Goal: Task Accomplishment & Management: Manage account settings

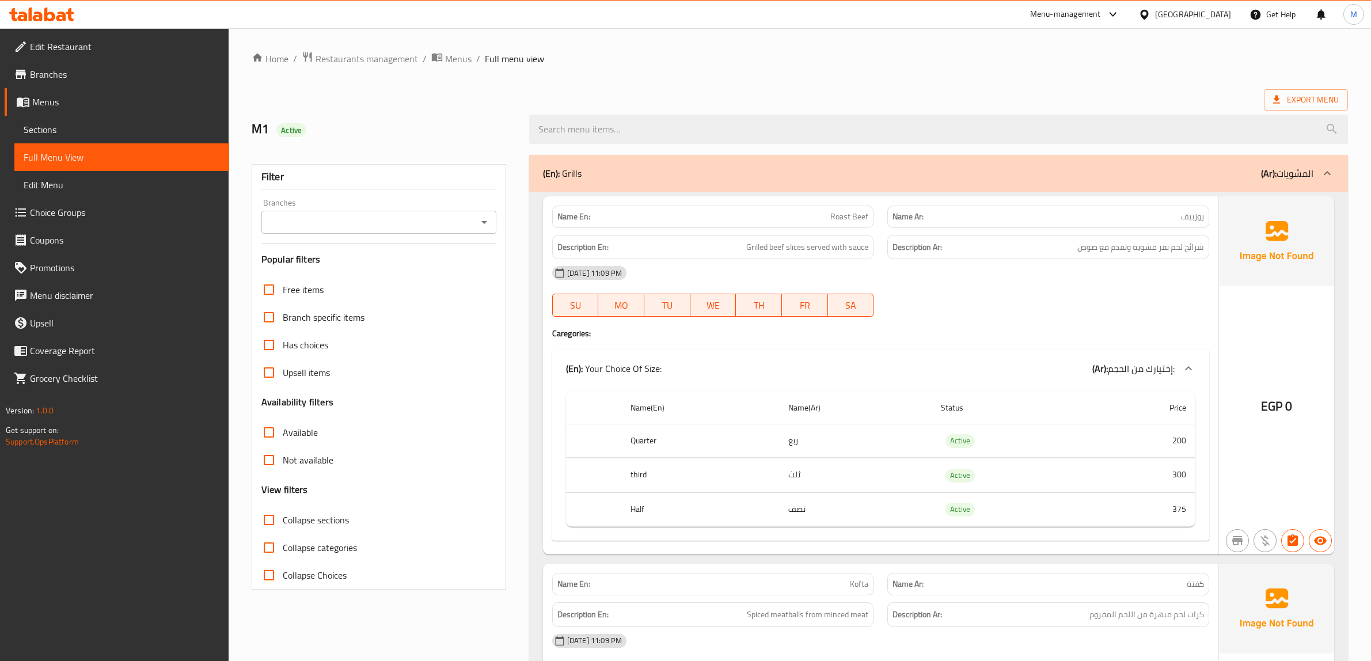
scroll to position [8493, 0]
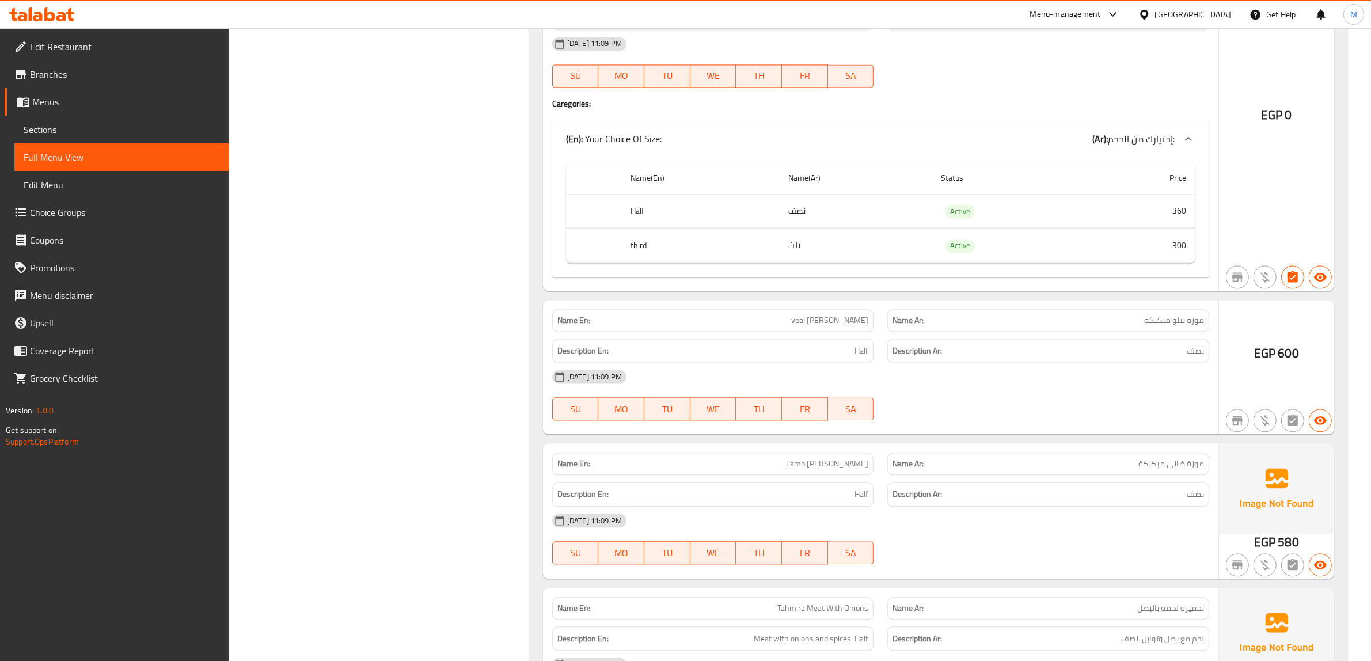
copy span "موزة بتلو مبكبكة"
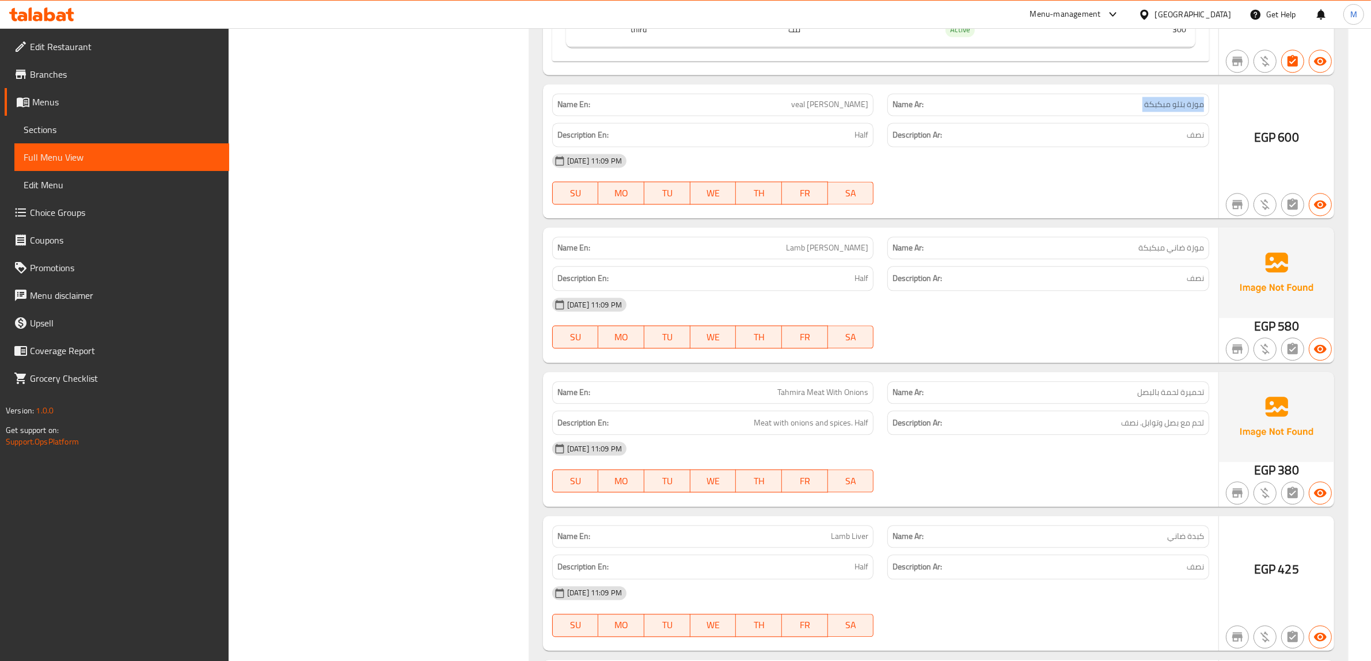
scroll to position [8781, 0]
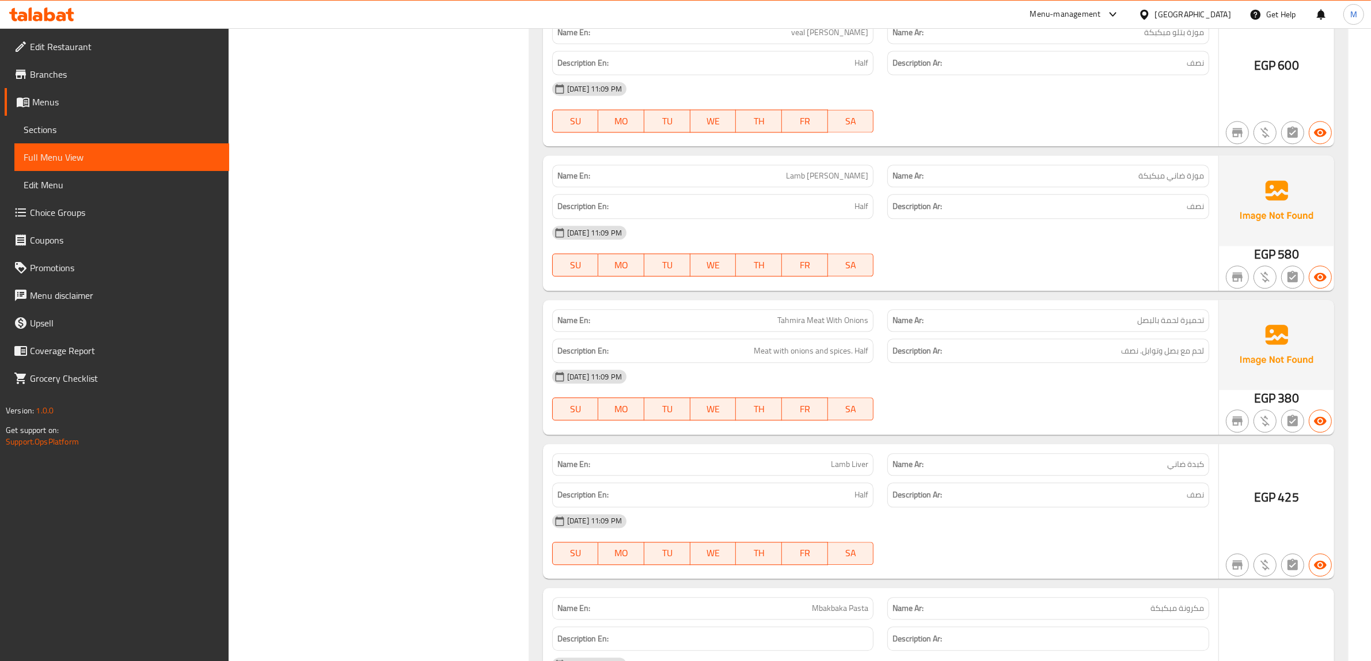
copy span "موزة ضاني مبكبكة"
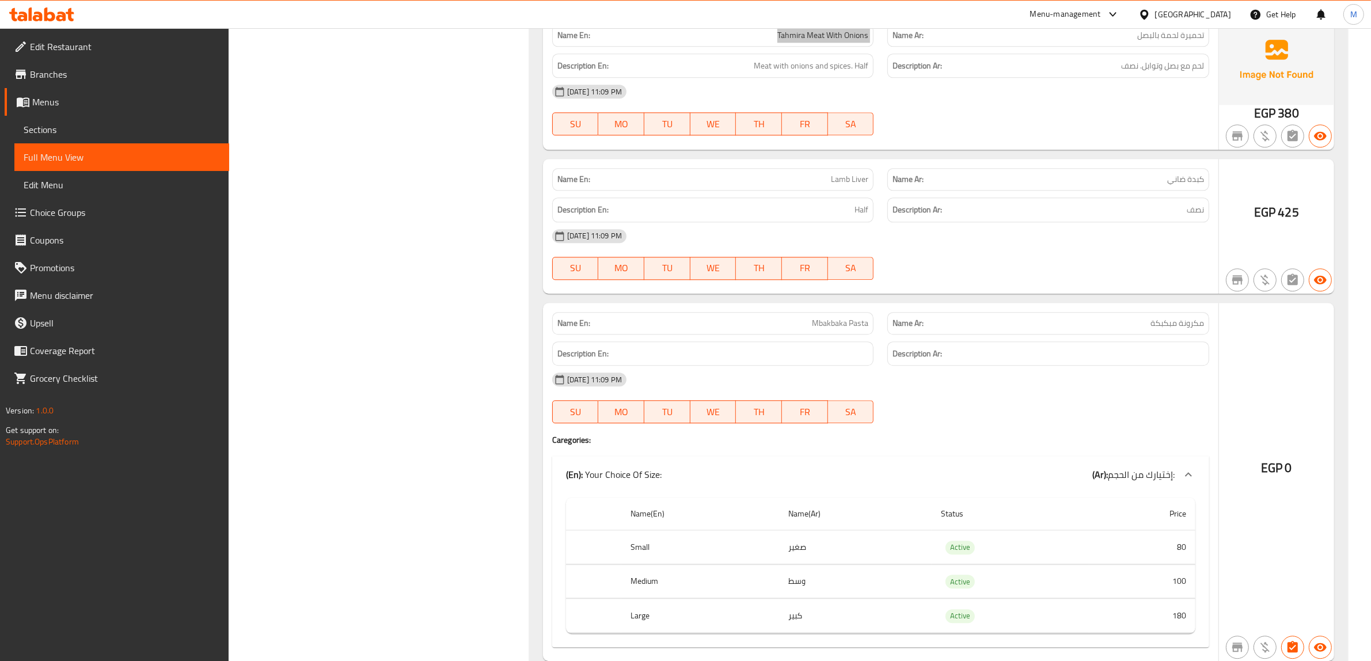
scroll to position [9069, 0]
copy span "كبدة ضاني"
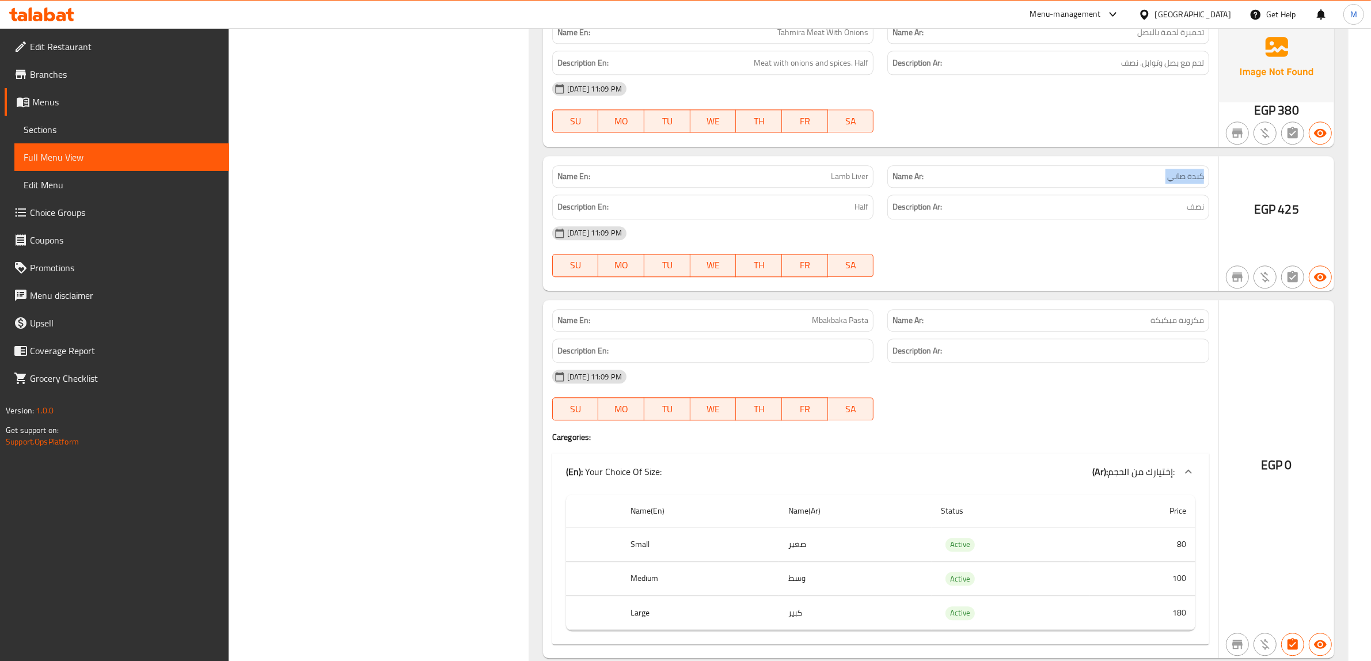
copy span "Lamb Liver"
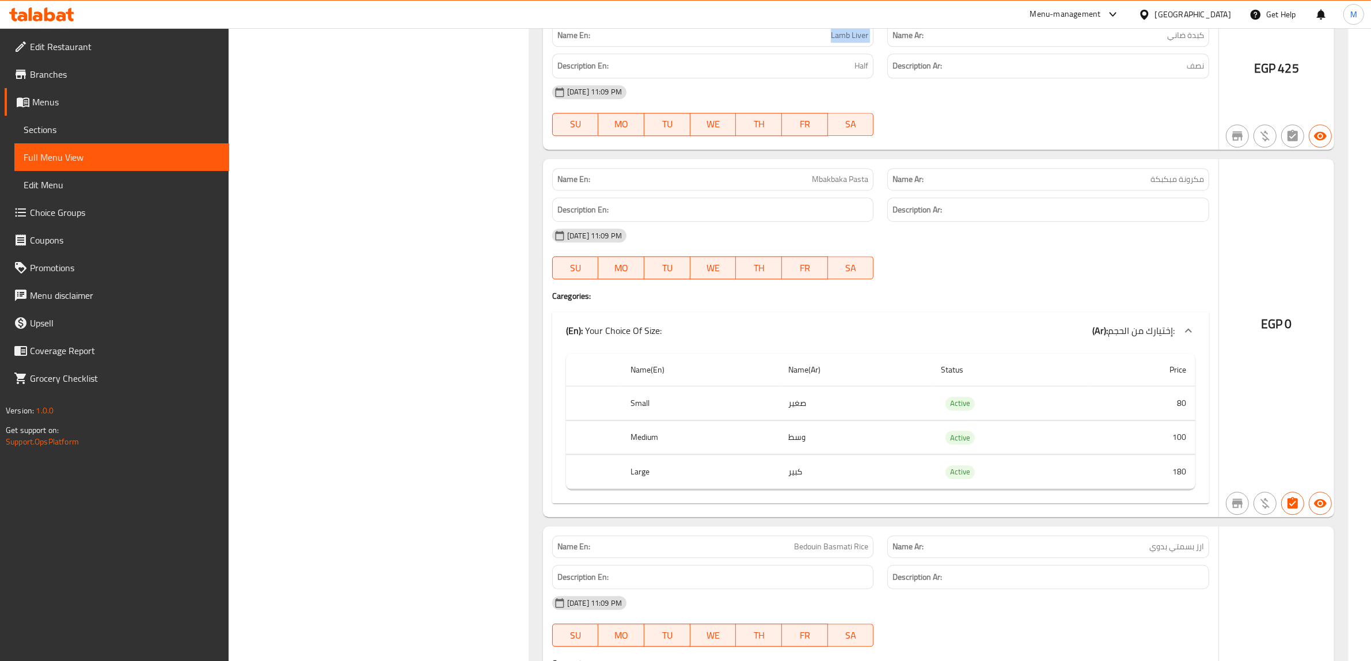
scroll to position [9213, 0]
drag, startPoint x: 1141, startPoint y: 233, endPoint x: 1207, endPoint y: 226, distance: 66.6
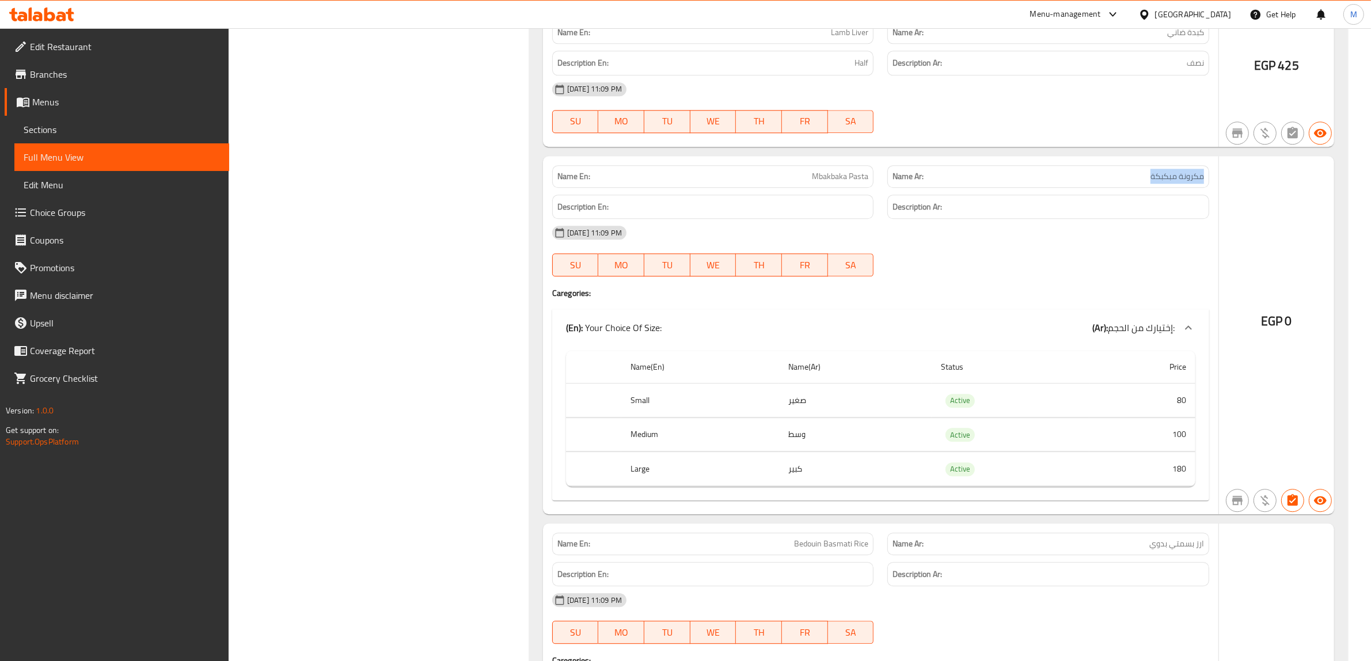
copy span "مكرونة مبكبكة"
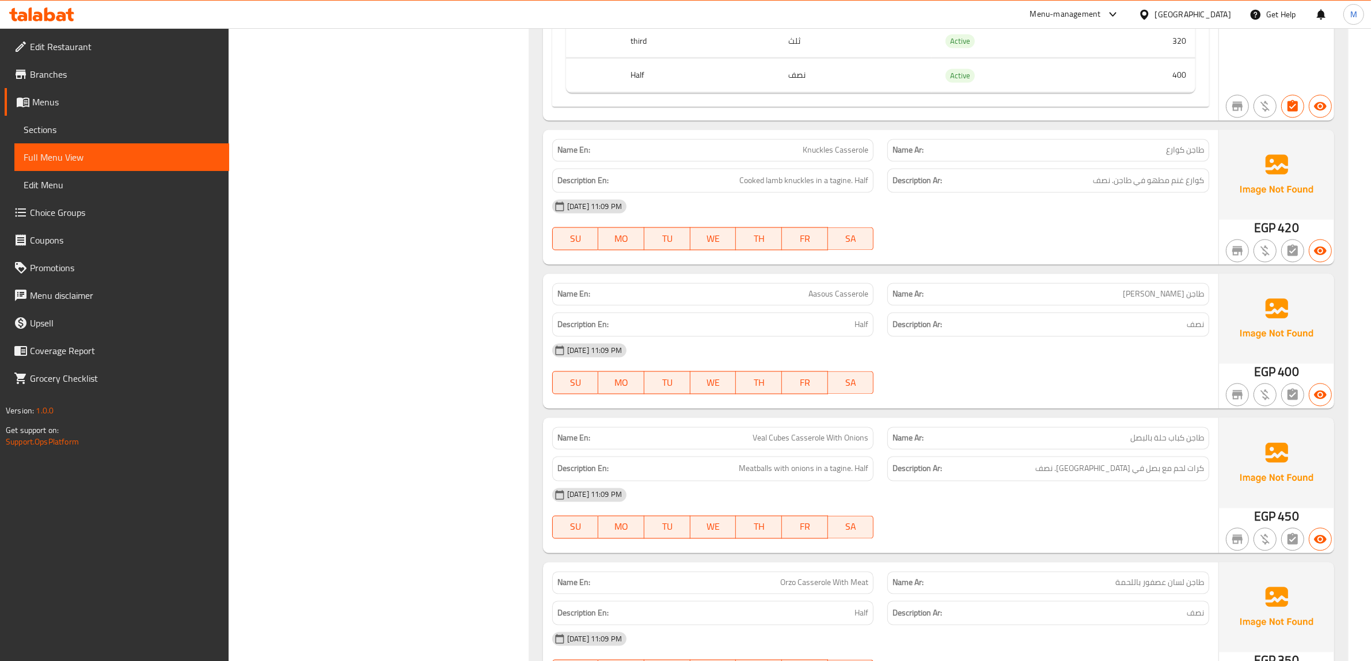
scroll to position [13675, 0]
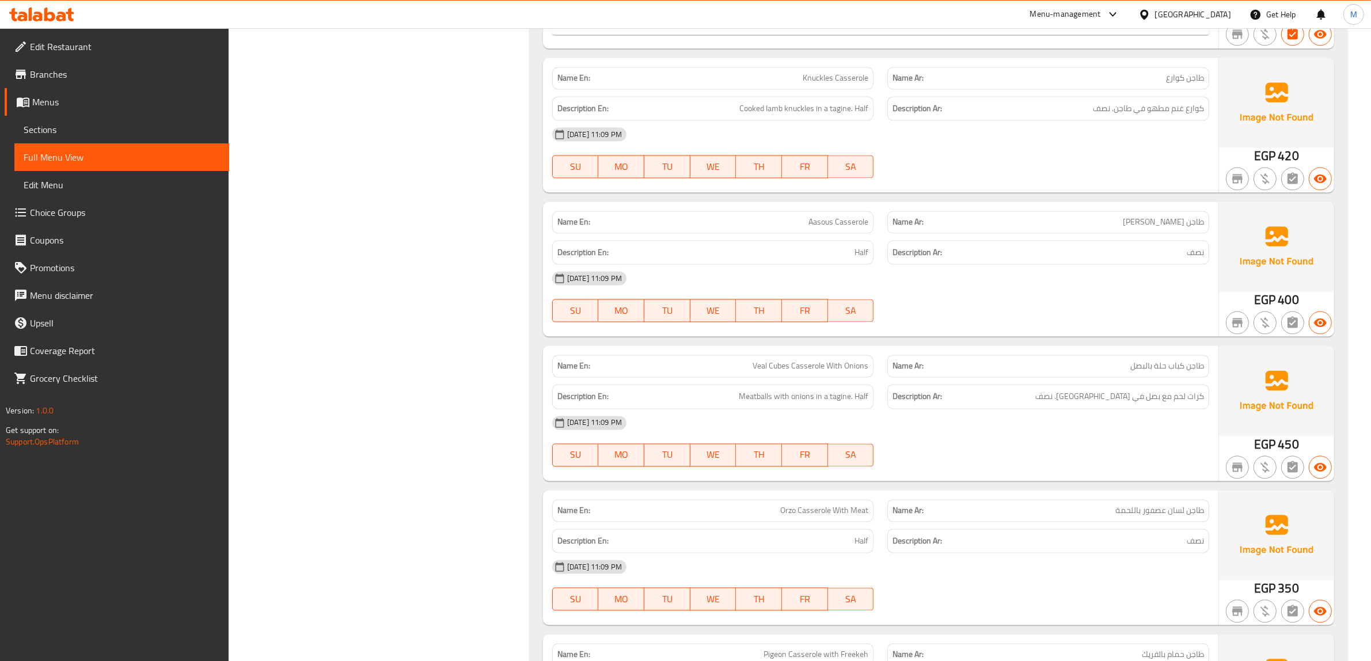
copy span "Aasous Casserole"
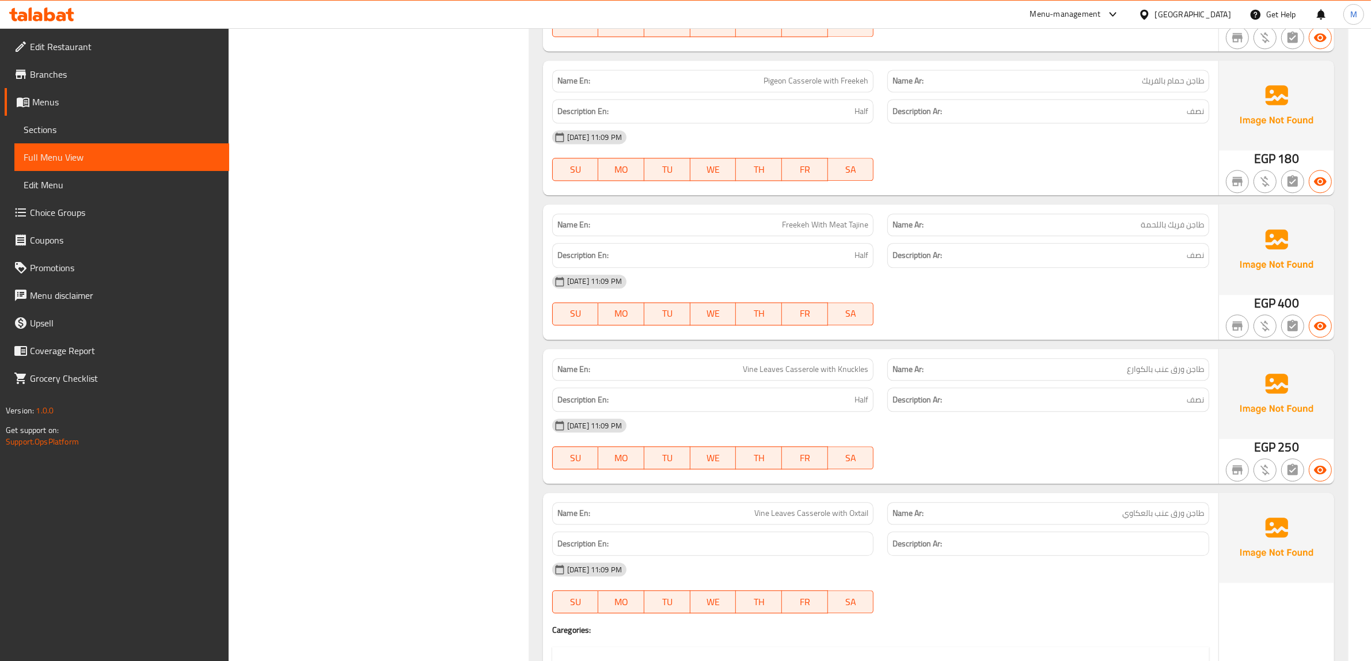
scroll to position [14251, 0]
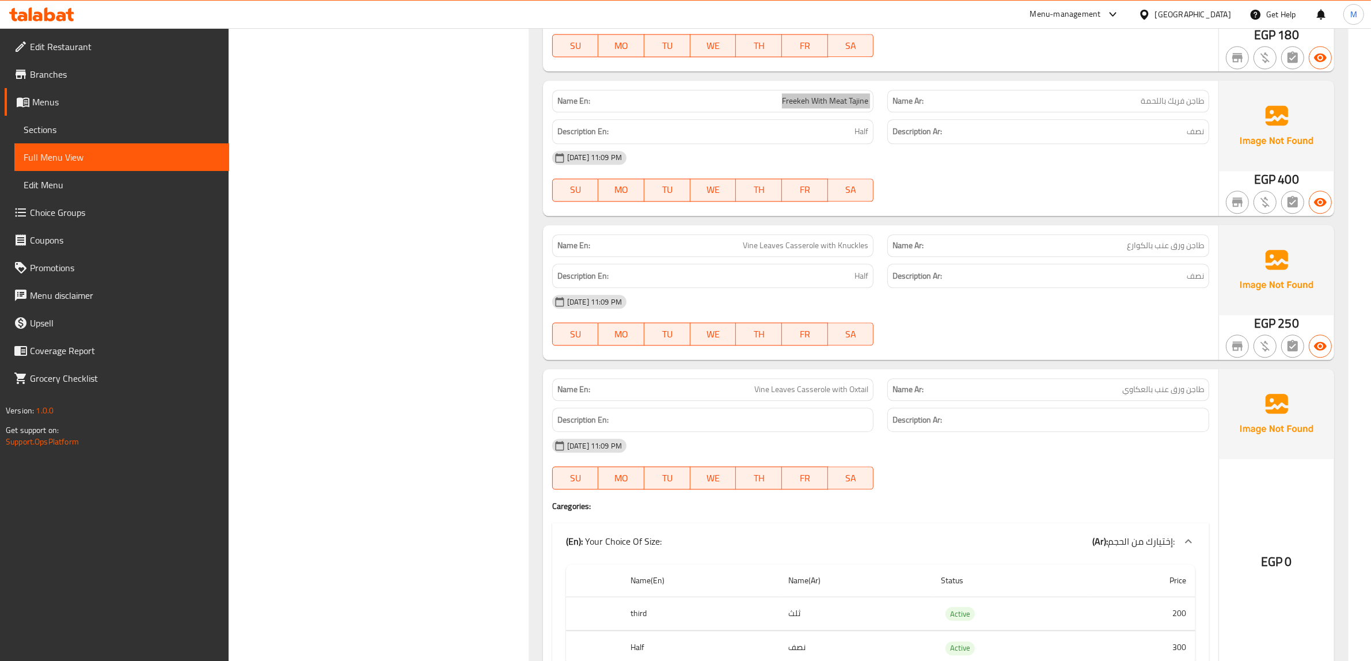
scroll to position [14395, 0]
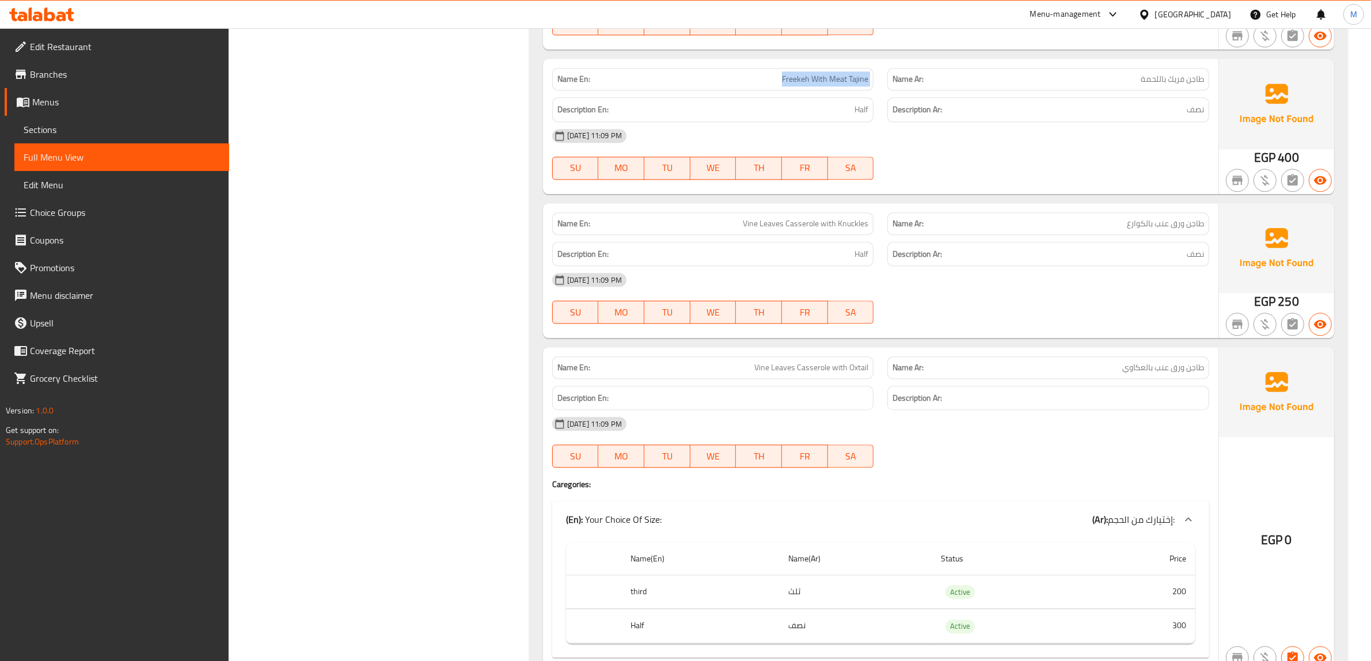
copy span "Vine Leaves Casserole with Knuckles"
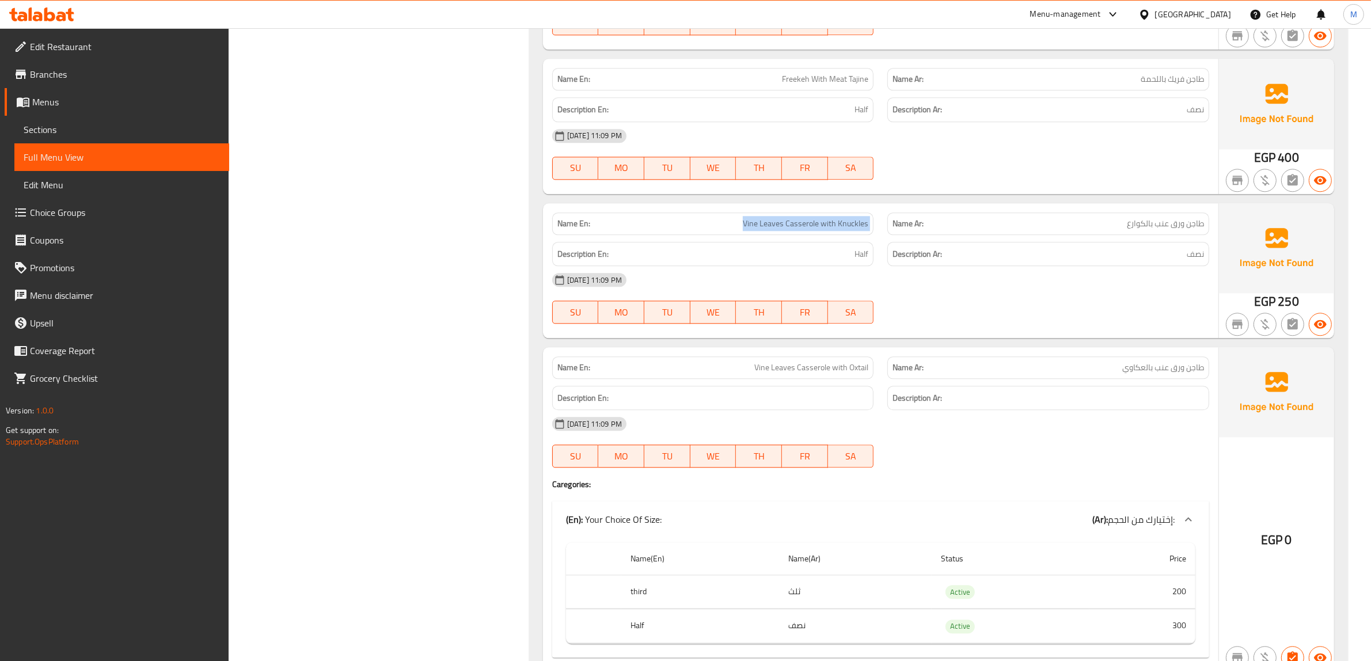
copy span "Vine Leaves Casserole with Knuckles"
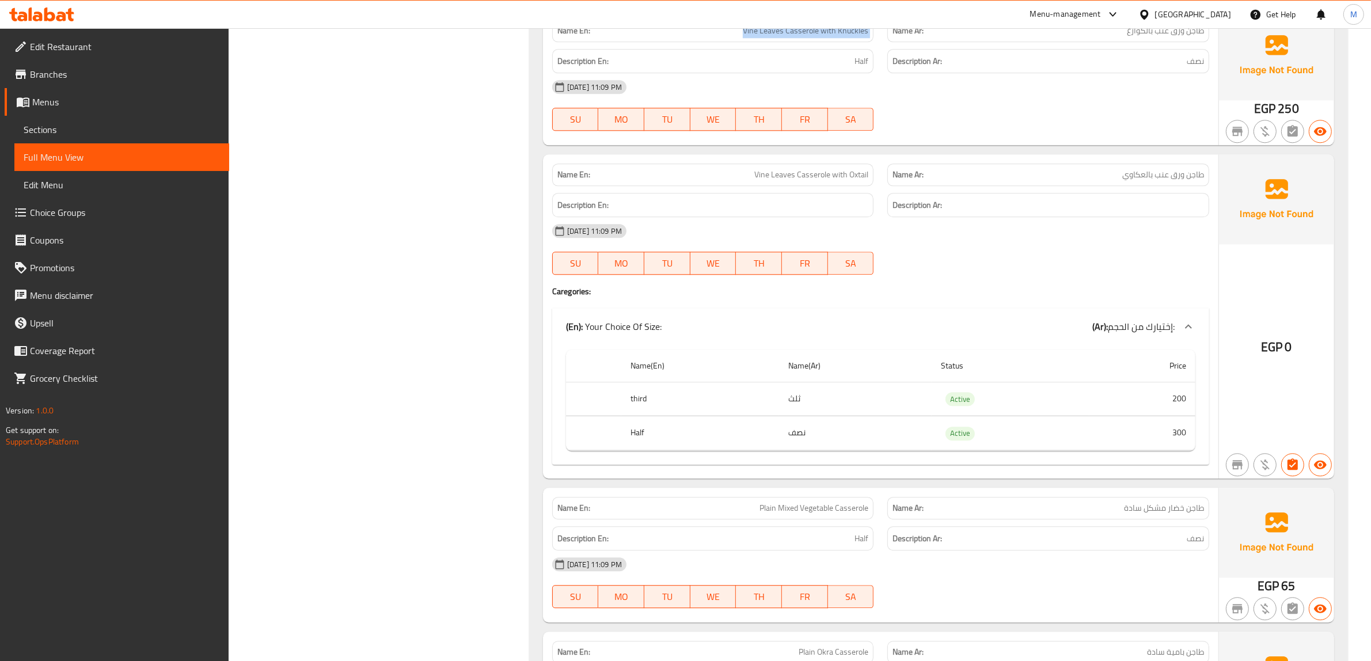
scroll to position [14611, 0]
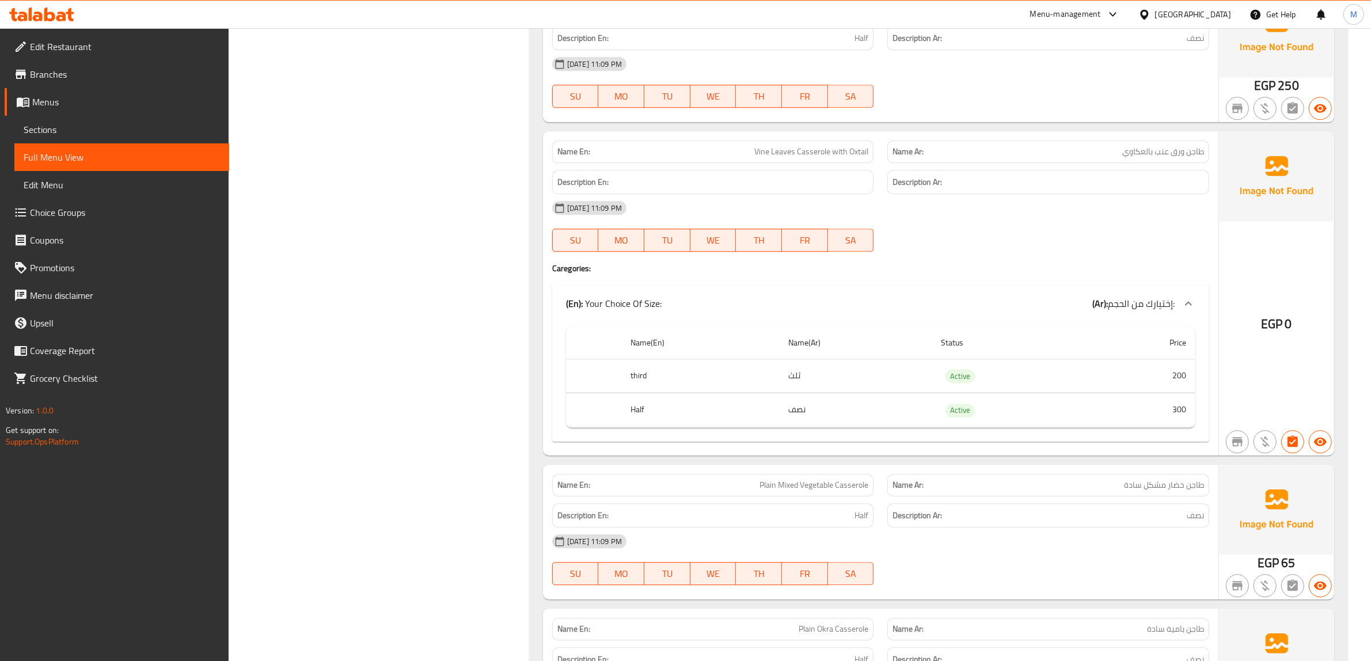
copy span "Vine Leaves Casserole with Oxtail"
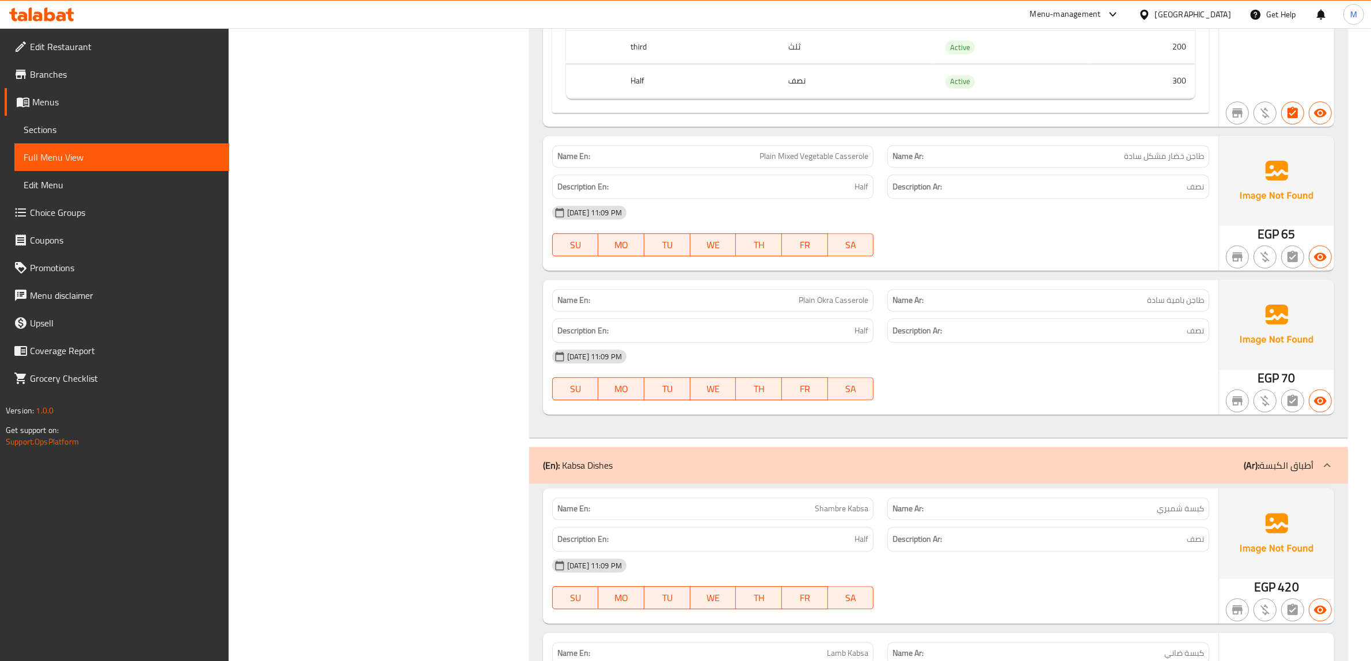
scroll to position [14971, 0]
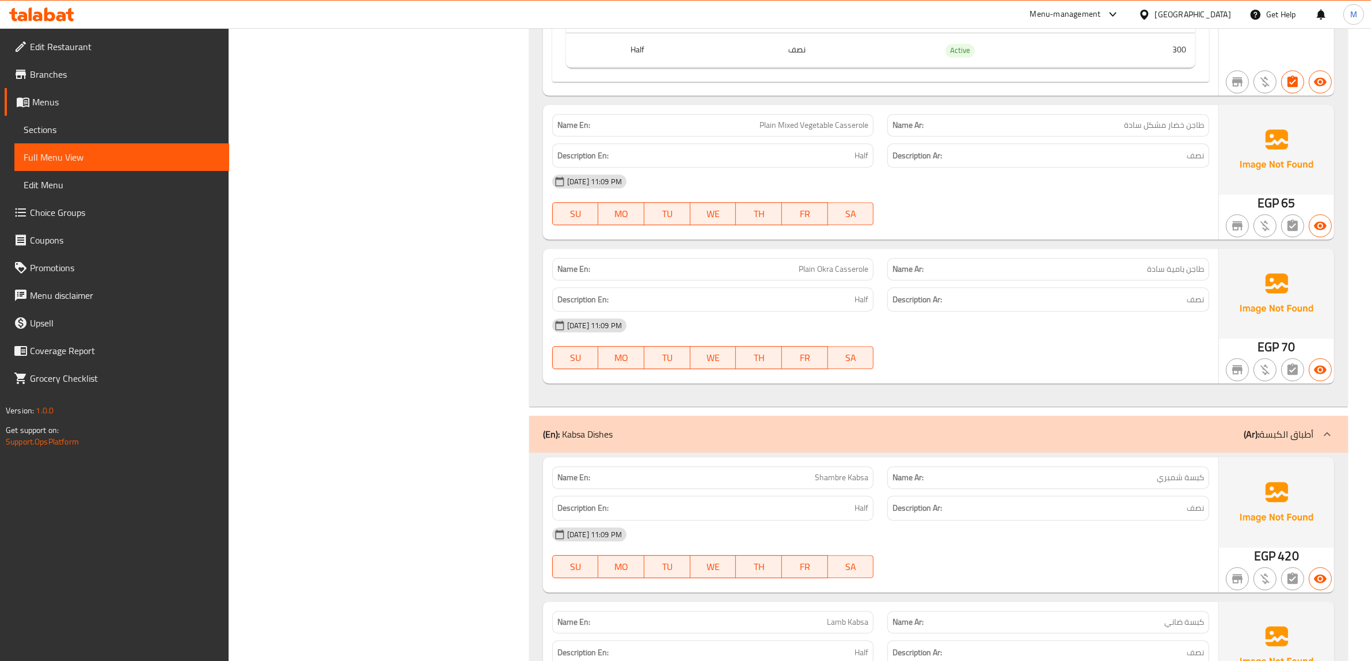
copy span "Plain Okra Casserole"
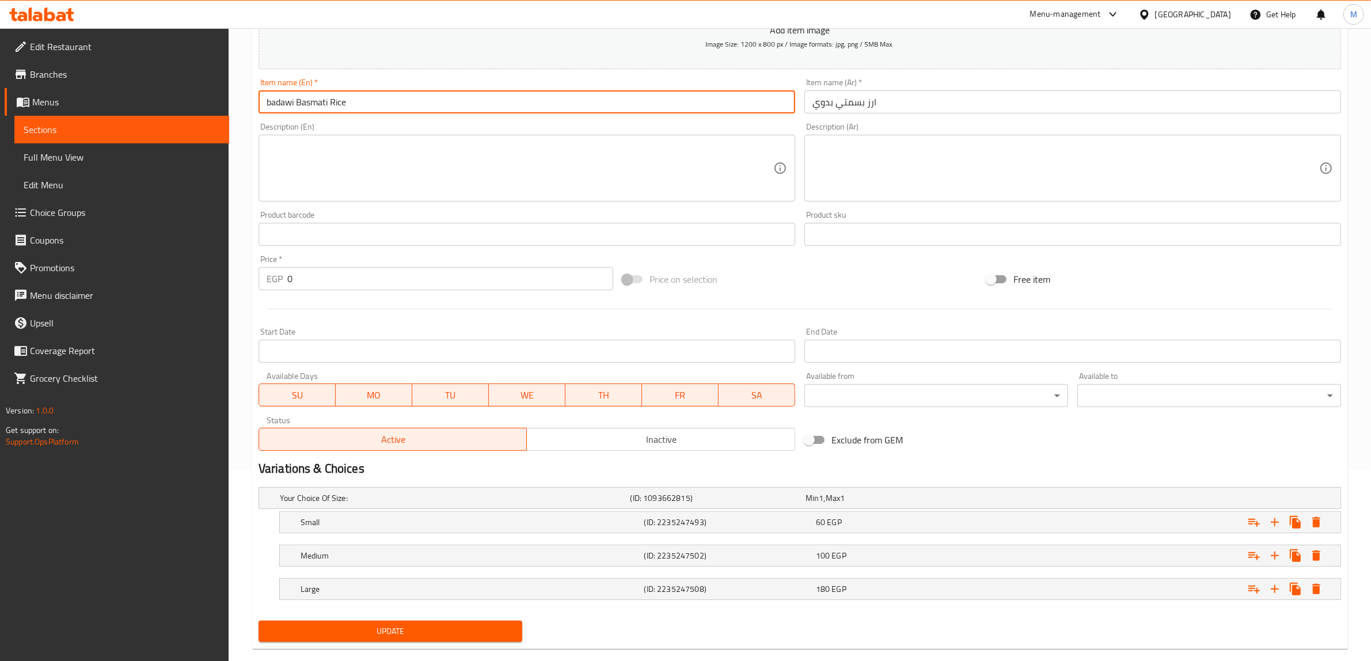
scroll to position [212, 0]
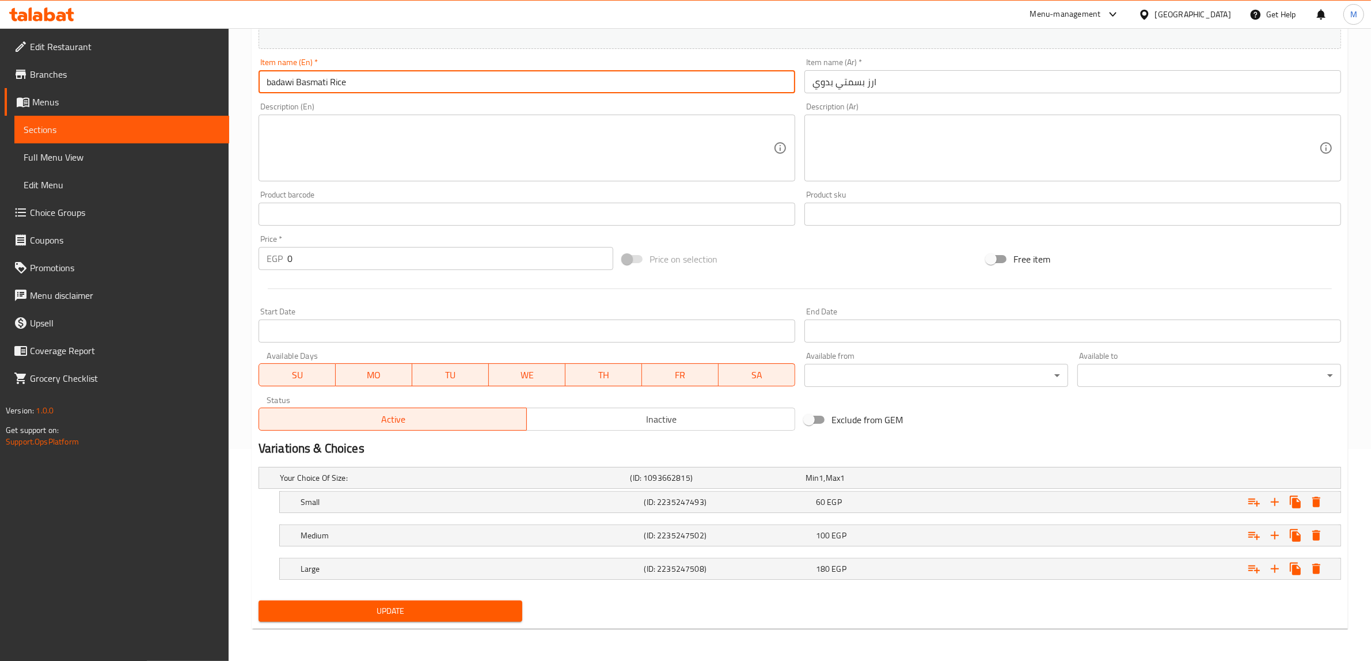
click at [473, 609] on span "Update" at bounding box center [390, 611] width 245 height 14
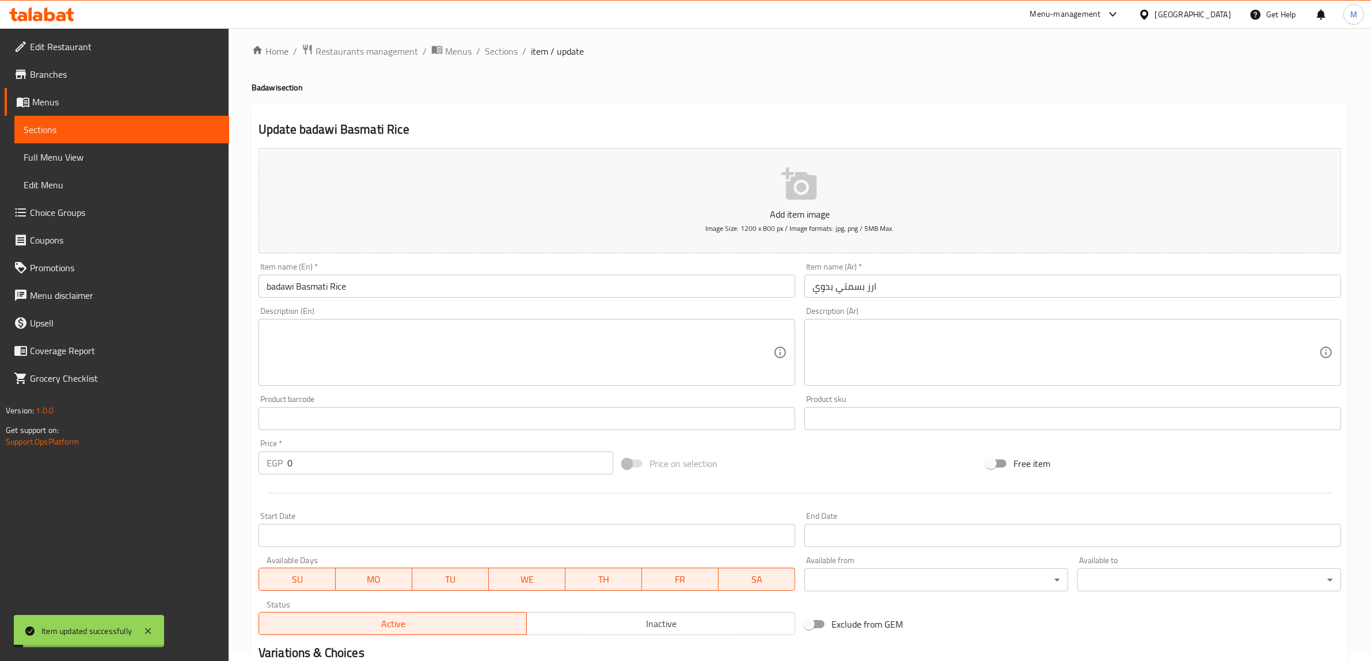
scroll to position [0, 0]
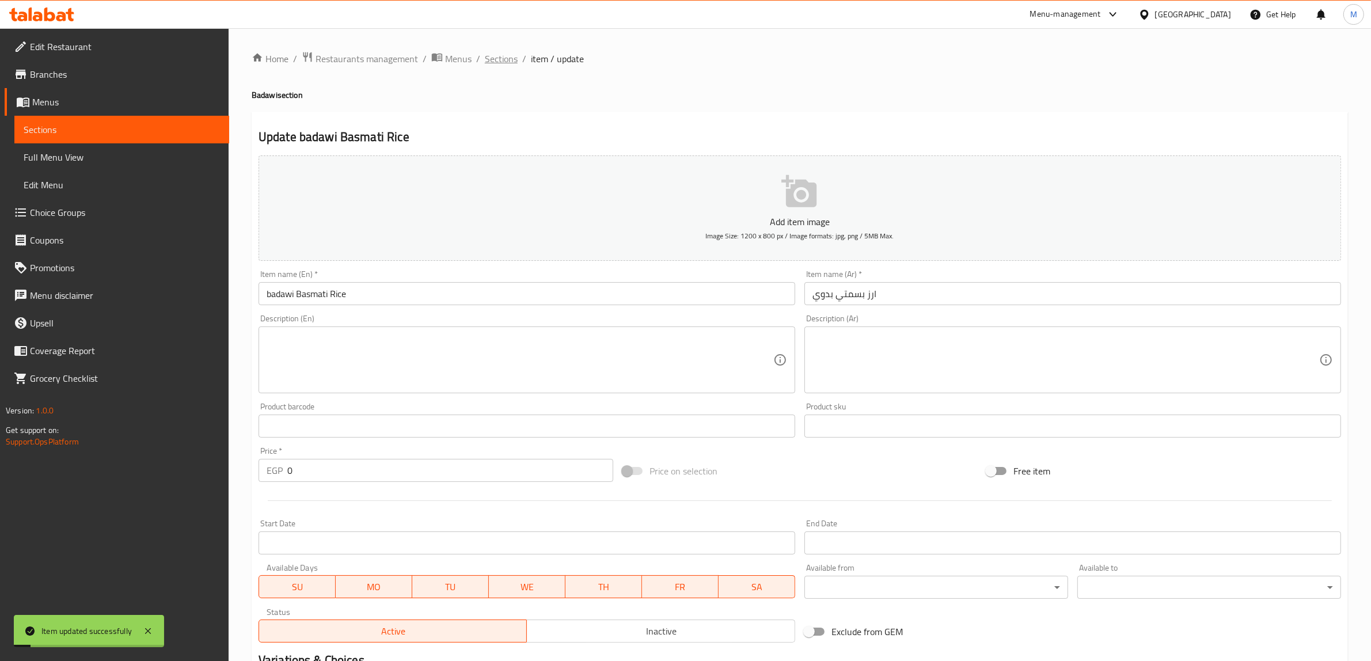
click at [493, 56] on span "Sections" at bounding box center [501, 59] width 33 height 14
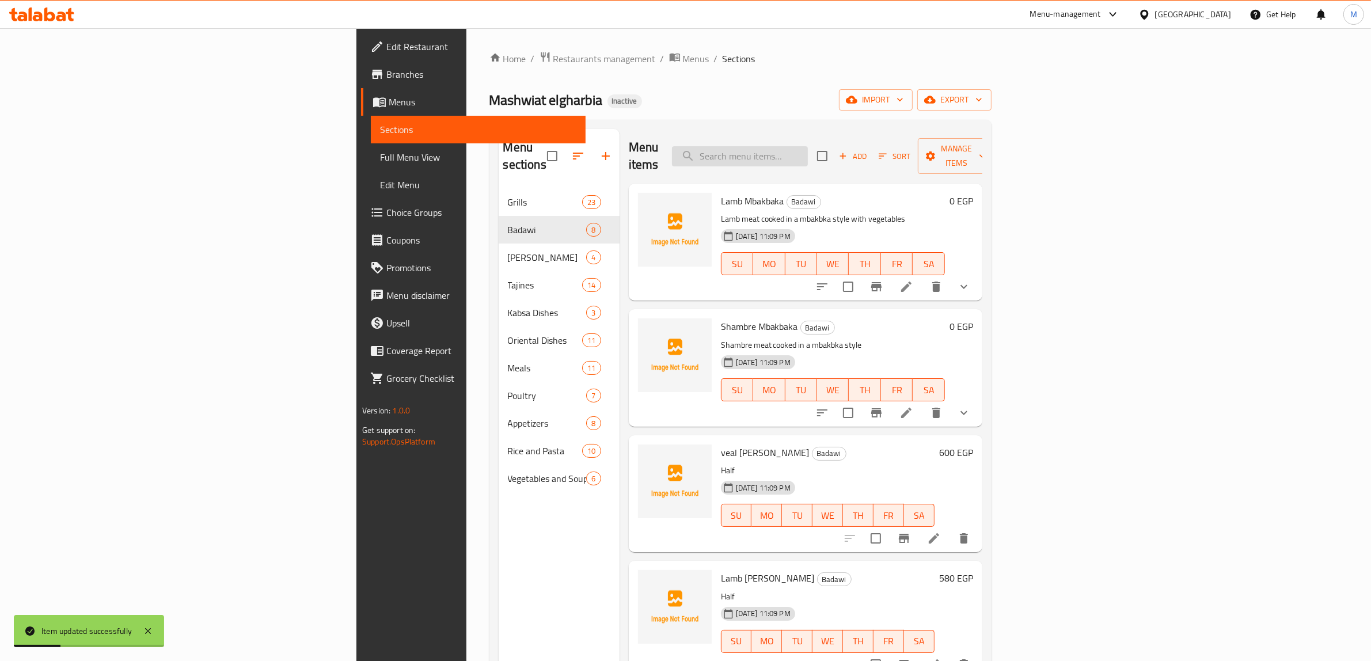
click at [808, 153] on input "search" at bounding box center [740, 156] width 136 height 20
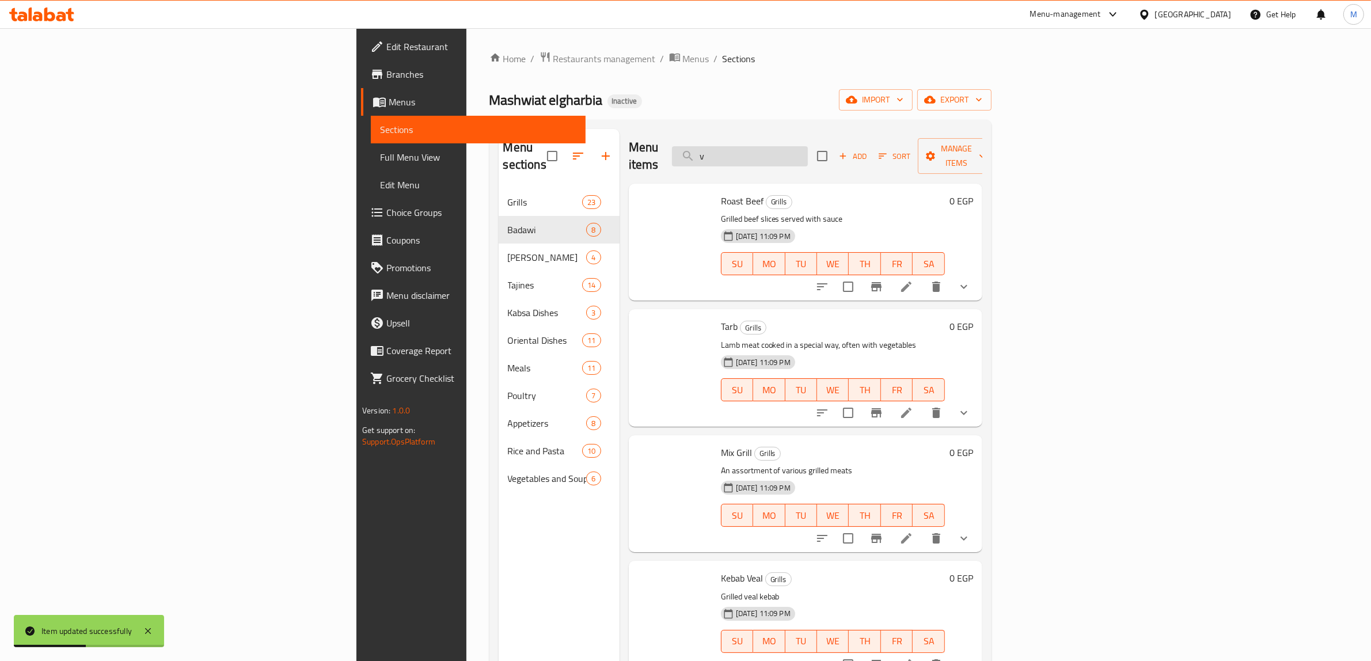
click at [808, 153] on input "v" at bounding box center [740, 156] width 136 height 20
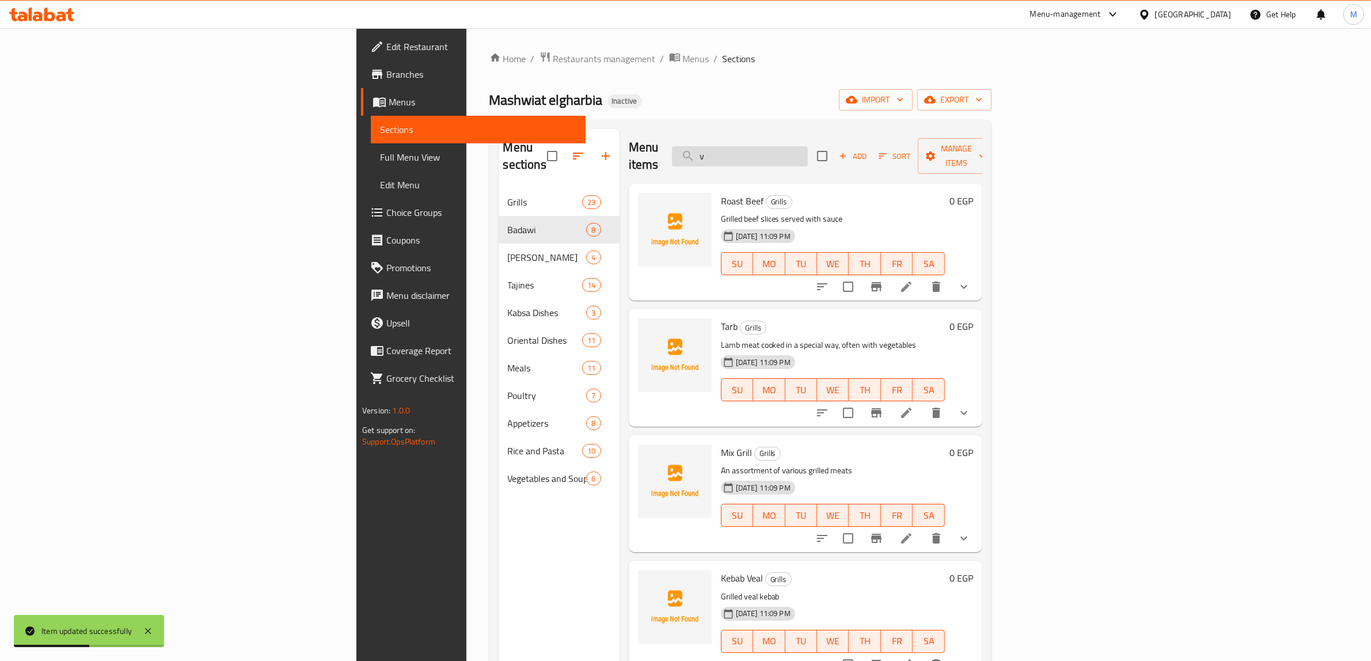
click at [808, 153] on input "v" at bounding box center [740, 156] width 136 height 20
paste input "موزة بتلو مبكبكة"
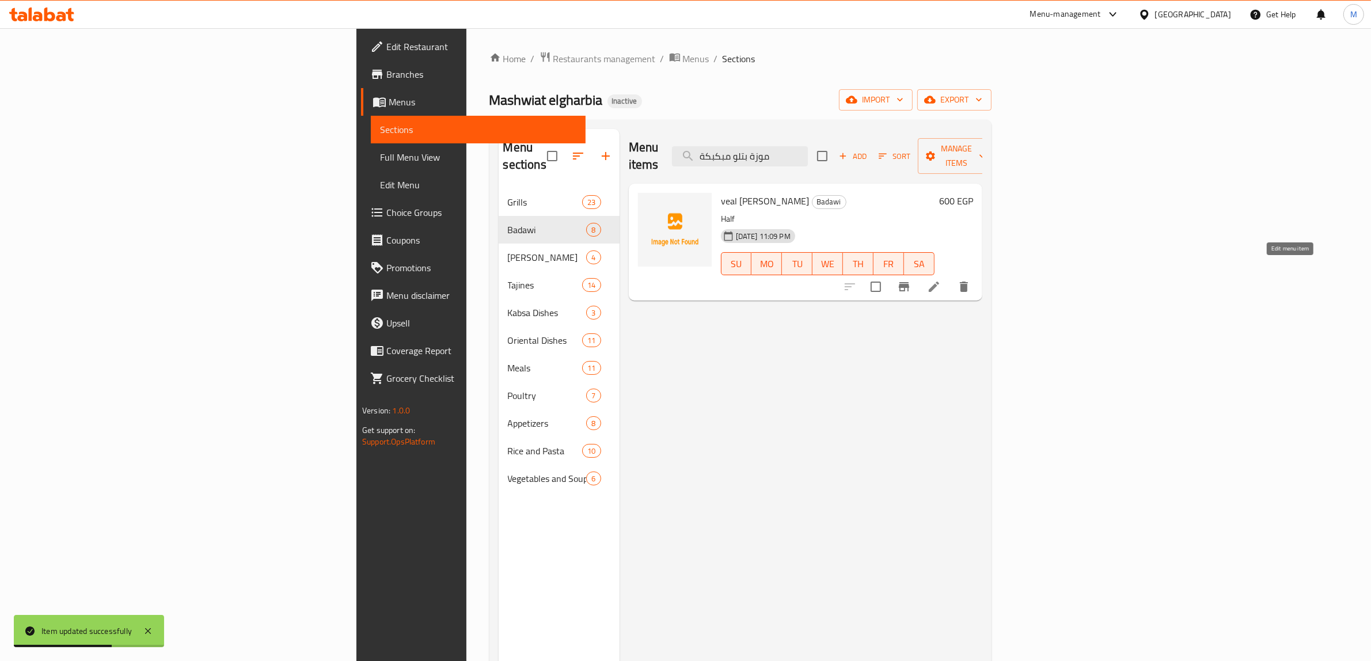
type input "موزة بتلو مبكبكة"
click at [941, 280] on icon at bounding box center [934, 287] width 14 height 14
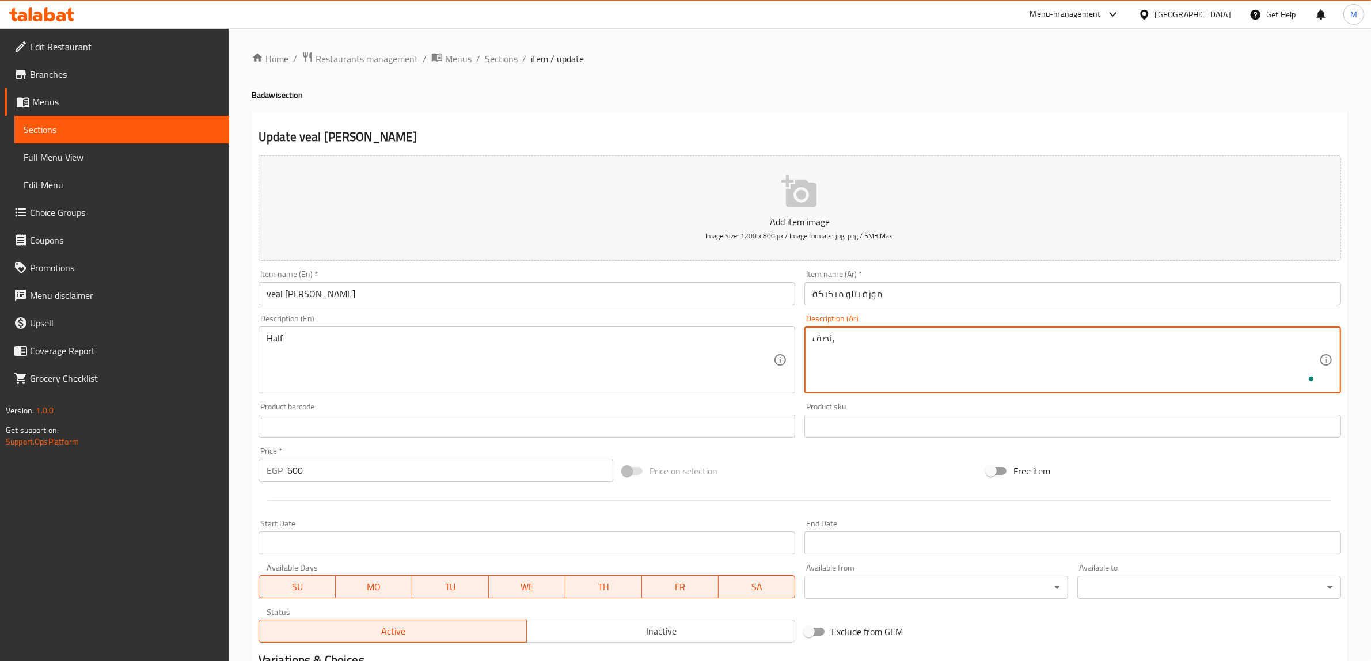
paste textarea "* لحم عجل مبكبكة"
type textarea "نصف، * لحم عجل مبكبكة"
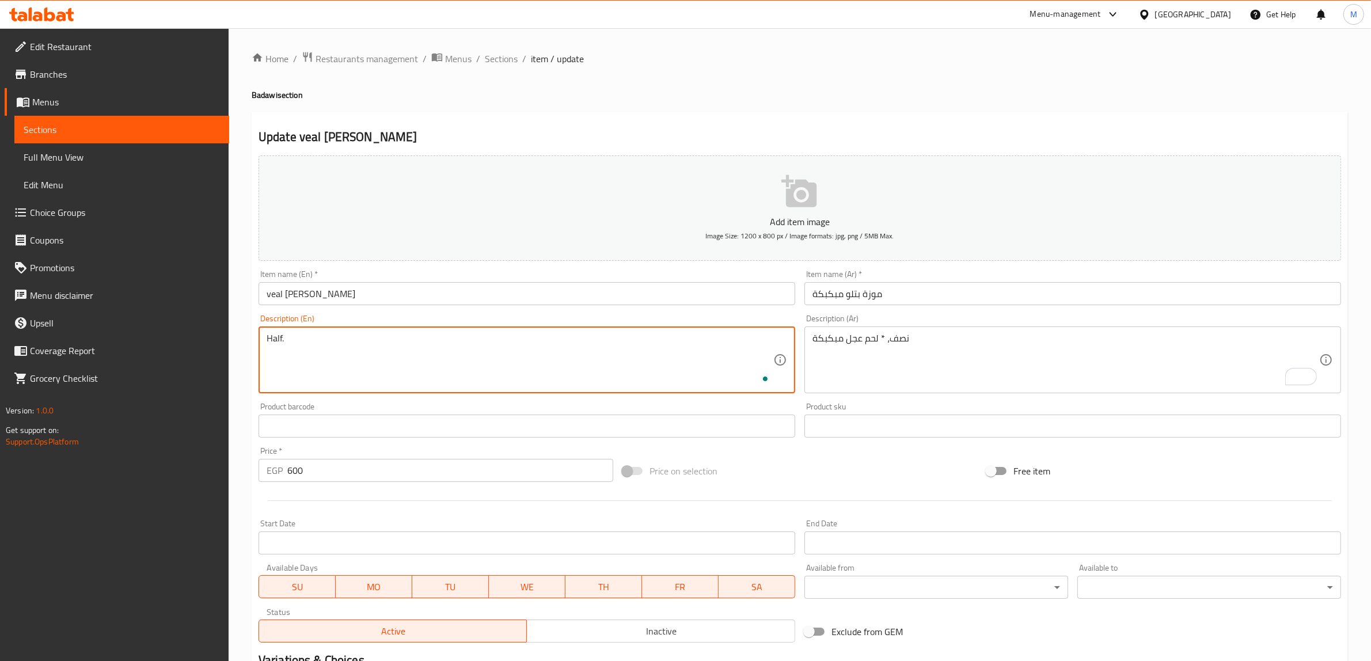
paste textarea "* Veal Mbakbaka"
click at [286, 337] on textarea "Half. * Veal Mbakbaka" at bounding box center [520, 360] width 507 height 55
type textarea "Half. Veal Mbakbaka"
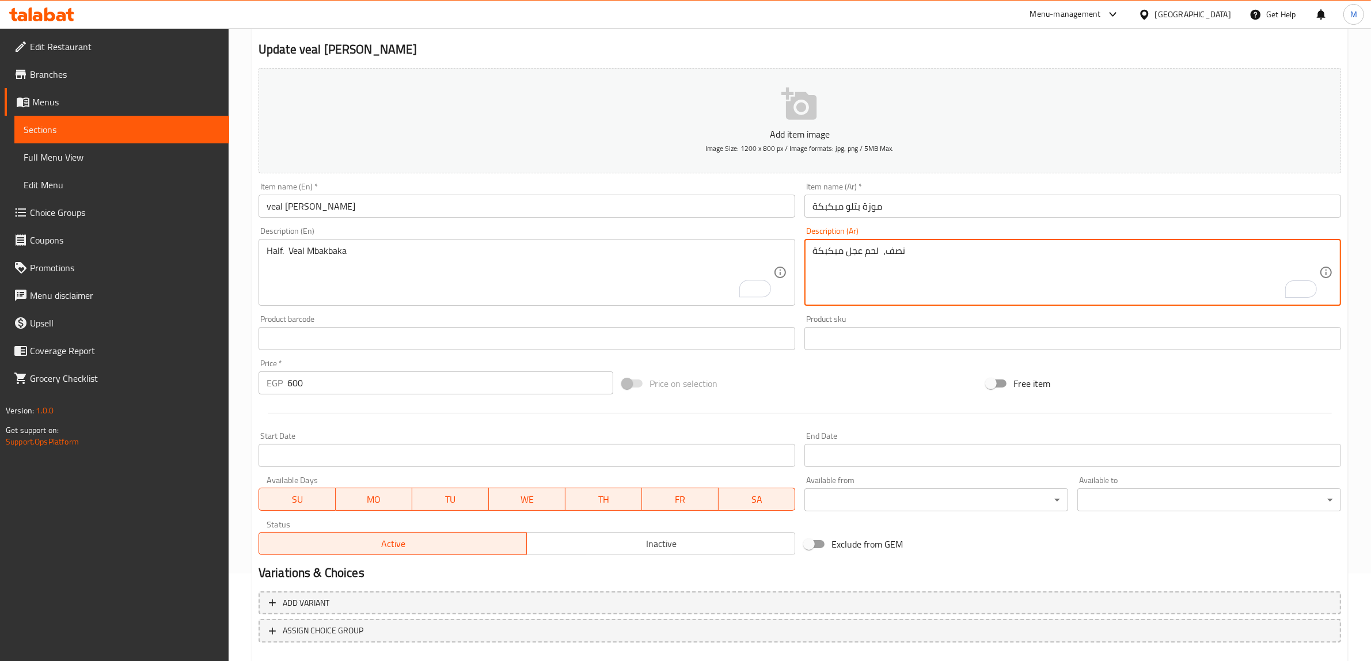
scroll to position [150, 0]
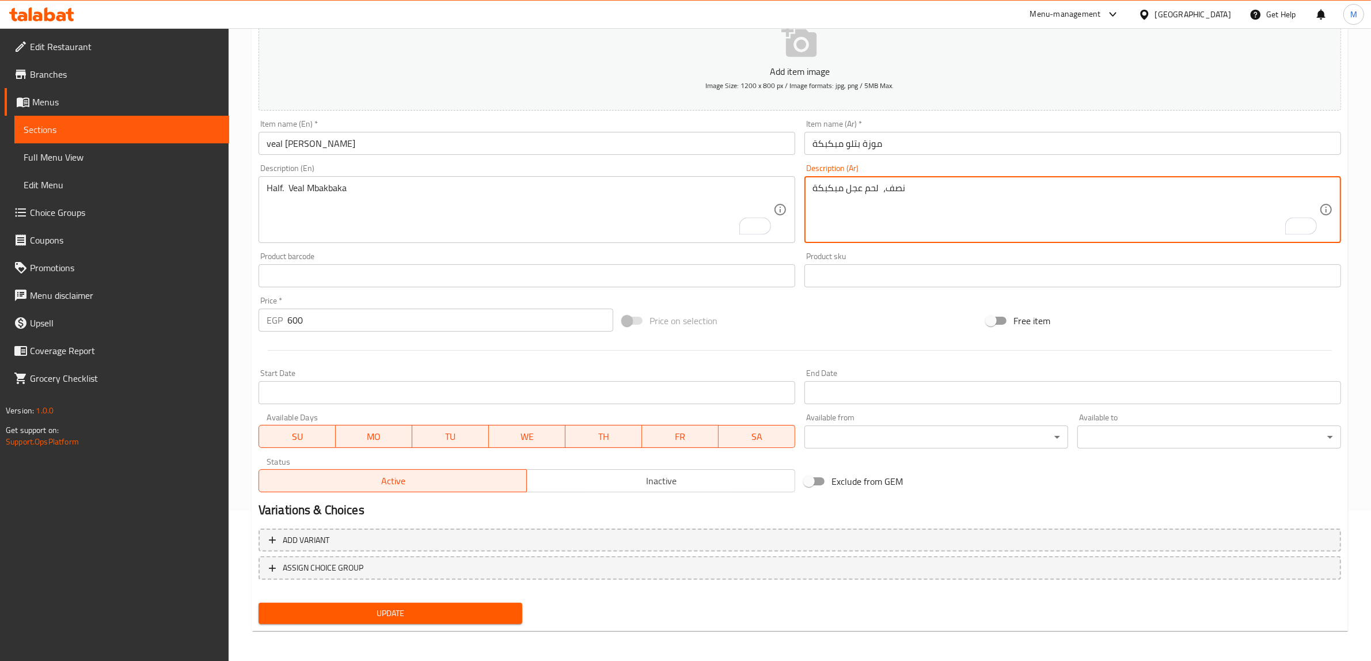
type textarea "نصف، لحم عجل مبكبكة"
click at [459, 622] on button "Update" at bounding box center [391, 613] width 264 height 21
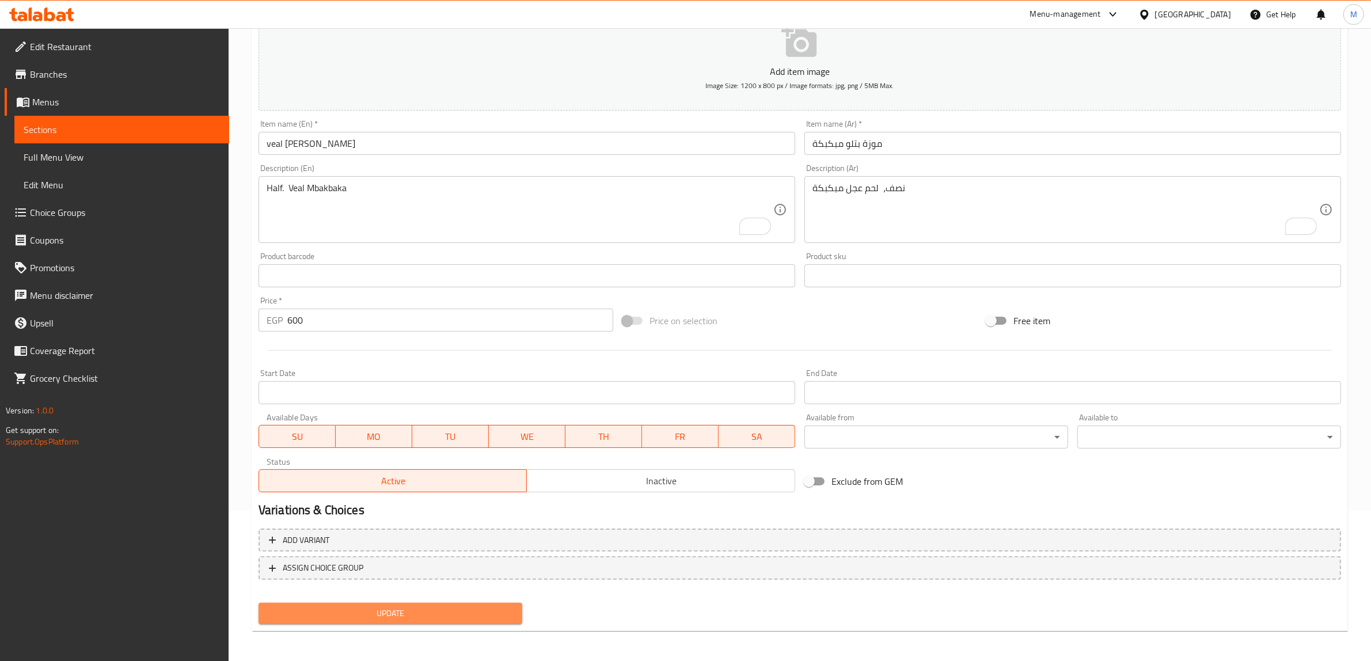
click at [459, 622] on button "Update" at bounding box center [391, 613] width 264 height 21
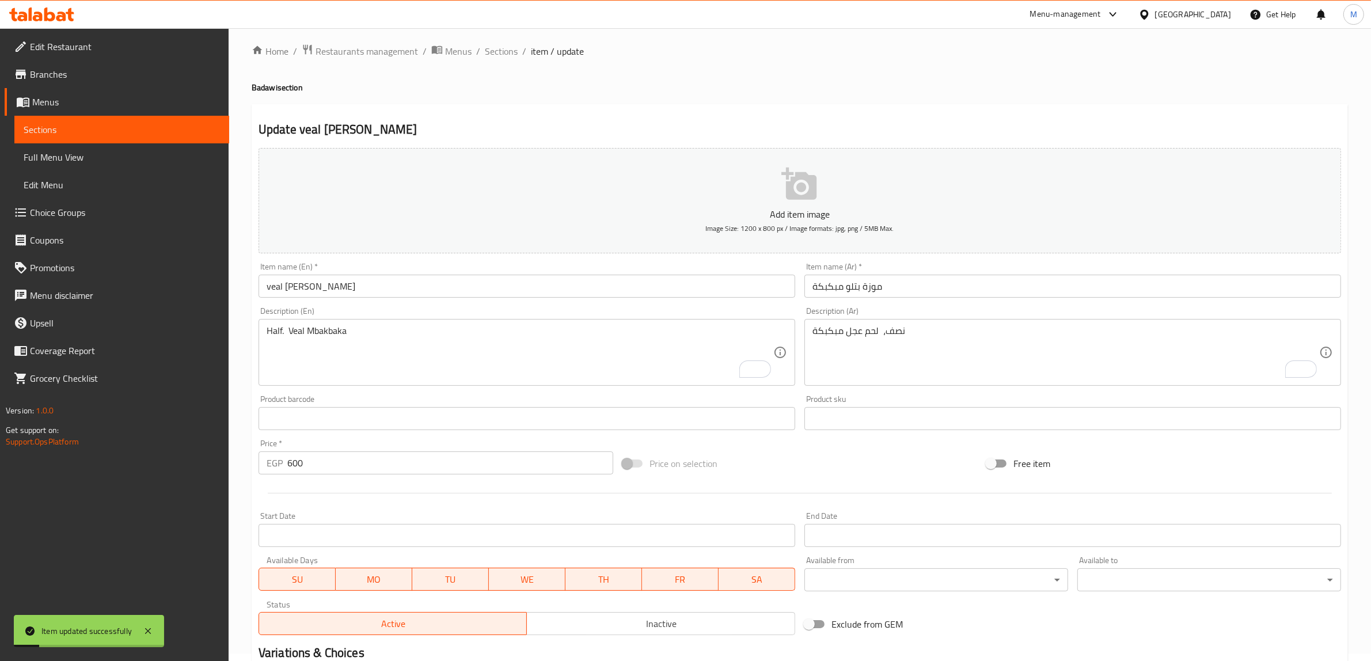
scroll to position [0, 0]
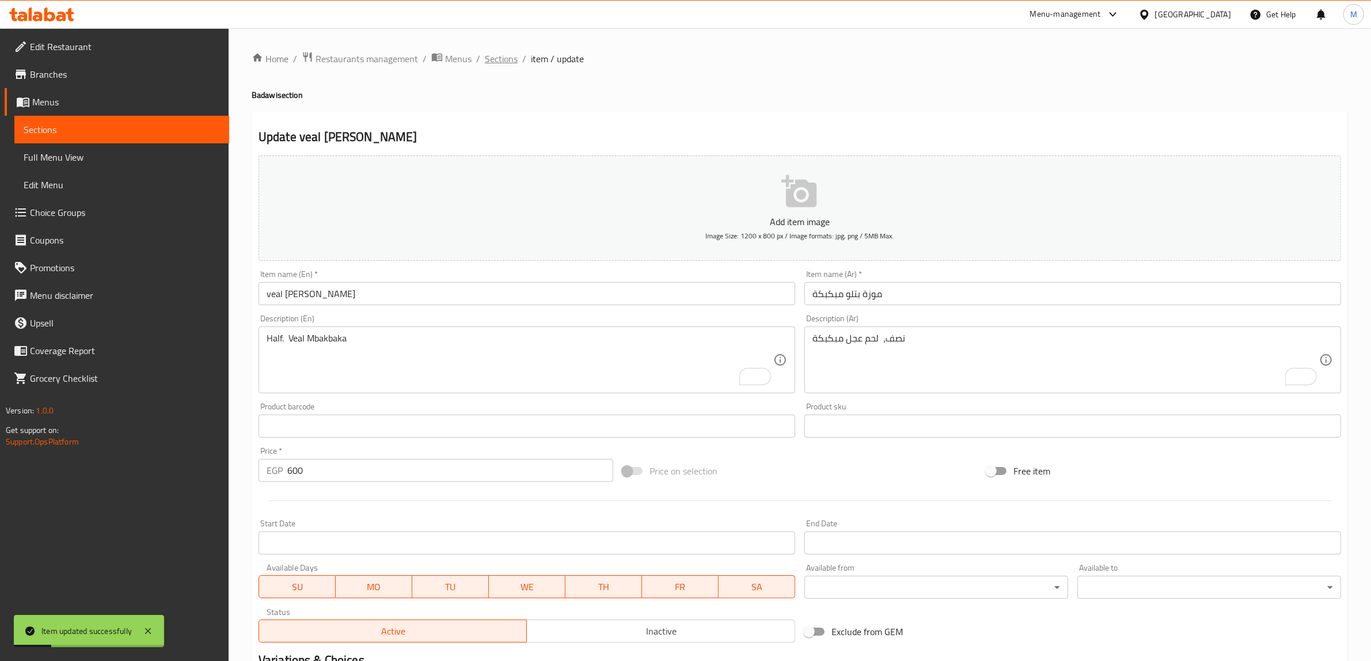
click at [491, 58] on span "Sections" at bounding box center [501, 59] width 33 height 14
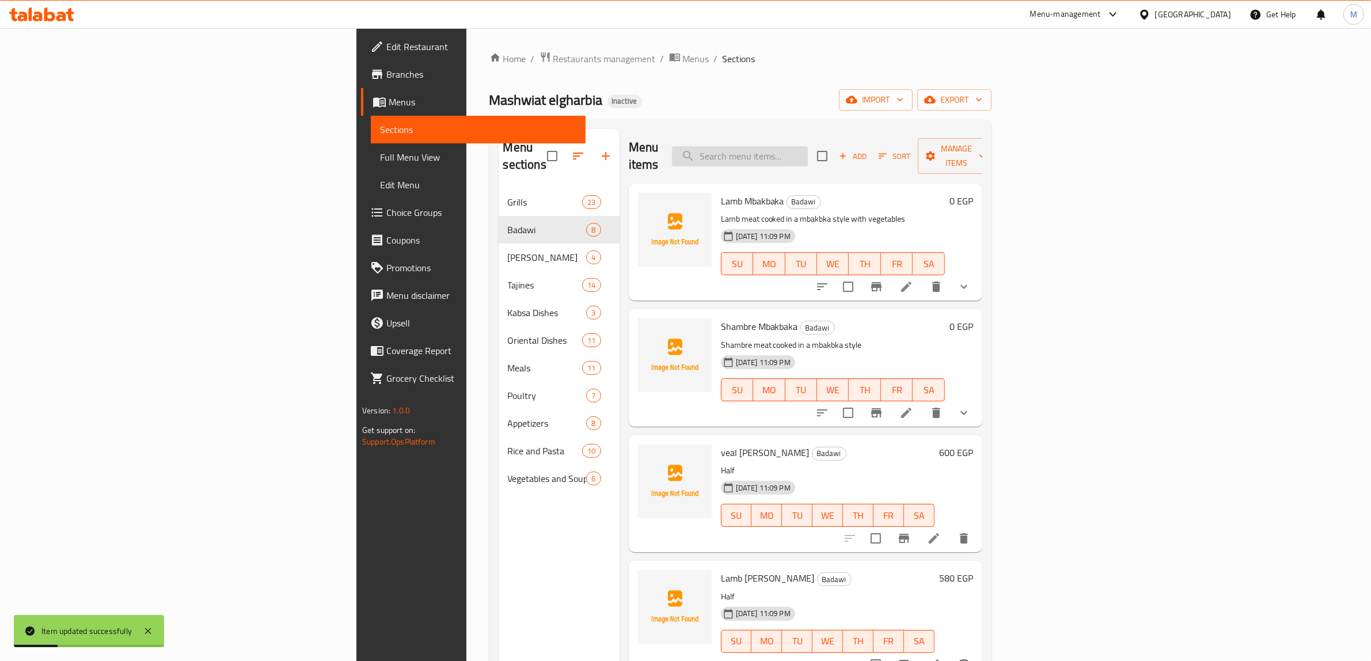
click at [808, 146] on input "search" at bounding box center [740, 156] width 136 height 20
paste input "موزة ضاني مبكبكة"
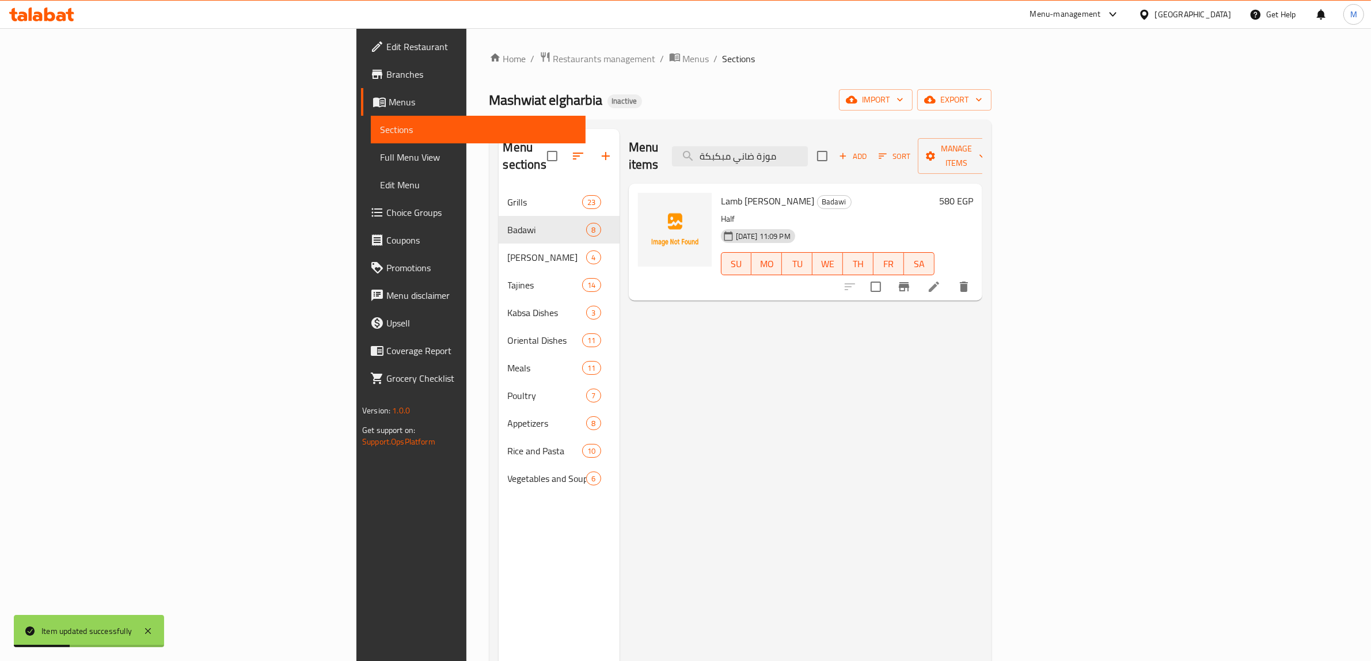
type input "موزة ضاني مبكبكة"
click at [941, 280] on icon at bounding box center [934, 287] width 14 height 14
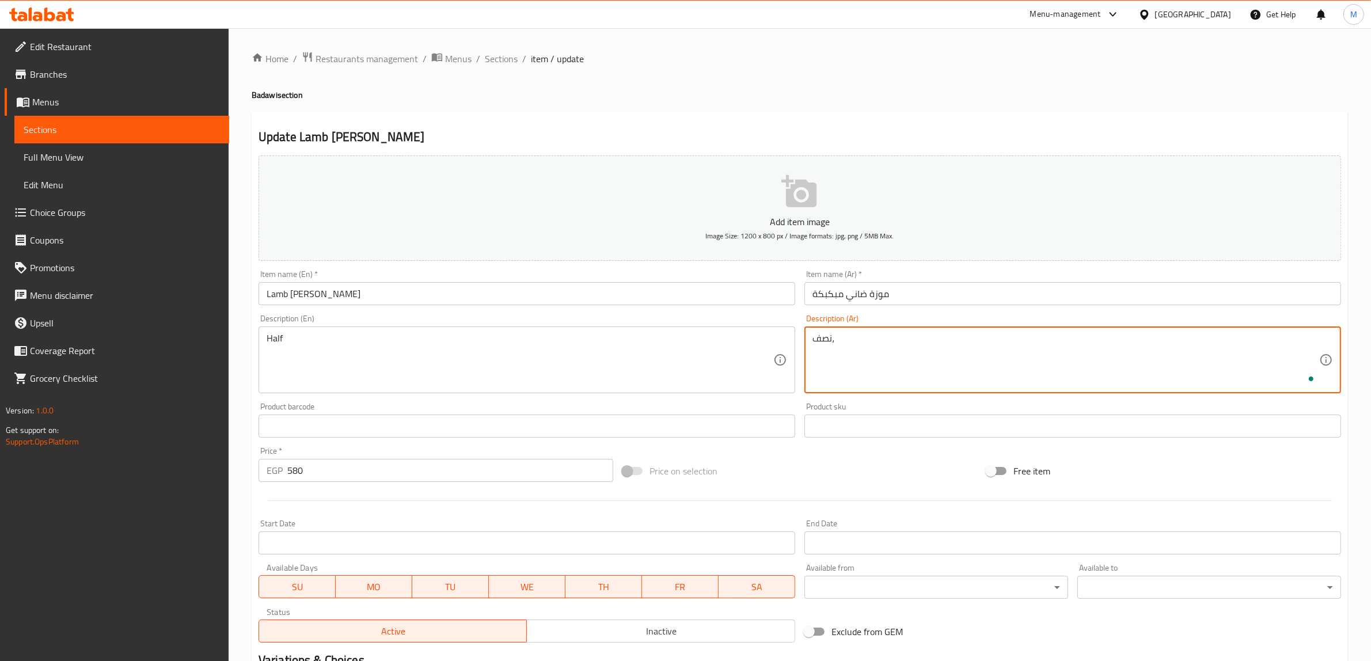
paste textarea "* لحم ضاني مطهو بطريقة مبكبكة"
type textarea "نصف، * لحم ضاني مطهو بطريقة مبكبكة"
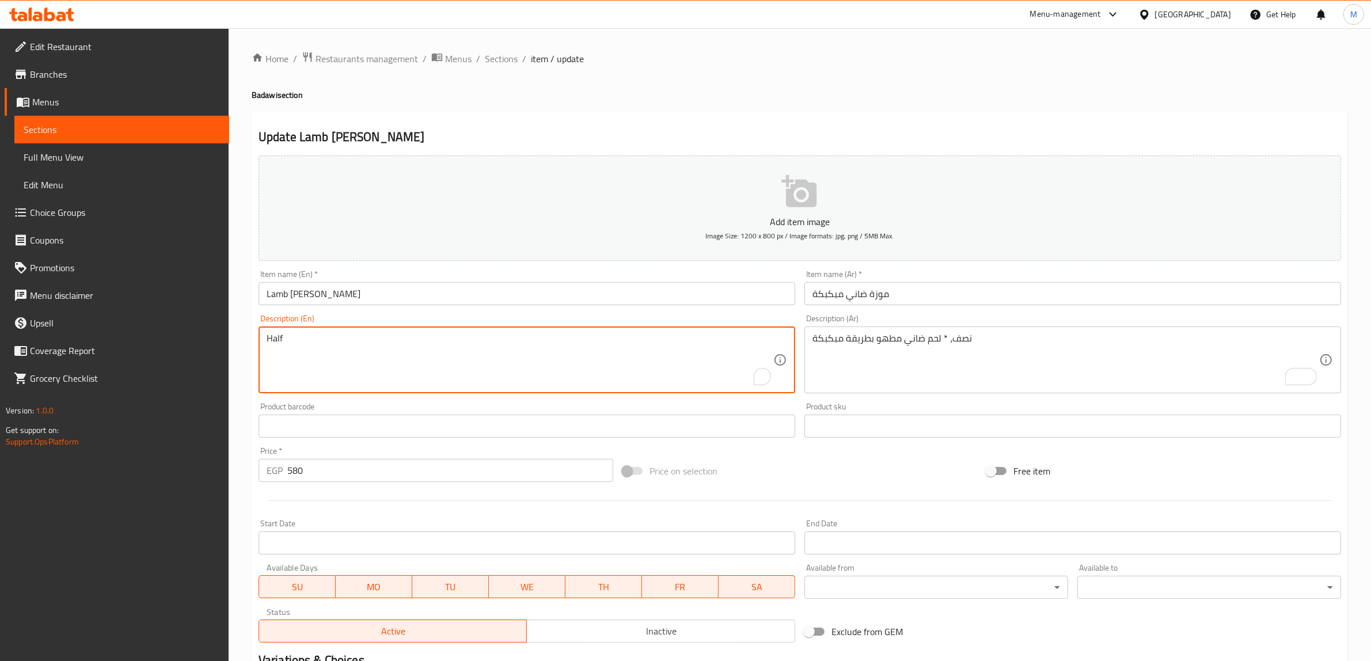
paste textarea "Lamb cooked in a spiced way"
click at [325, 291] on input "Lamb shank Mbakbaka" at bounding box center [527, 293] width 537 height 23
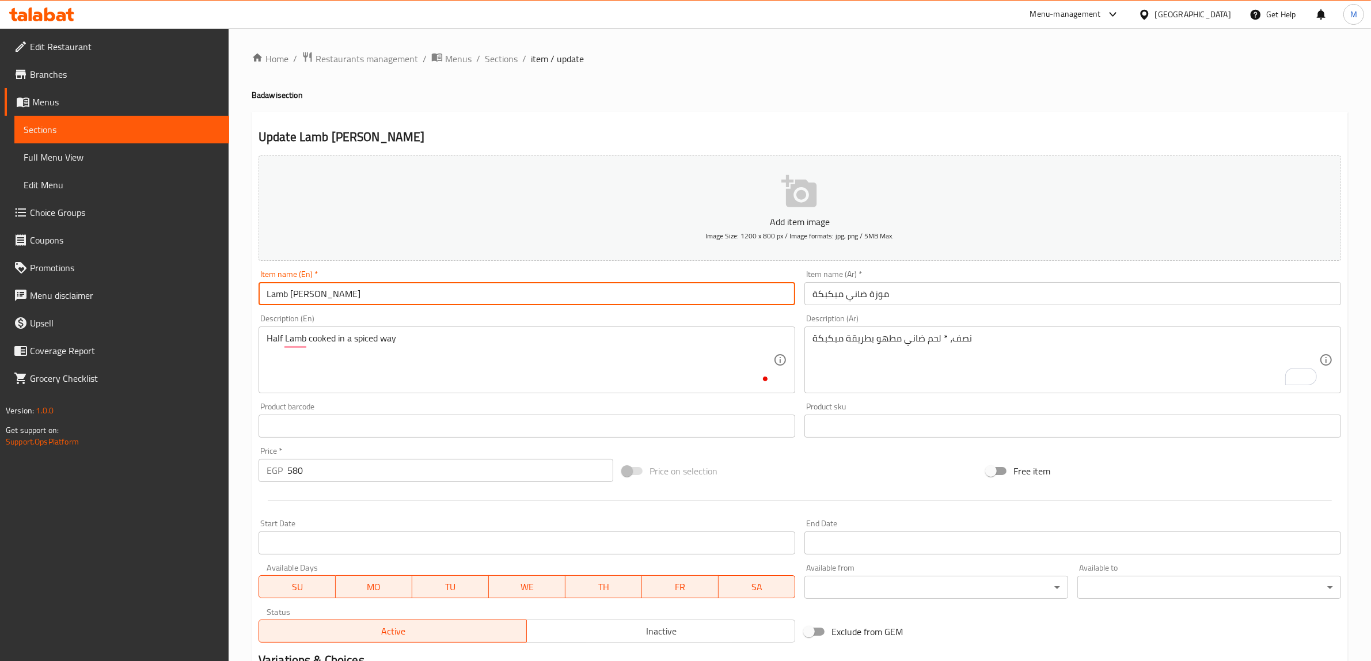
click at [325, 291] on input "Lamb shank Mbakbaka" at bounding box center [527, 293] width 537 height 23
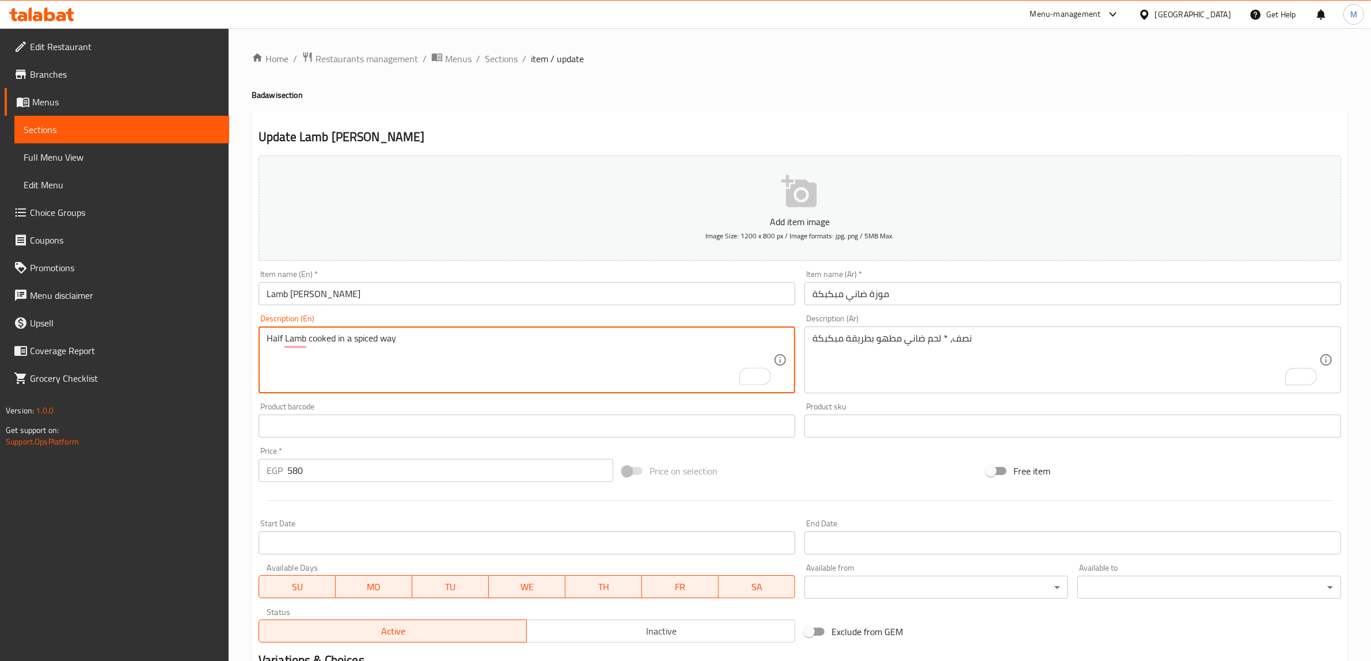
click at [360, 337] on textarea "Half Lamb cooked in a spiced way" at bounding box center [520, 360] width 507 height 55
paste textarea "Mbakbaka"
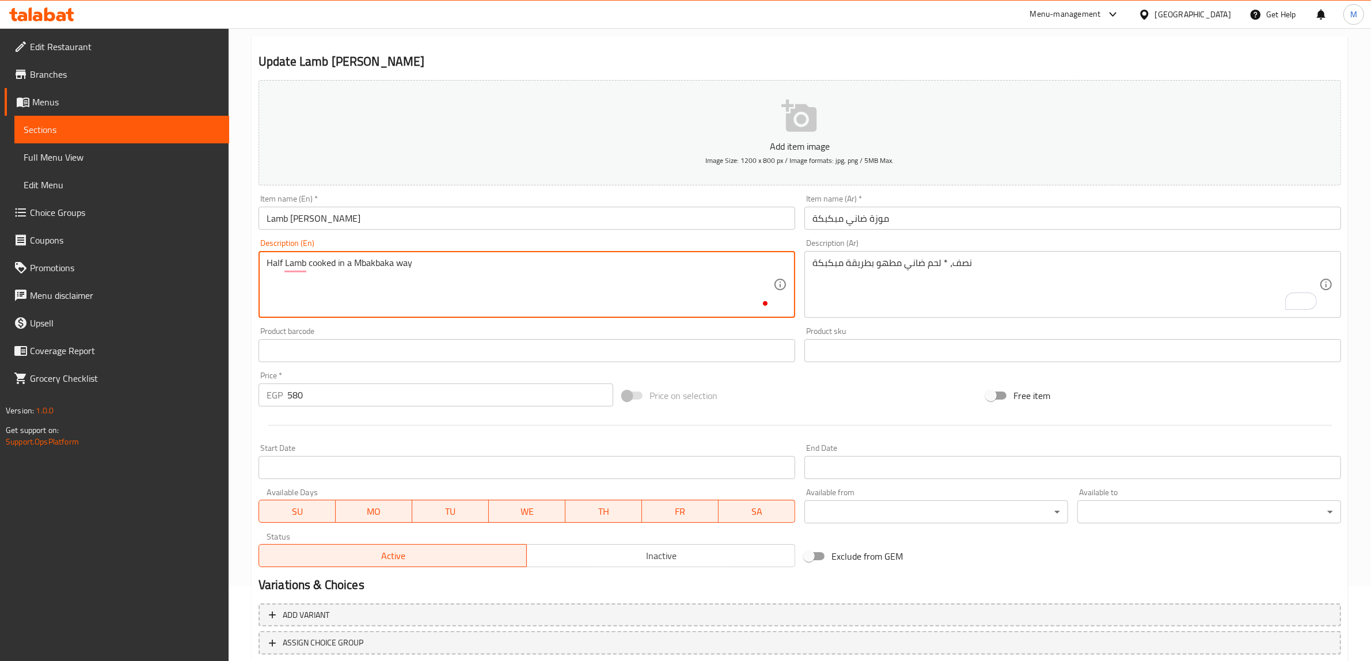
scroll to position [144, 0]
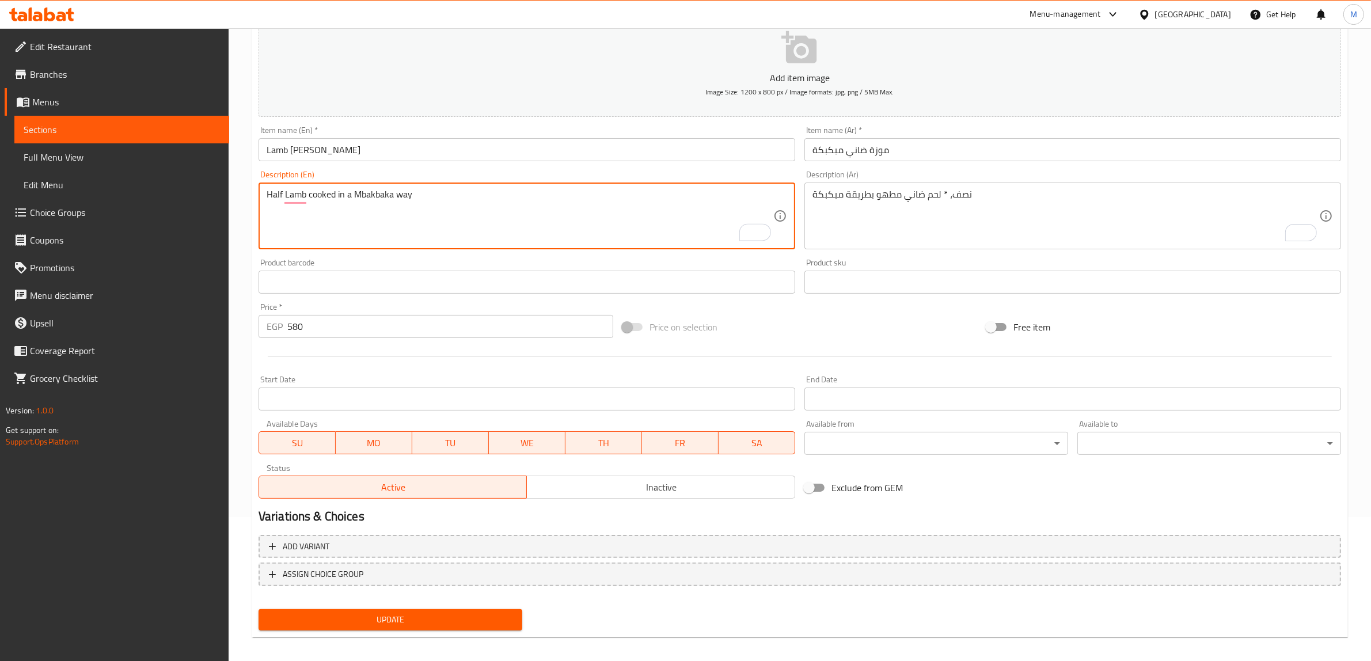
click at [279, 190] on textarea "Half Lamb cooked in a Mbakbaka way" at bounding box center [520, 216] width 507 height 55
click at [281, 194] on textarea "Half Lamb cooked in a Mbakbaka way" at bounding box center [520, 216] width 507 height 55
type textarea "Half, Lamb cooked in a Mbakbaka way"
click at [488, 620] on span "Update" at bounding box center [390, 620] width 245 height 14
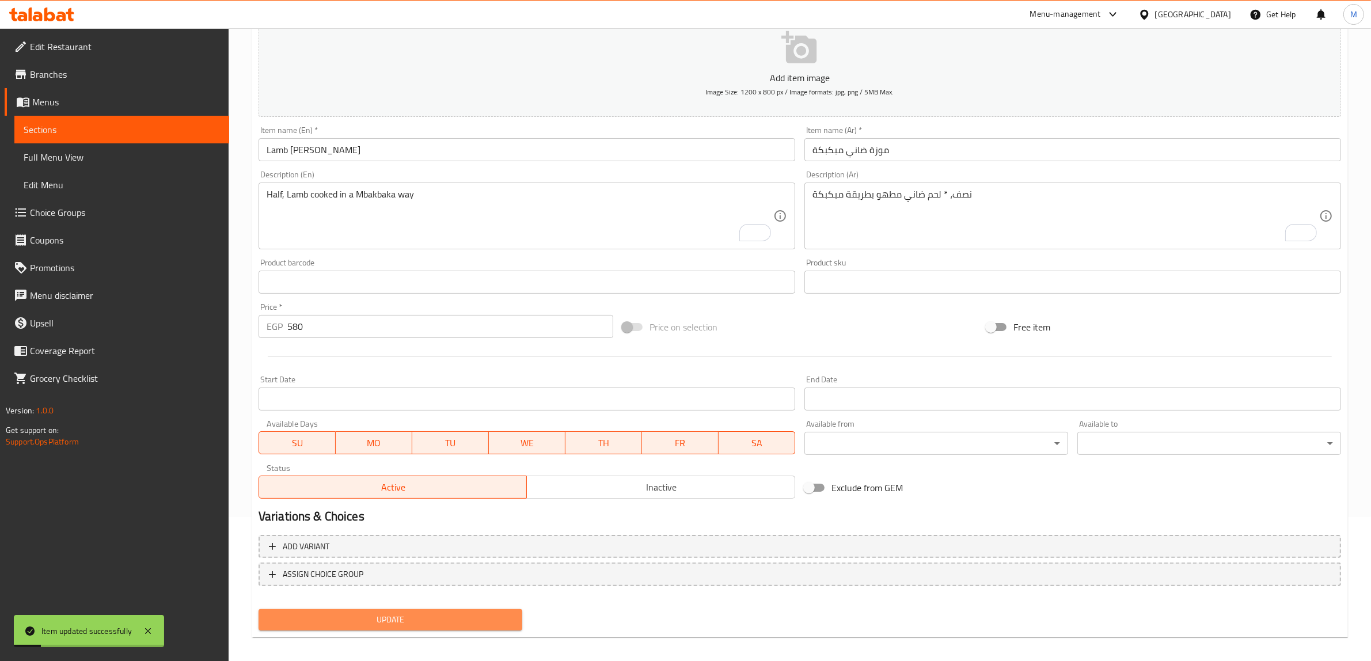
click at [488, 620] on span "Update" at bounding box center [390, 620] width 245 height 14
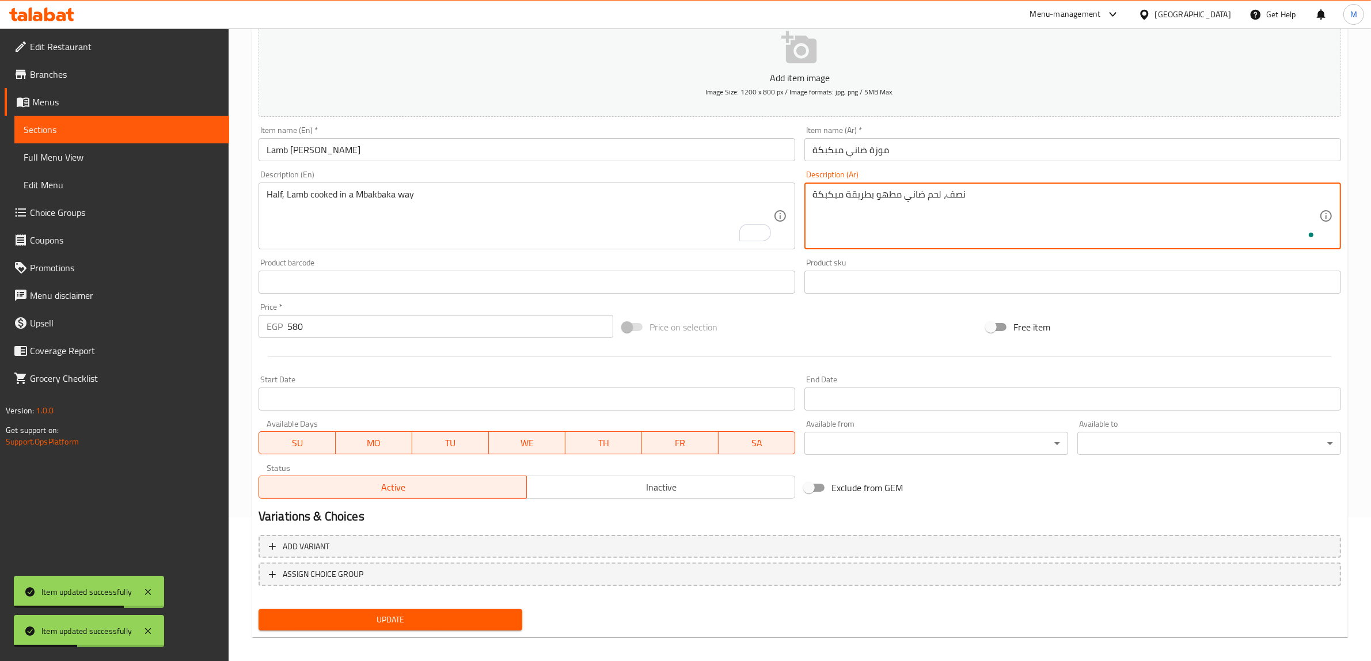
type textarea "نصف، لحم ضاني مطهو بطريقة مبكبكة"
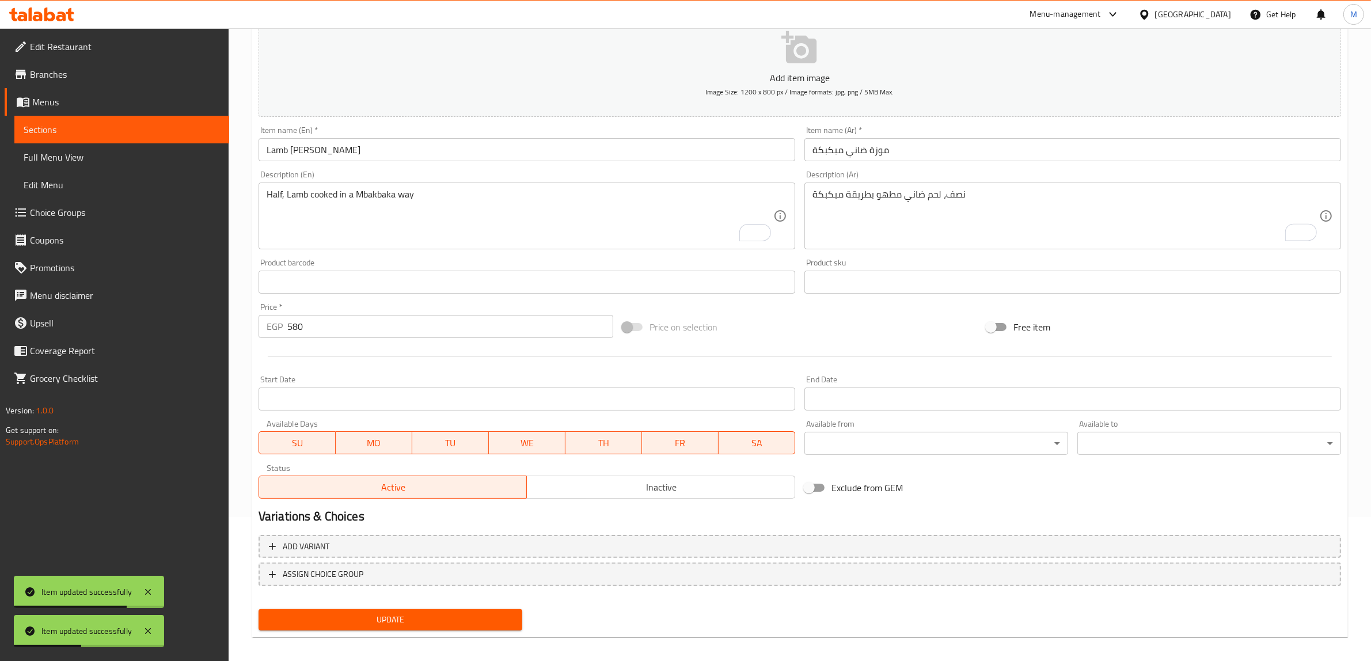
click at [473, 606] on div "Update" at bounding box center [390, 620] width 273 height 31
click at [471, 614] on span "Update" at bounding box center [390, 620] width 245 height 14
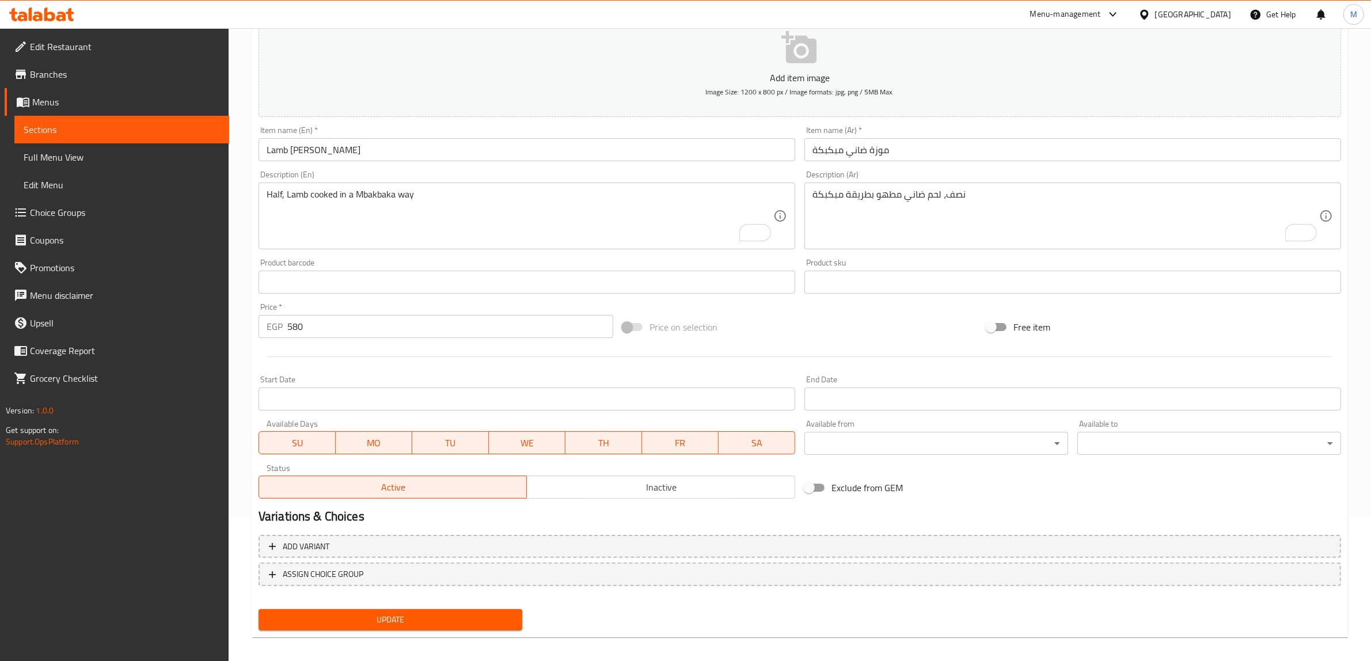
click at [471, 614] on span "Update" at bounding box center [390, 620] width 245 height 14
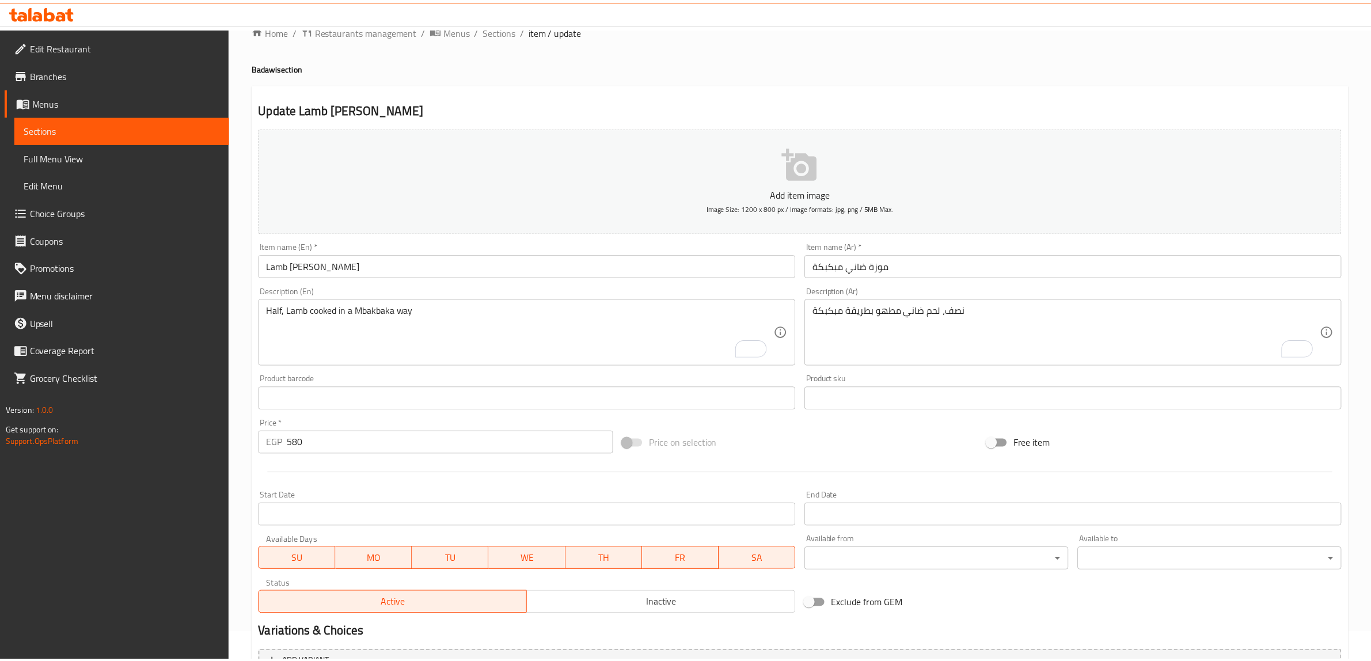
scroll to position [0, 0]
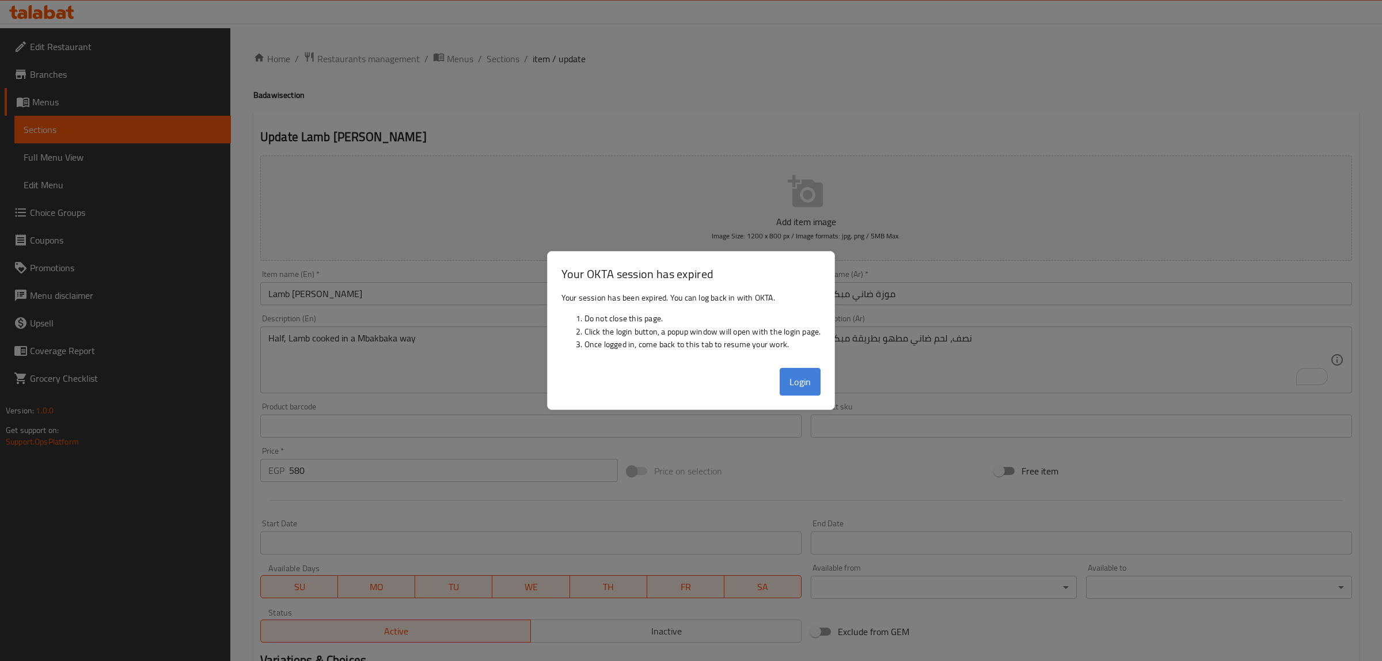
click at [804, 379] on button "Login" at bounding box center [800, 382] width 41 height 28
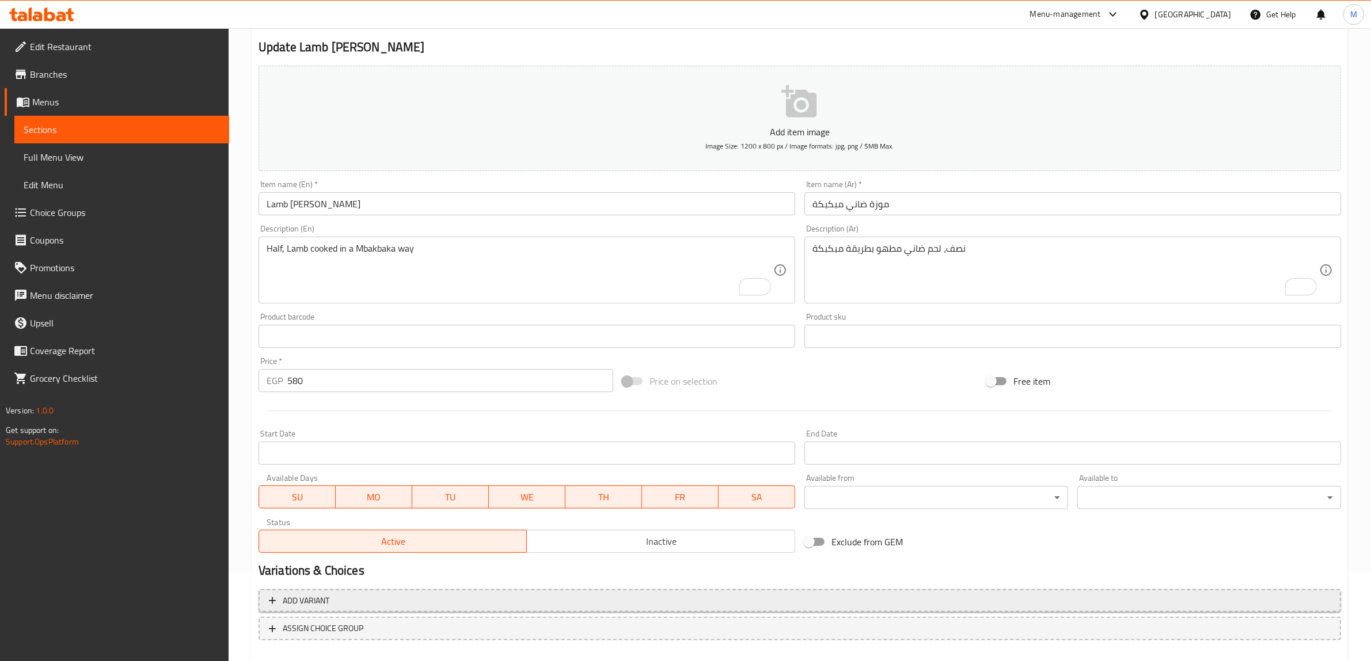
scroll to position [150, 0]
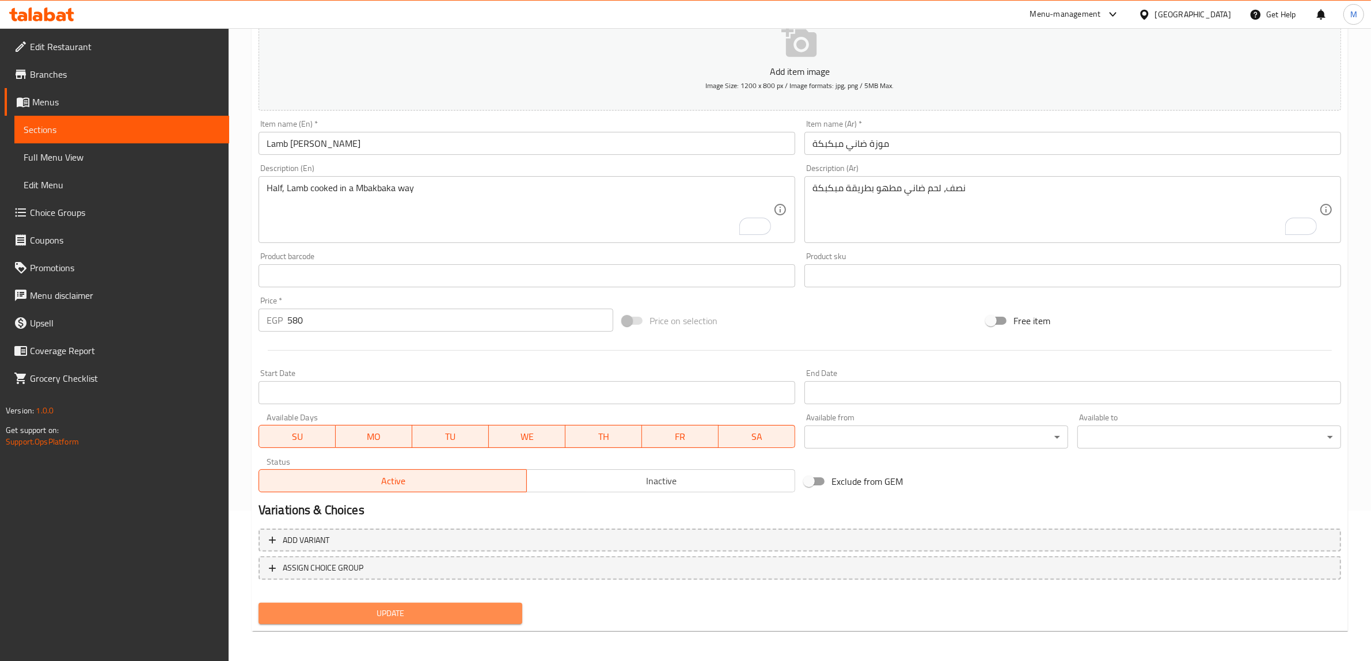
click at [465, 617] on span "Update" at bounding box center [390, 613] width 245 height 14
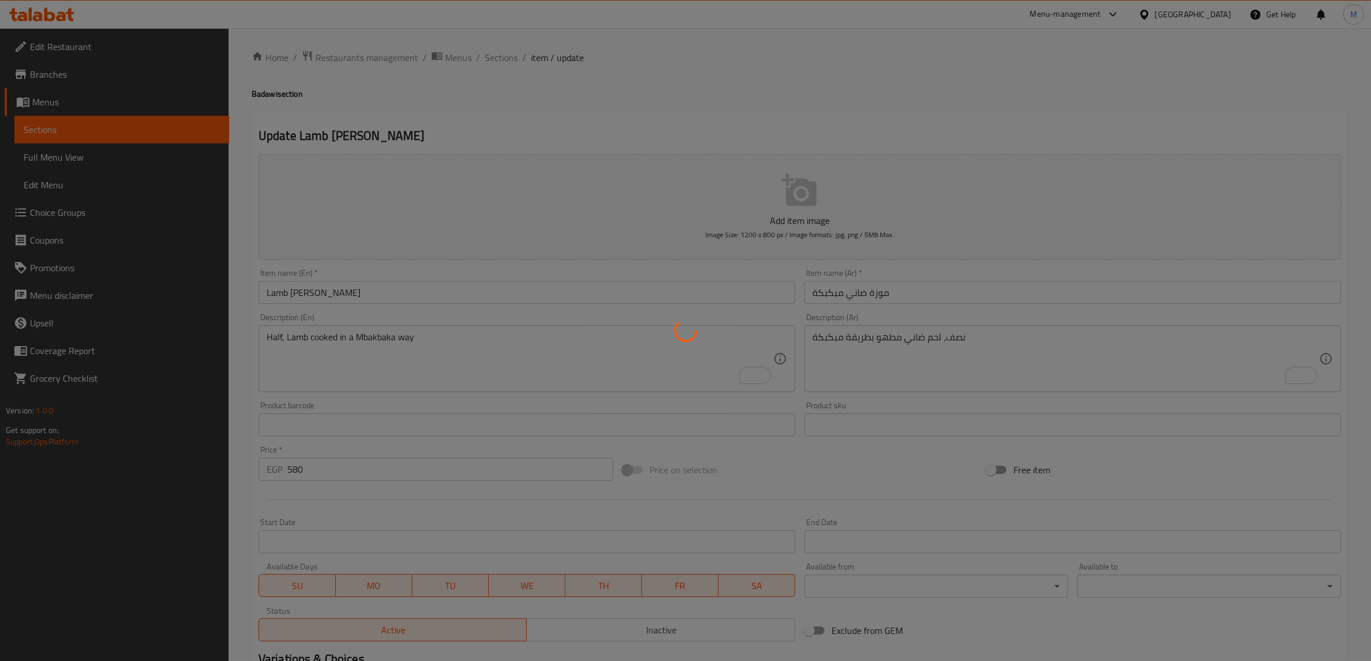
scroll to position [0, 0]
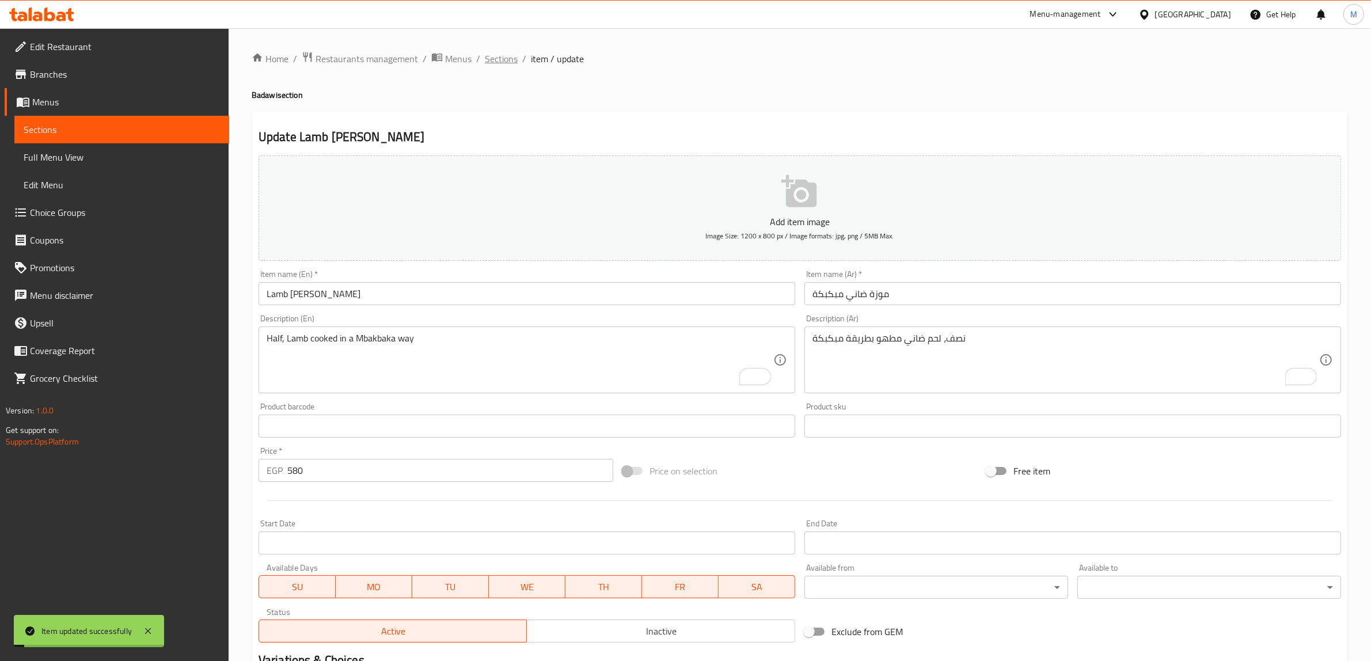
click at [502, 62] on span "Sections" at bounding box center [501, 59] width 33 height 14
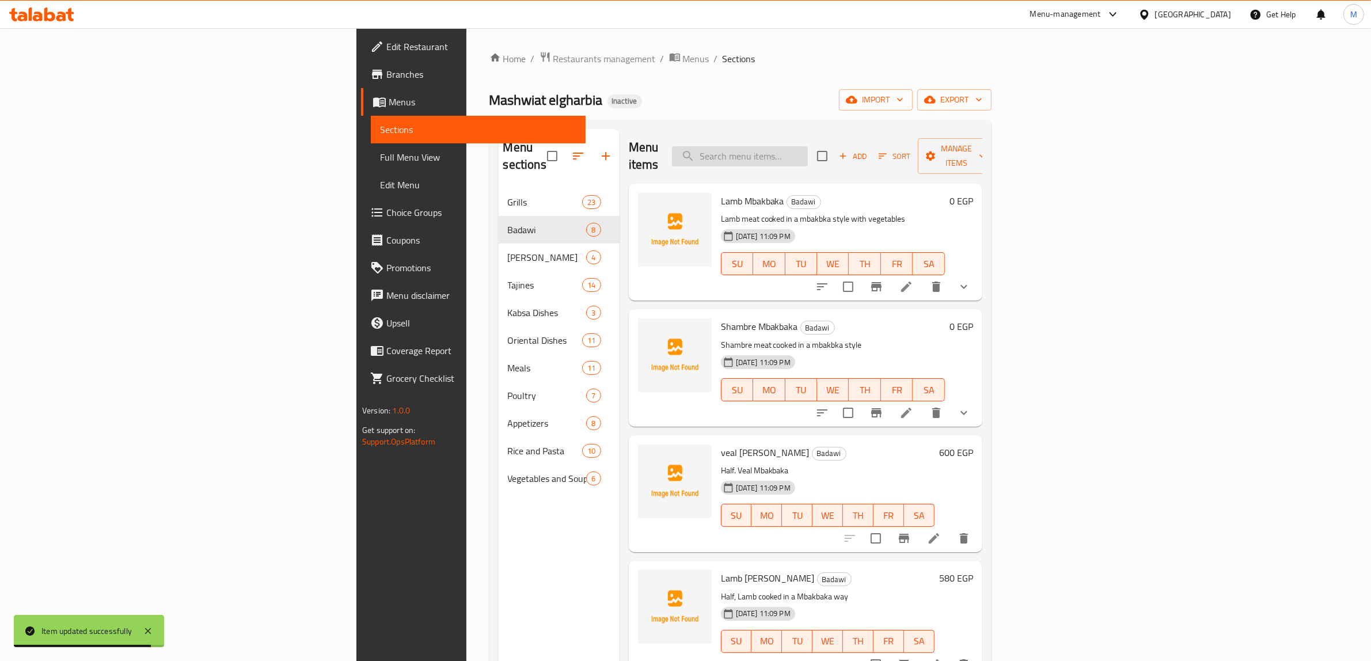
click at [808, 150] on input "search" at bounding box center [740, 156] width 136 height 20
paste input "Aasous Casserole"
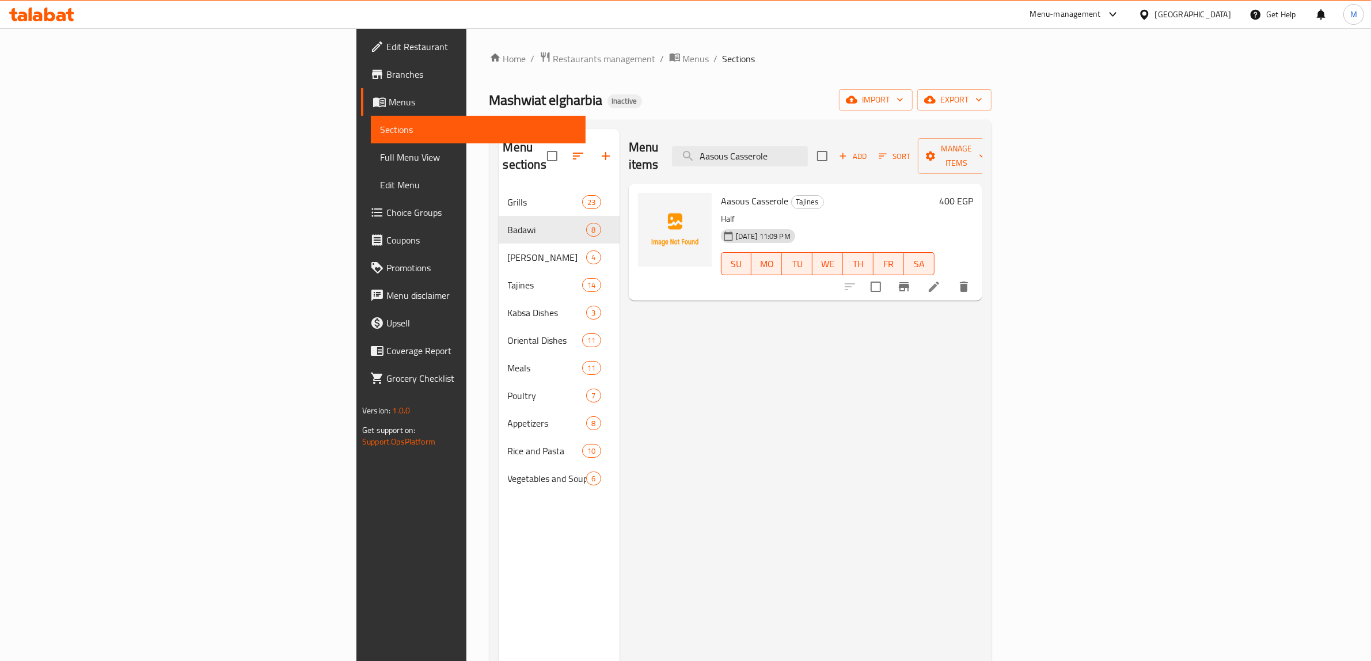
type input "Aasous Casserole"
click at [939, 282] on icon at bounding box center [934, 287] width 10 height 10
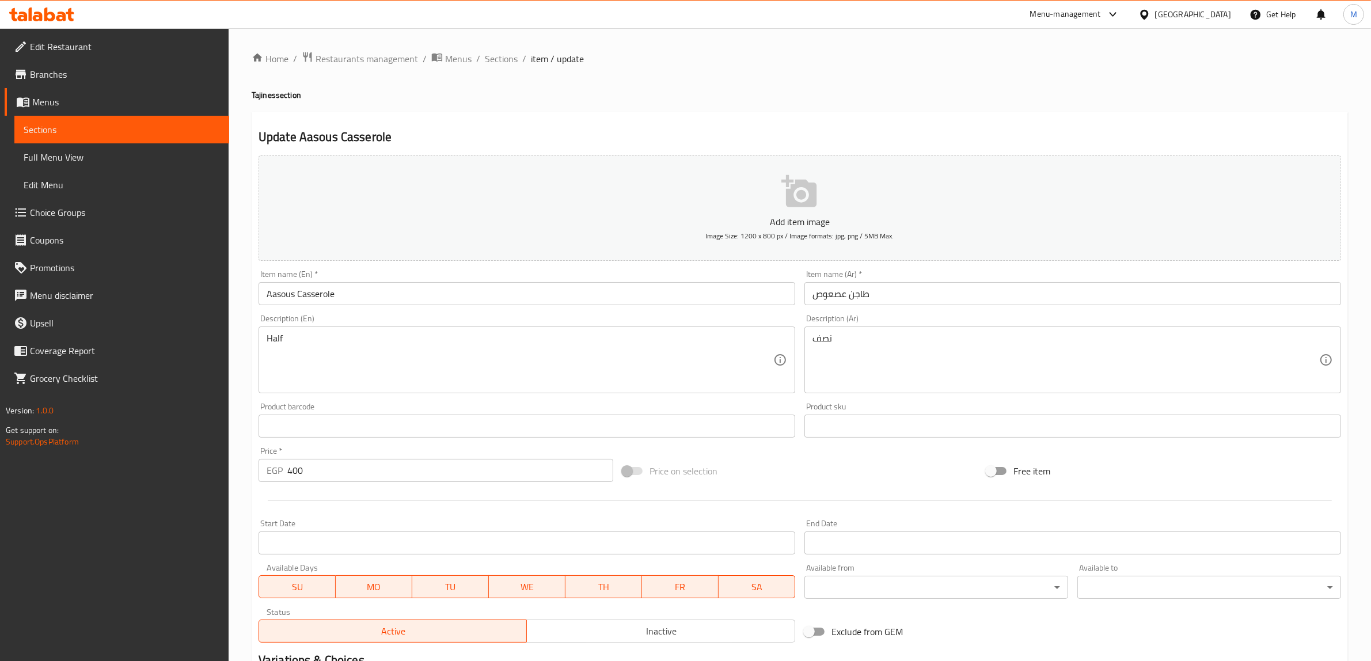
click at [407, 329] on div "Half Description (En)" at bounding box center [527, 359] width 537 height 67
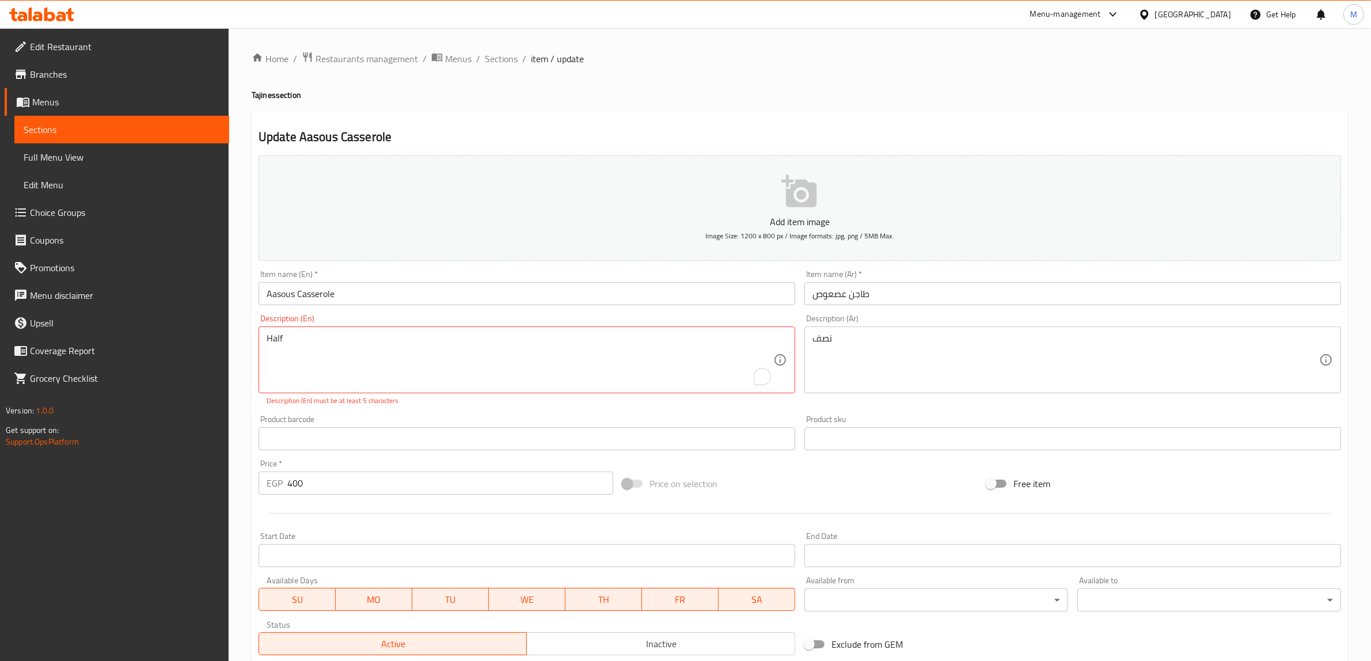
click at [404, 329] on div "Half Description (En)" at bounding box center [527, 359] width 537 height 67
click at [390, 339] on textarea "Half" at bounding box center [520, 360] width 507 height 55
type textarea "Half,"
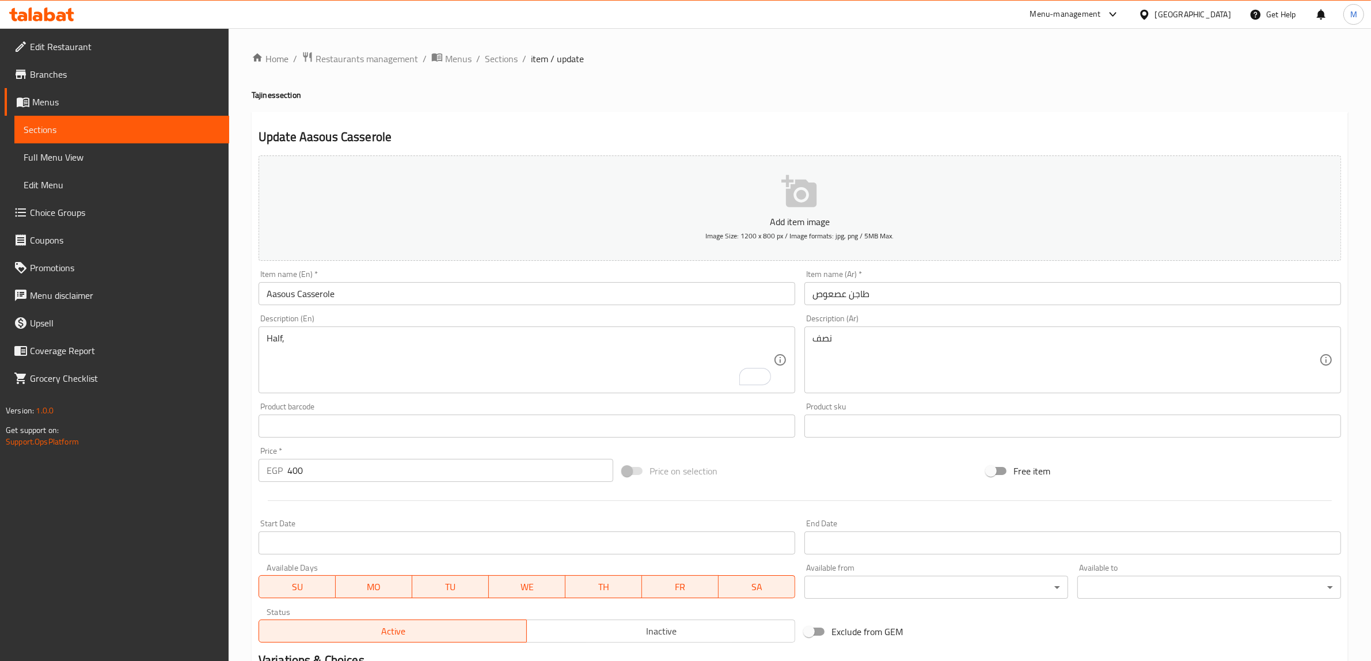
click at [1071, 326] on div "Description (Ar) نصف Description (Ar)" at bounding box center [1072, 353] width 537 height 79
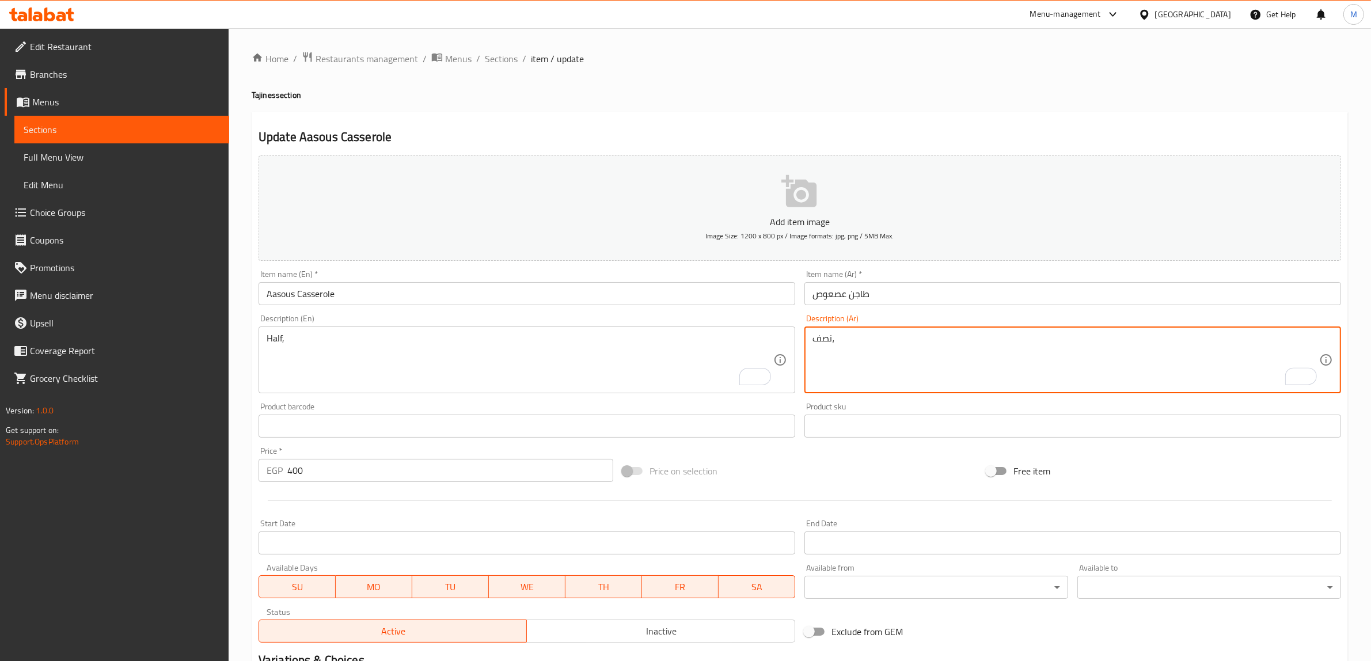
click at [1063, 344] on textarea "نصف،" at bounding box center [1065, 360] width 507 height 55
paste textarea "فريك ودجاج في طاجن"
type textarea "نصف، فريك ودجاج في طاجن"
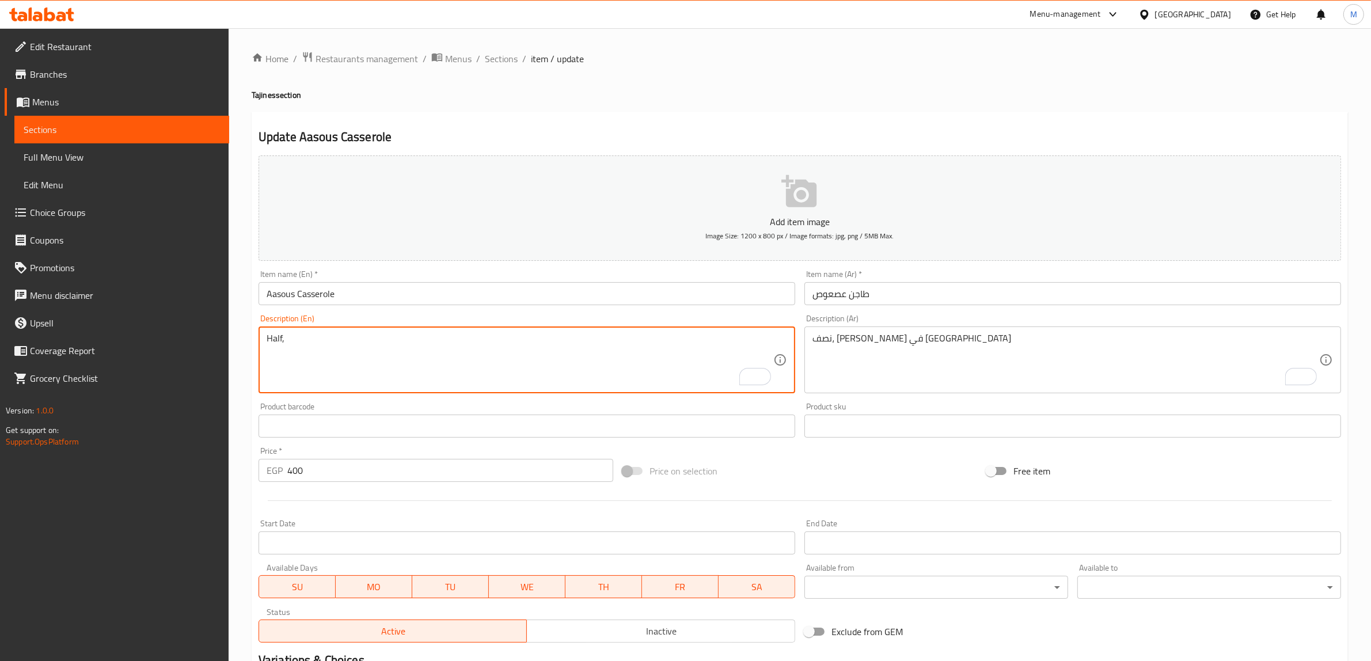
click at [563, 343] on textarea "Half," at bounding box center [520, 360] width 507 height 55
paste textarea "Freekeh and chicken in a casserole"
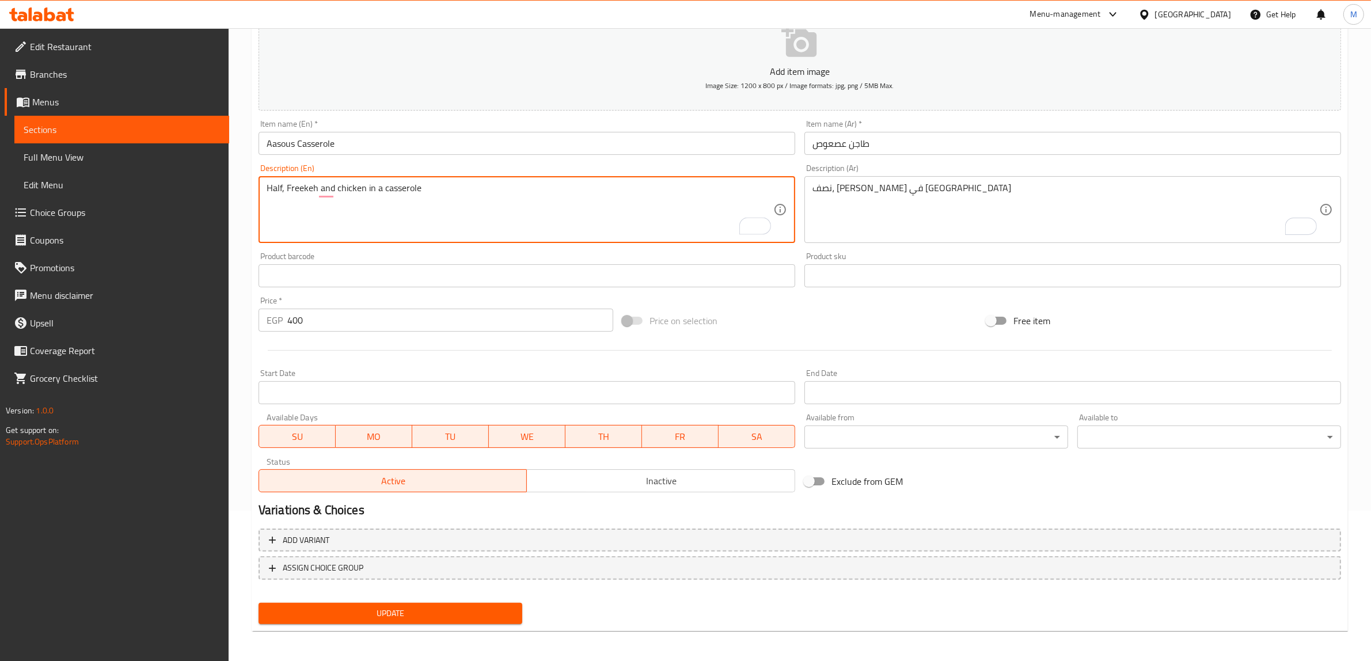
type textarea "Half, Freekeh and chicken in a casserole"
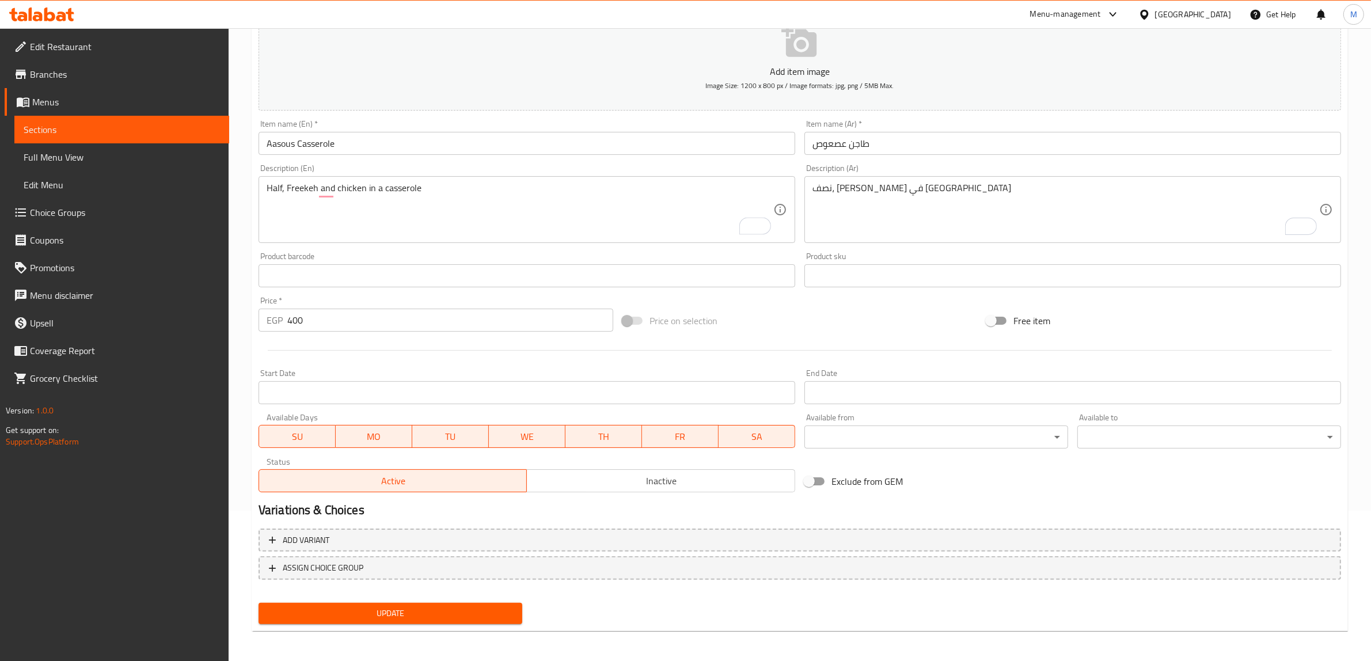
click at [494, 598] on div "Update" at bounding box center [390, 613] width 273 height 31
click at [491, 606] on span "Update" at bounding box center [390, 613] width 245 height 14
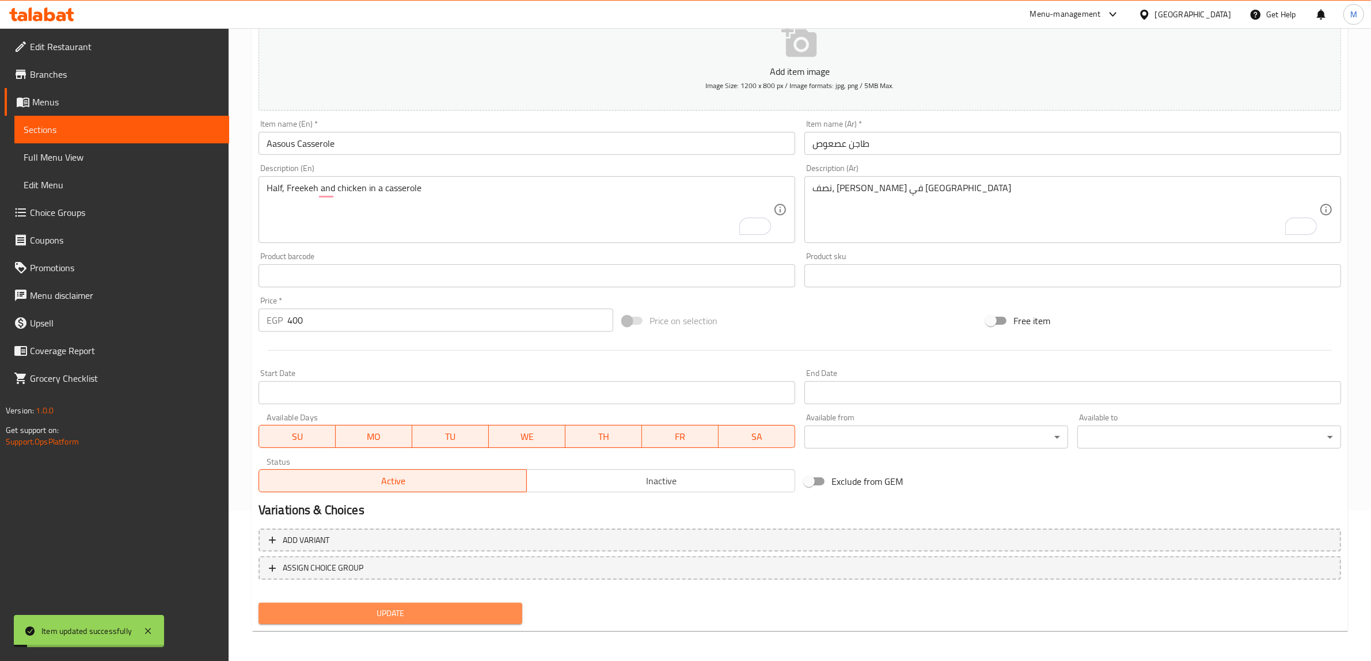
click at [478, 617] on span "Update" at bounding box center [390, 613] width 245 height 14
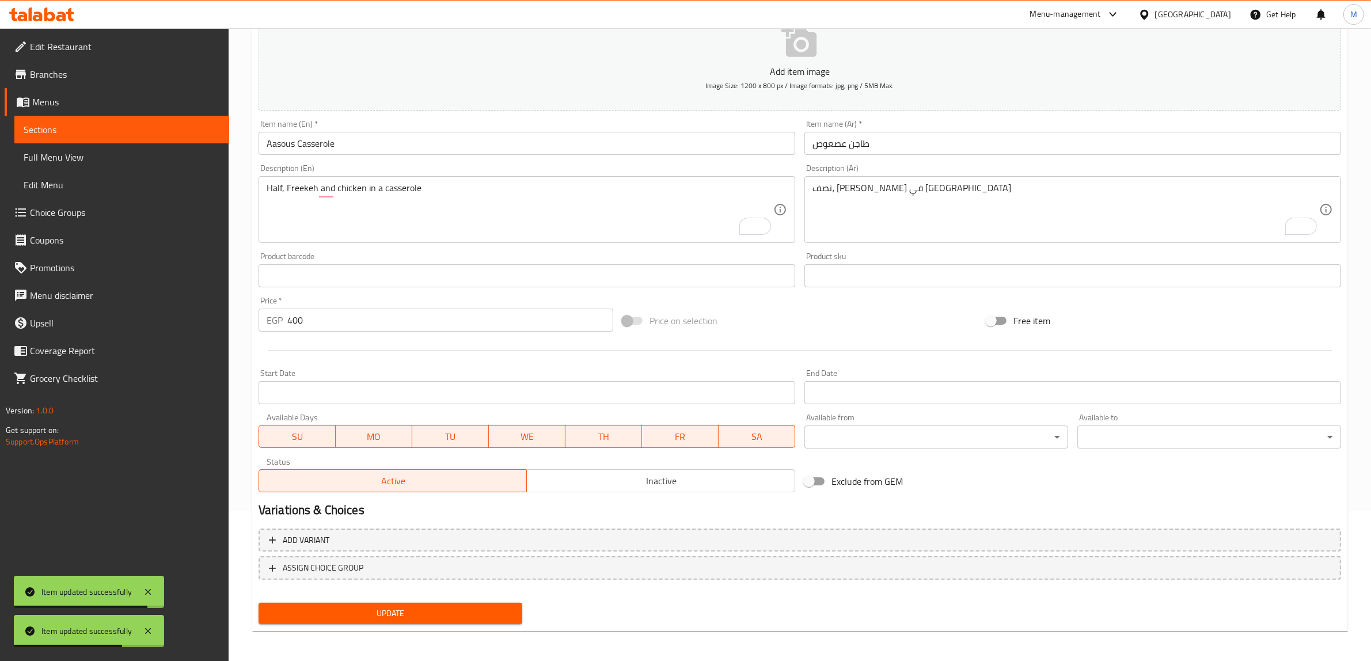
scroll to position [0, 0]
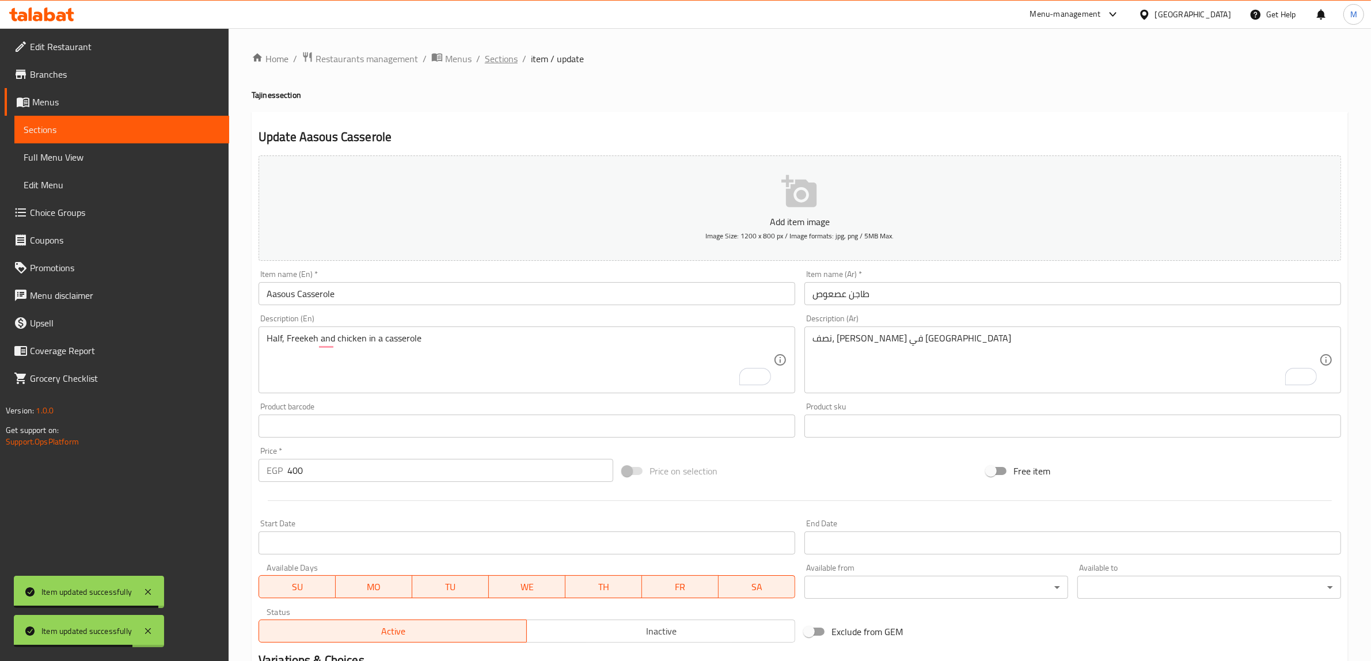
click at [488, 59] on span "Sections" at bounding box center [501, 59] width 33 height 14
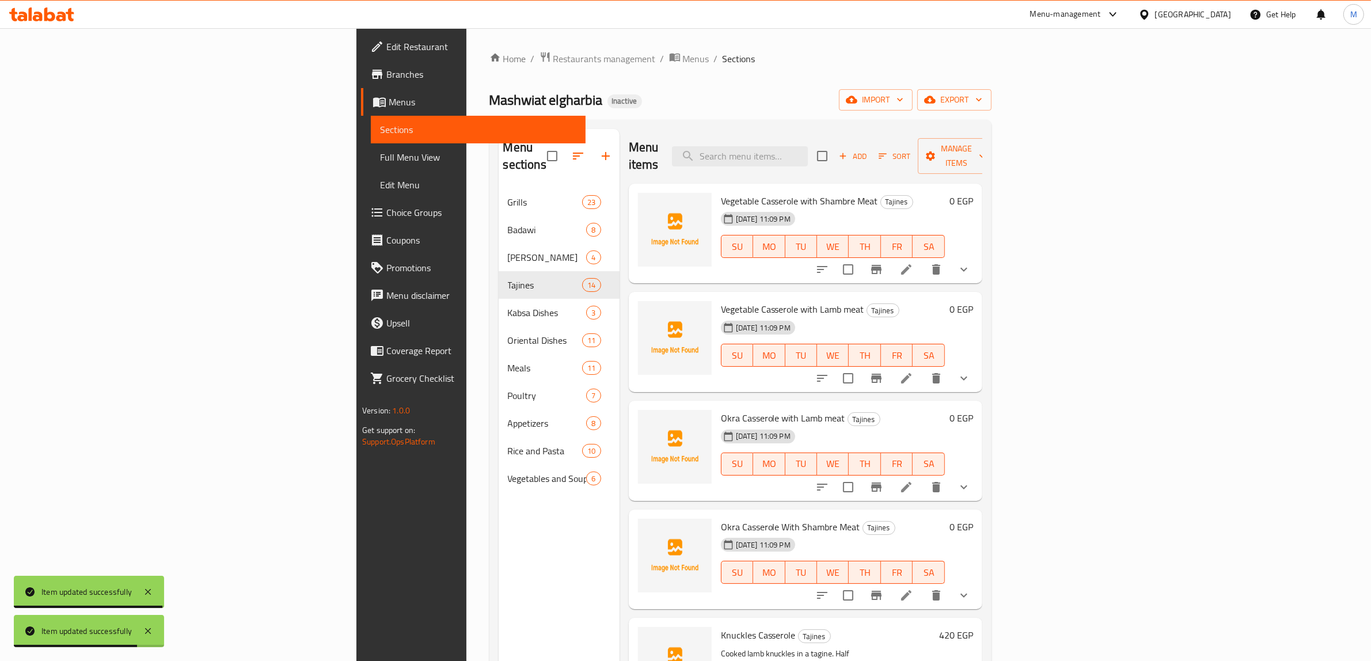
click at [808, 148] on input "search" at bounding box center [740, 156] width 136 height 20
paste input "Vine Leaves Casserole with Knuckles"
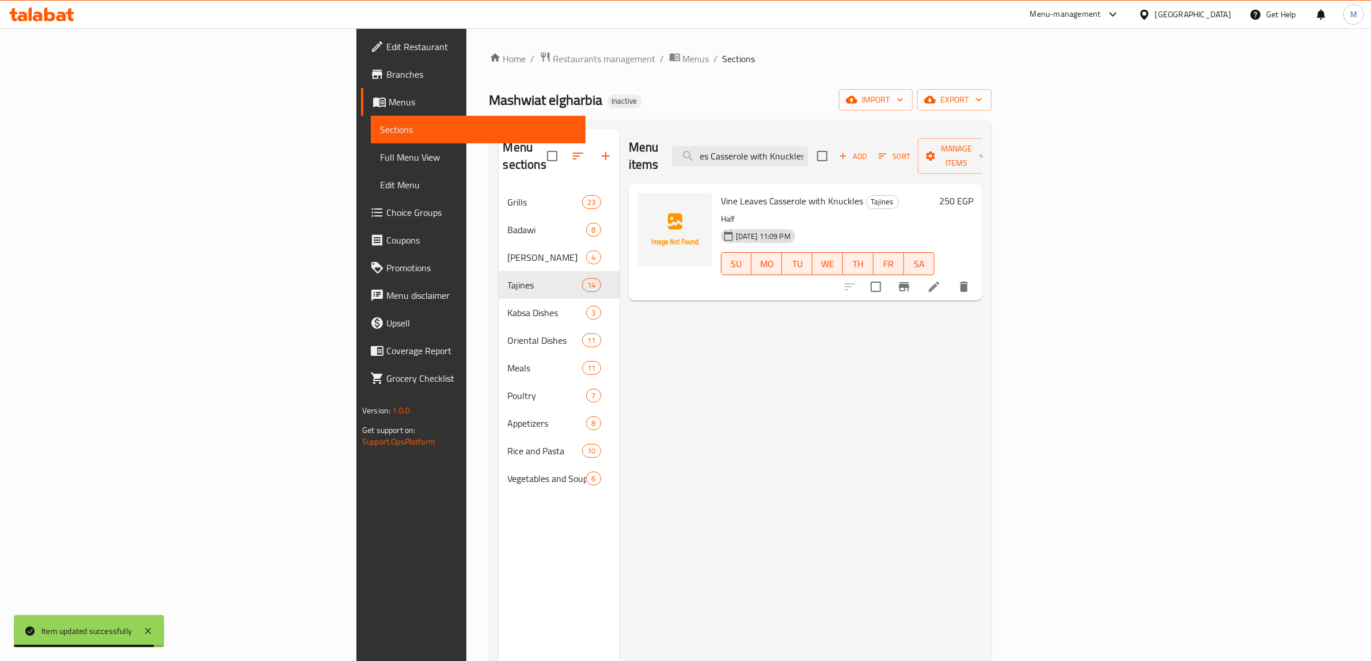
type input "Vine Leaves Casserole with Knuckles"
click at [941, 280] on icon at bounding box center [934, 287] width 14 height 14
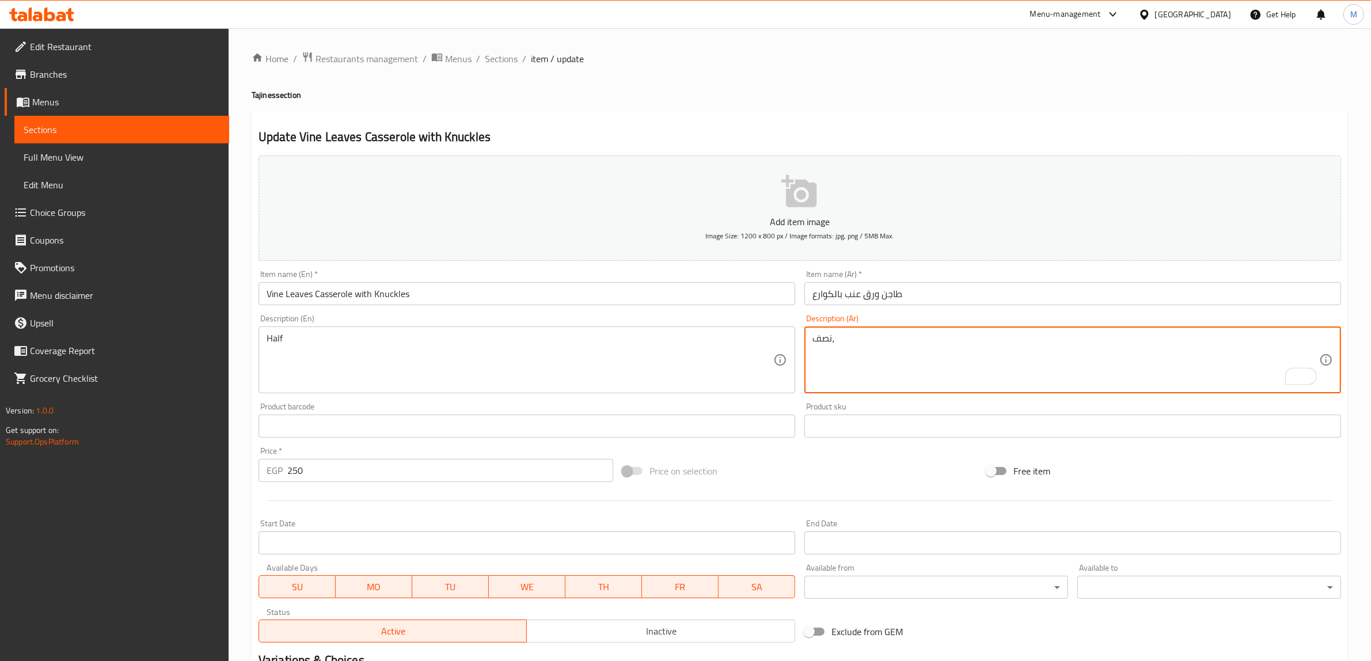
click at [937, 354] on textarea "نصف،" at bounding box center [1065, 360] width 507 height 55
paste textarea "Vine Leaves Casserole with Knuckles"
type textarea "نصف،"
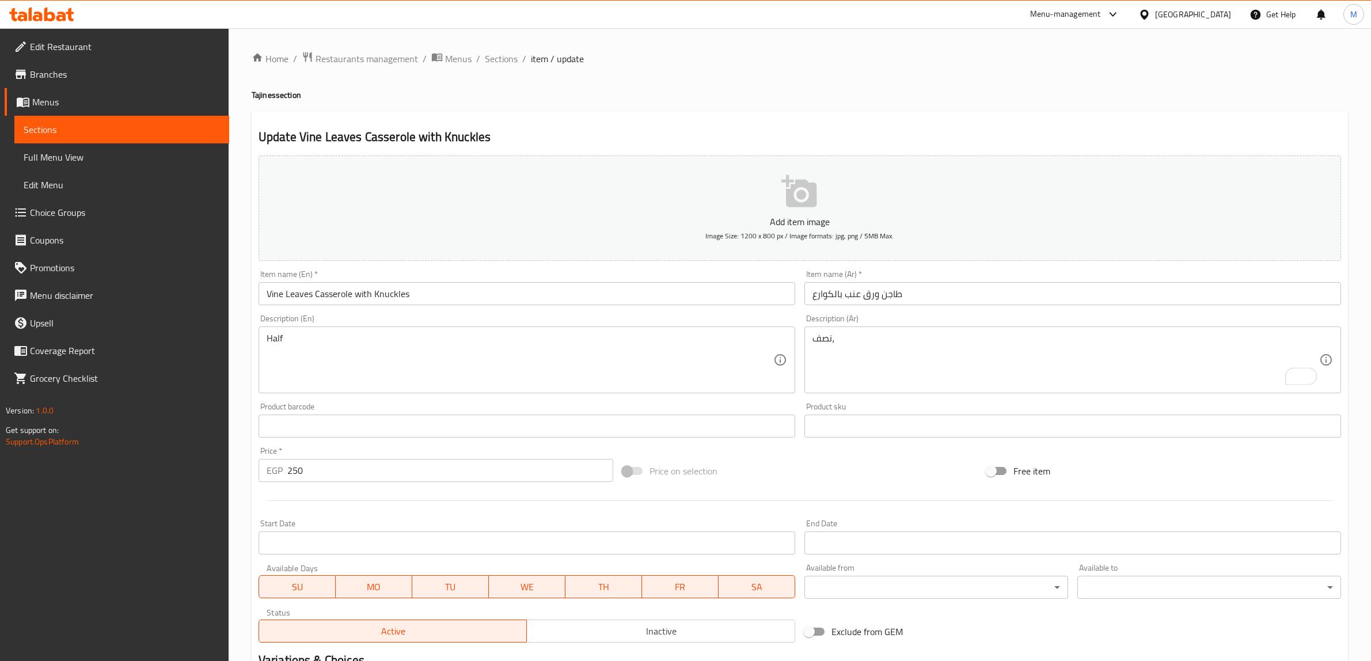
click at [883, 357] on textarea "نصف،" at bounding box center [1065, 360] width 507 height 55
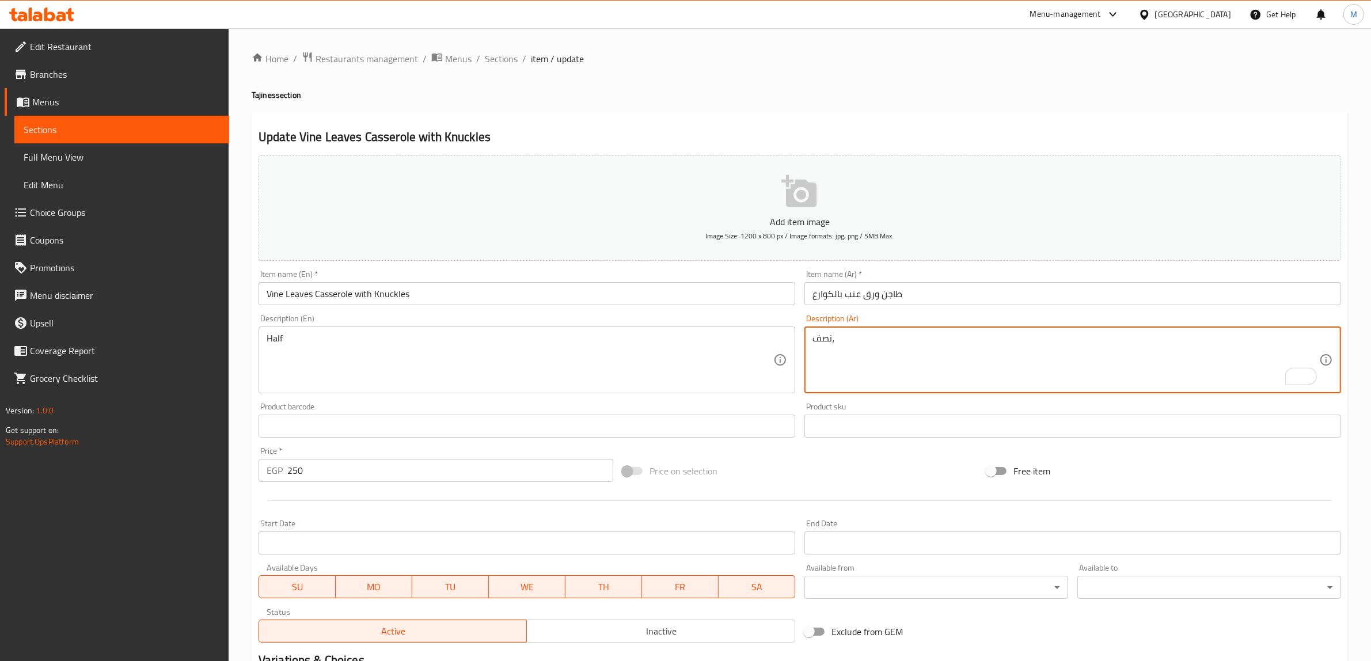
paste textarea "ورق عنب مع كوارع مطهوة*"
type textarea "نصف، ورق عنب مع كوارع مطهوة*"
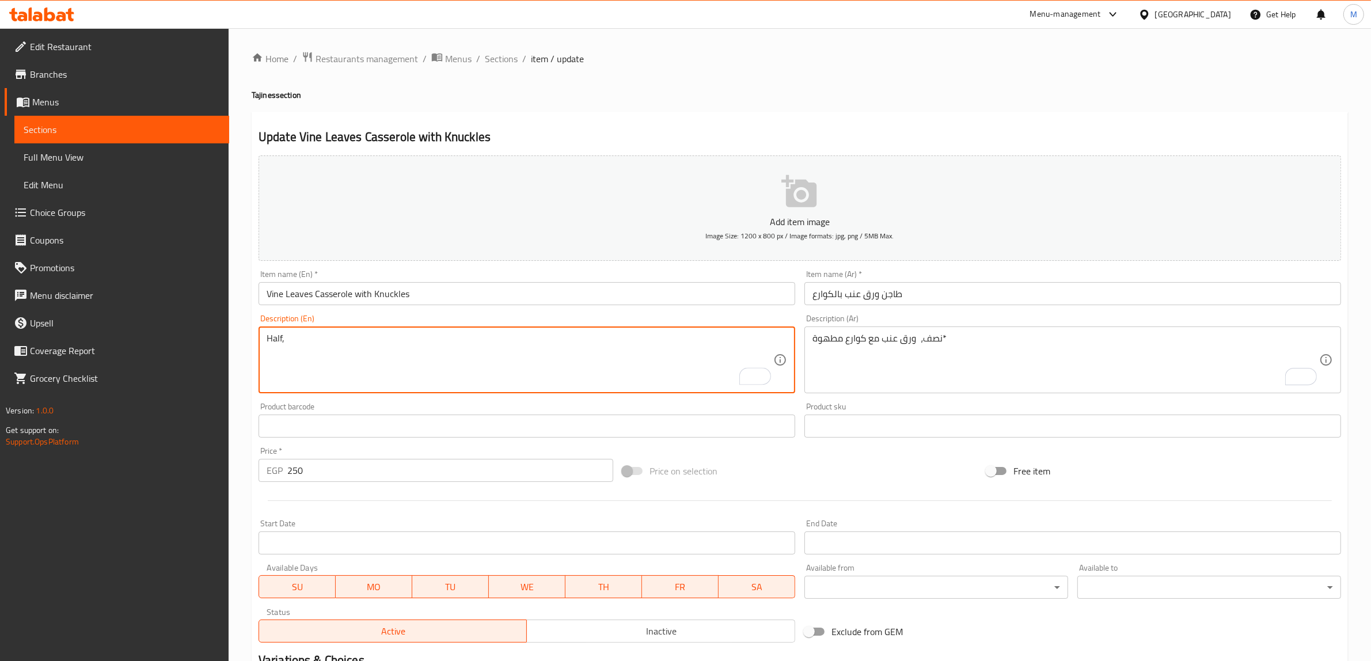
paste textarea "Vine leaves with cooked trotters*"
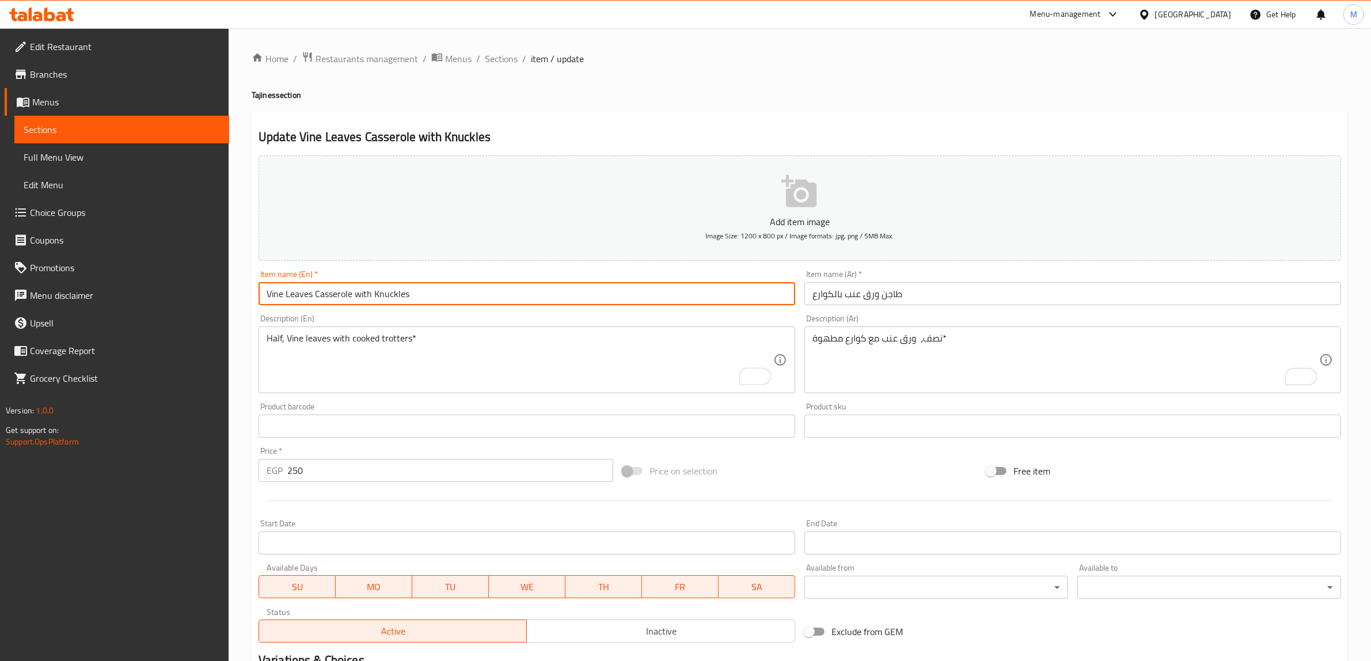
click at [390, 295] on input "Vine Leaves Casserole with Knuckles" at bounding box center [527, 293] width 537 height 23
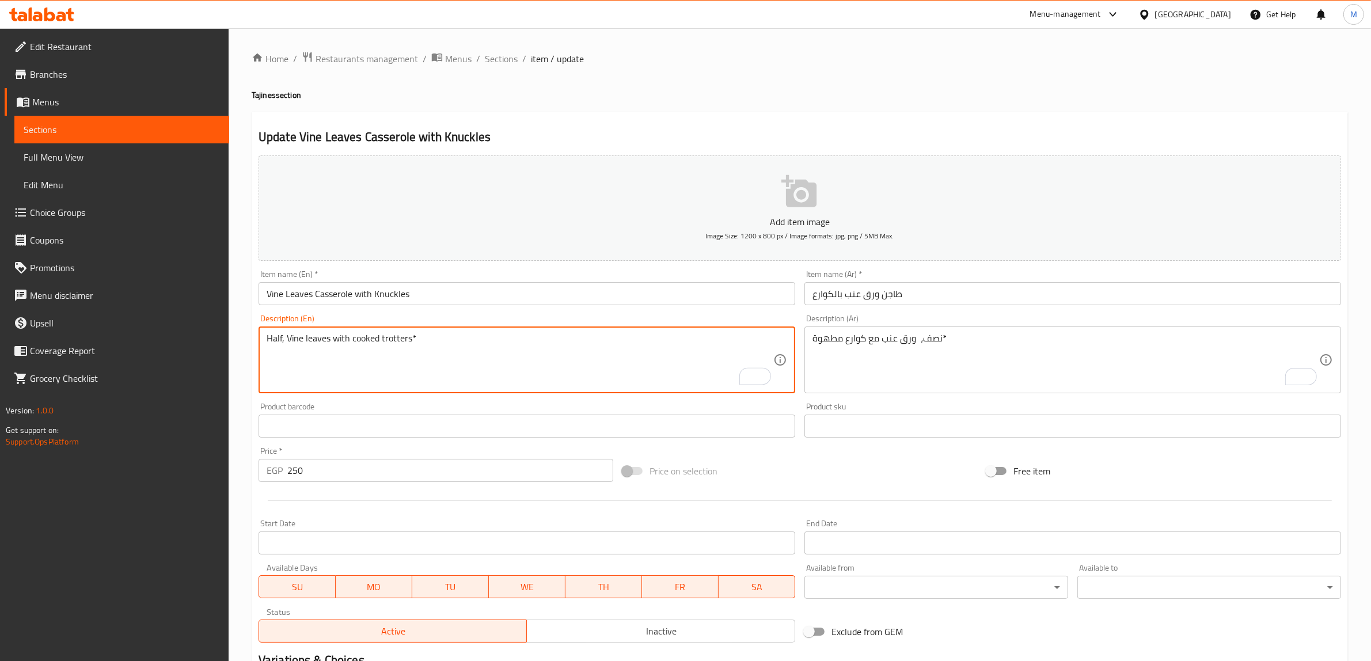
click at [398, 337] on textarea "Half, Vine leaves with cooked trotters*" at bounding box center [520, 360] width 507 height 55
paste textarea "[MEDICAL_DATA]"
click at [426, 337] on textarea "Half, Vine leaves with cooked Knuckles*" at bounding box center [520, 360] width 507 height 55
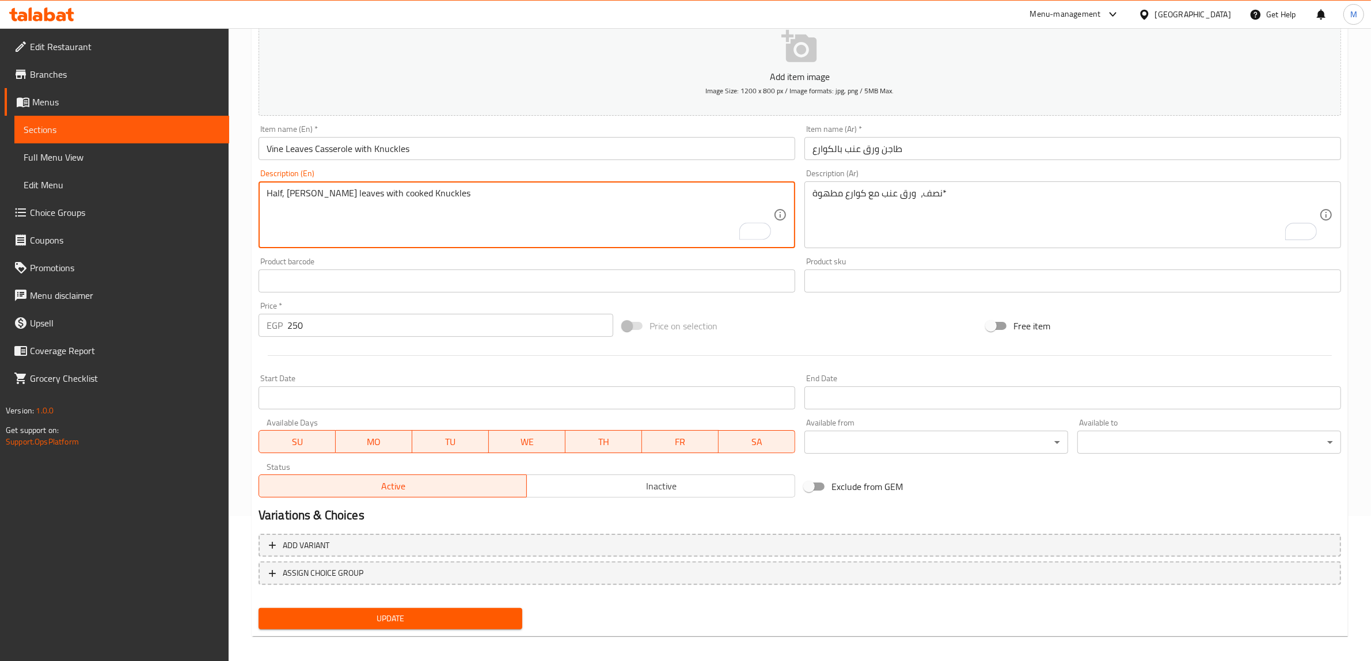
scroll to position [150, 0]
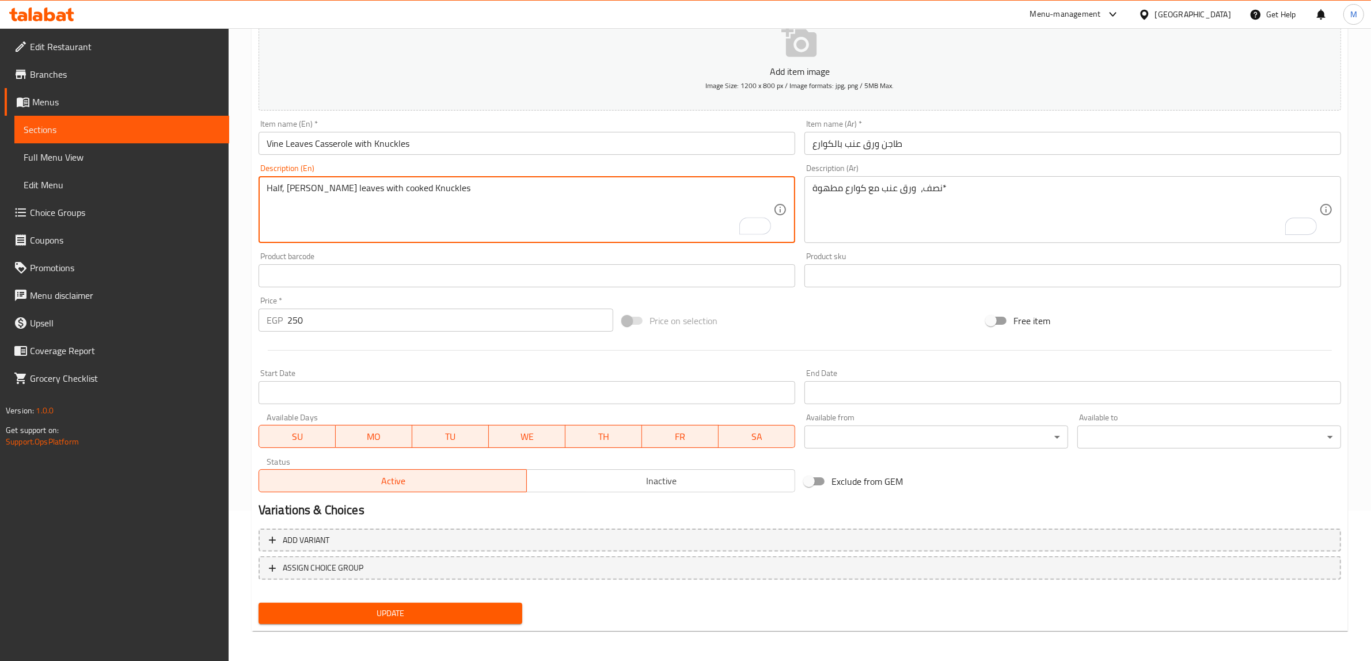
type textarea "Half, [PERSON_NAME] leaves with cooked Knuckles"
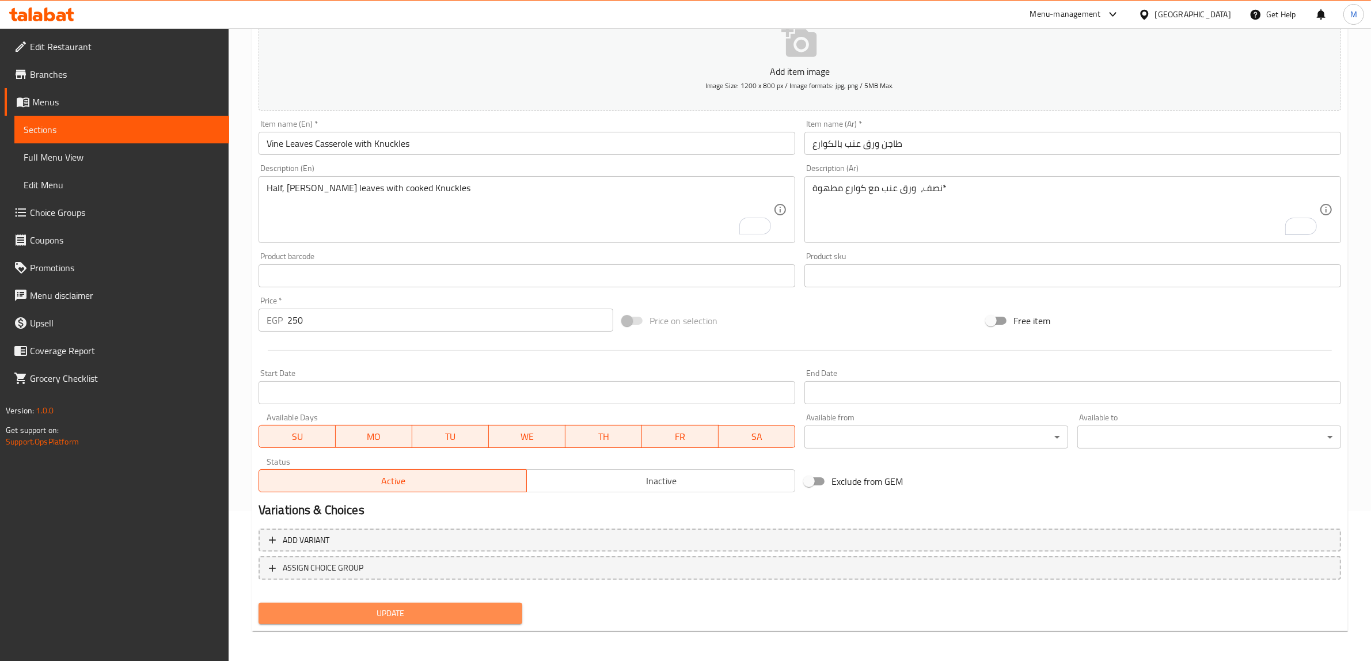
click at [453, 606] on span "Update" at bounding box center [390, 613] width 245 height 14
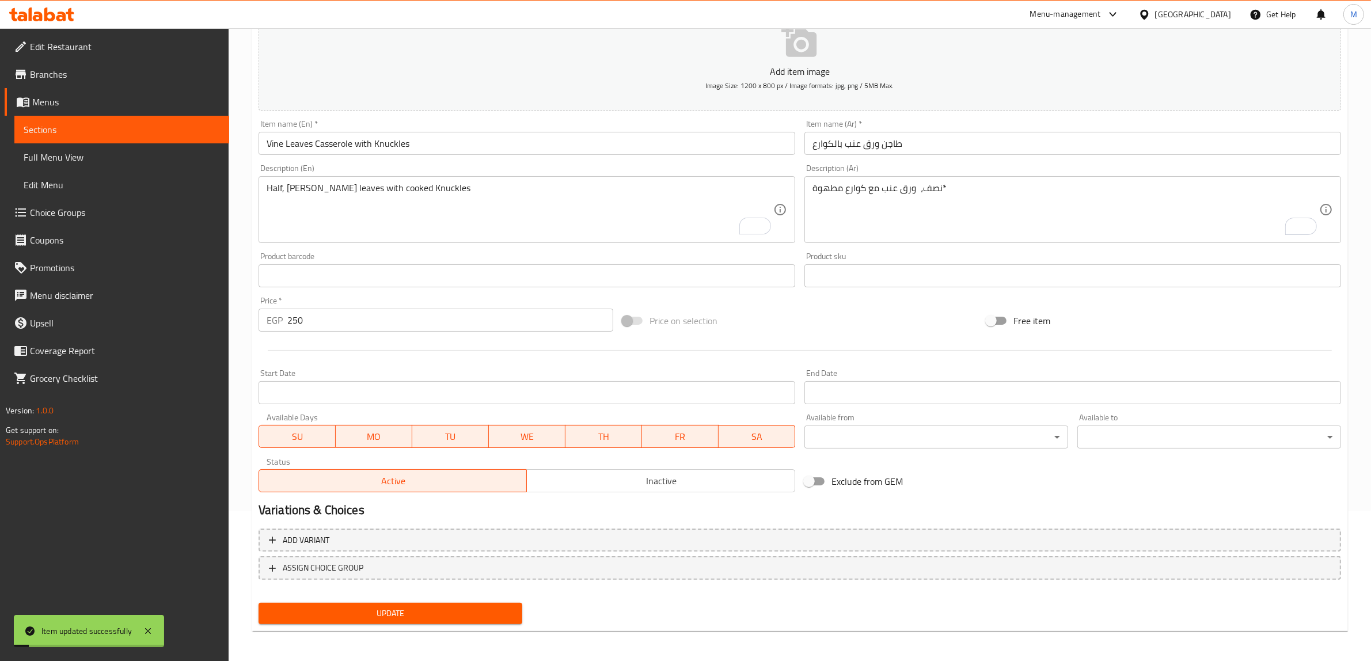
click at [427, 610] on span "Update" at bounding box center [390, 613] width 245 height 14
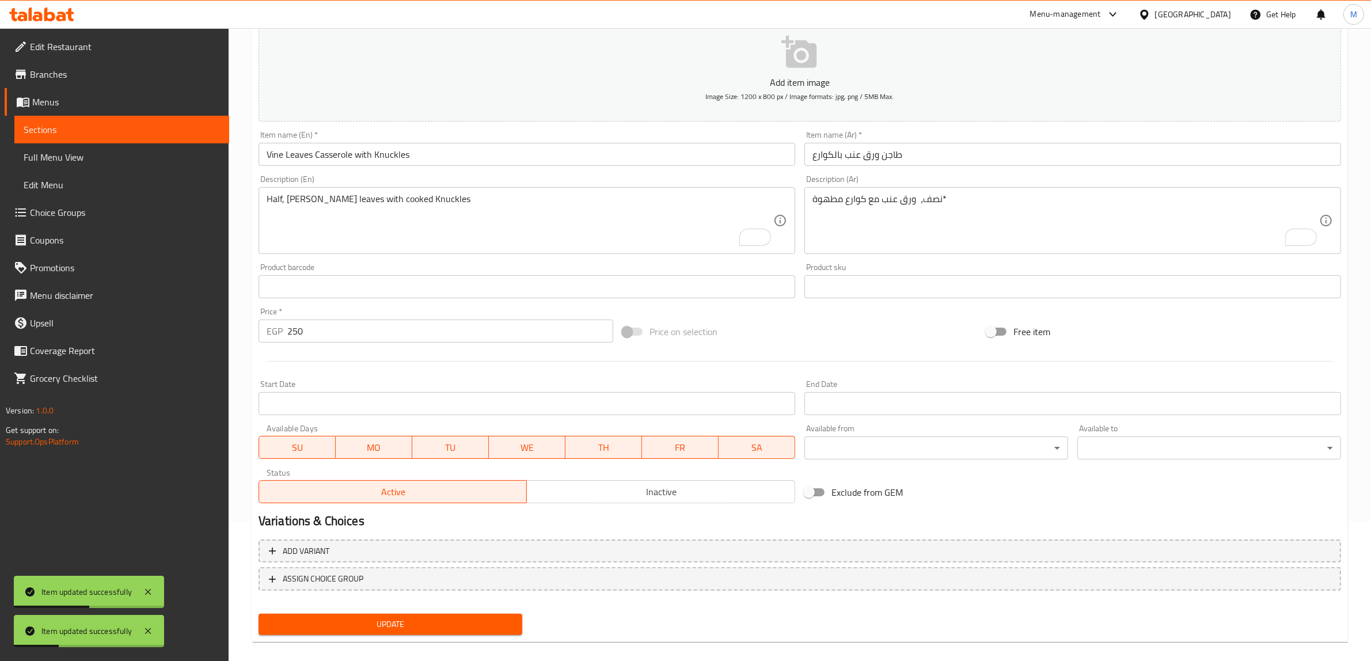
scroll to position [0, 0]
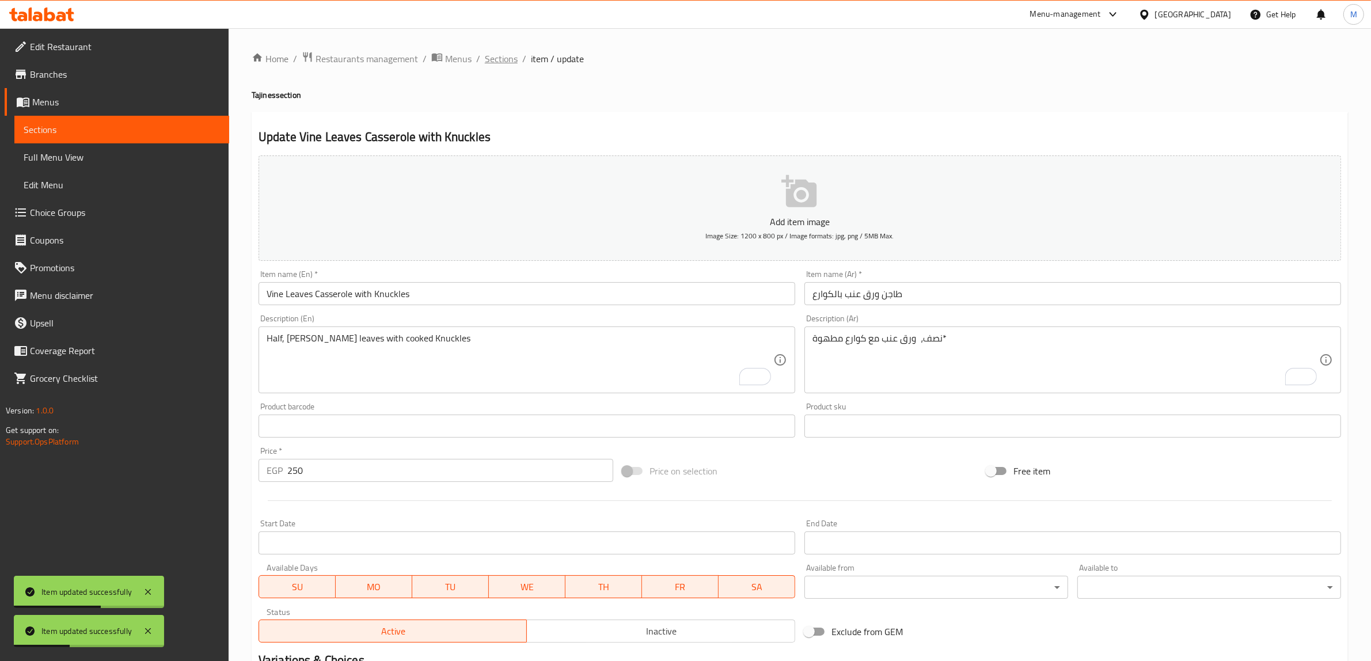
click at [496, 61] on span "Sections" at bounding box center [501, 59] width 33 height 14
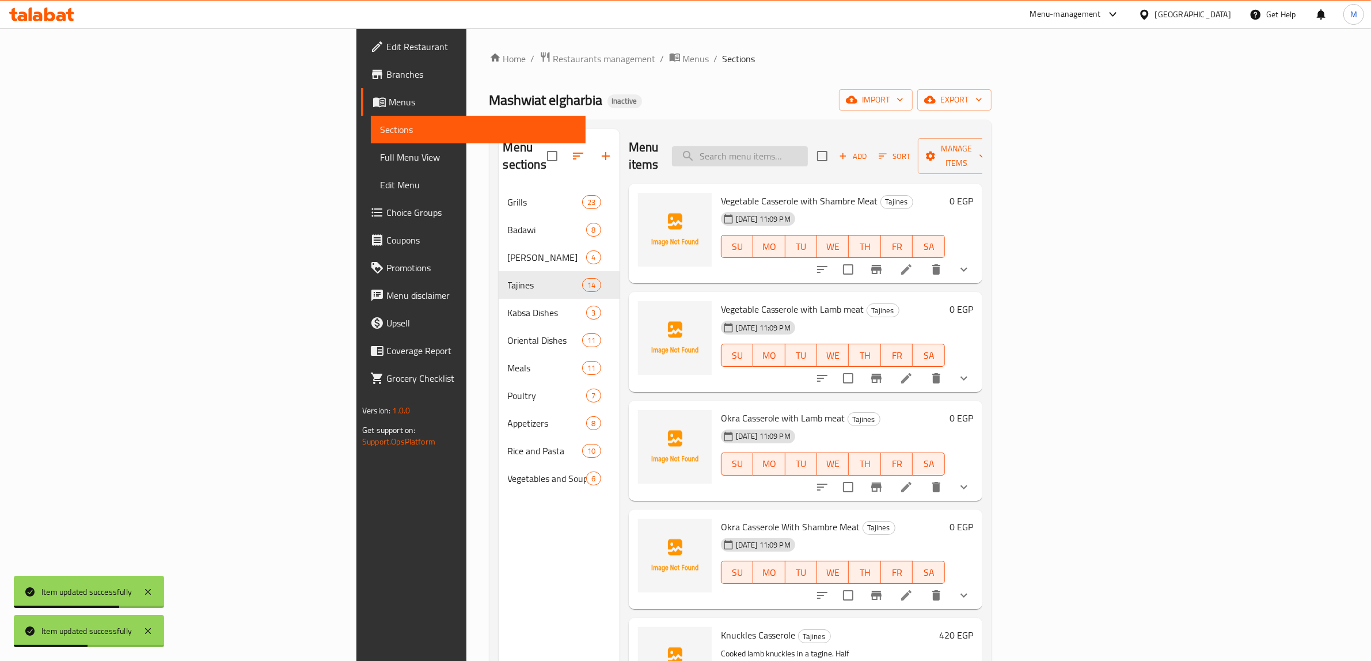
click at [808, 146] on input "search" at bounding box center [740, 156] width 136 height 20
paste input "Vine Leaves Casserole with Knuckles"
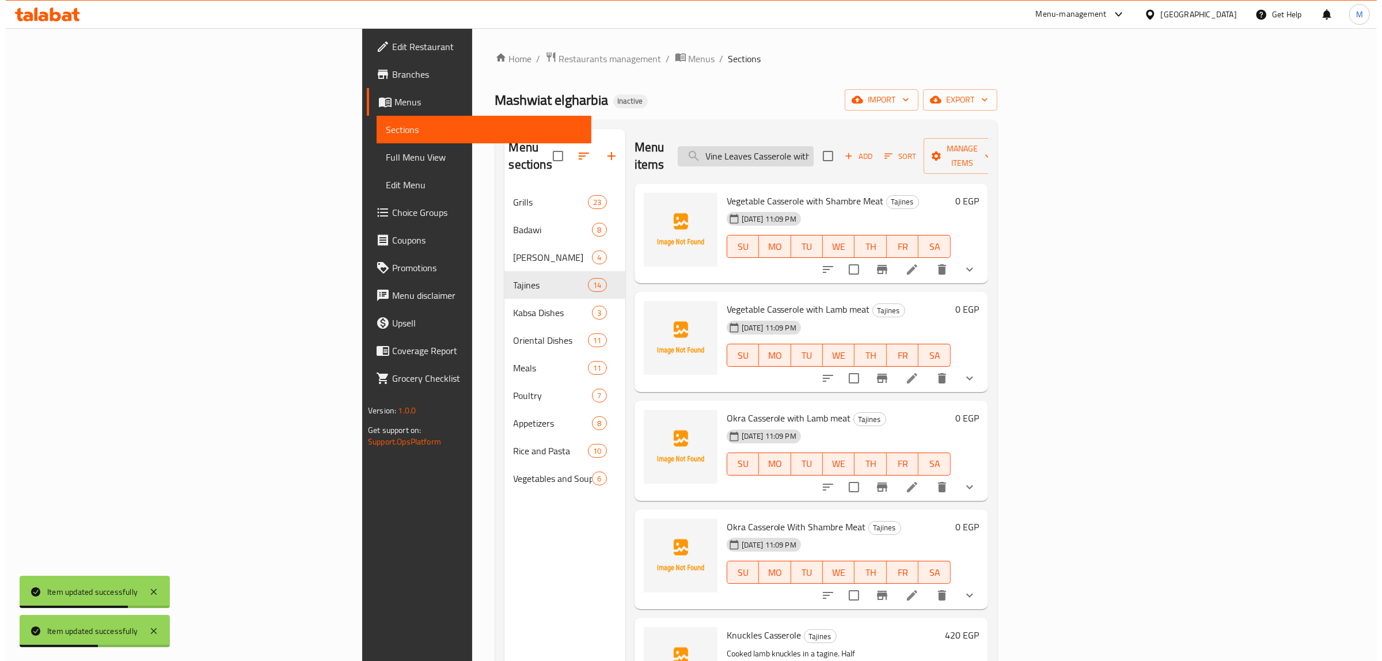
scroll to position [0, 37]
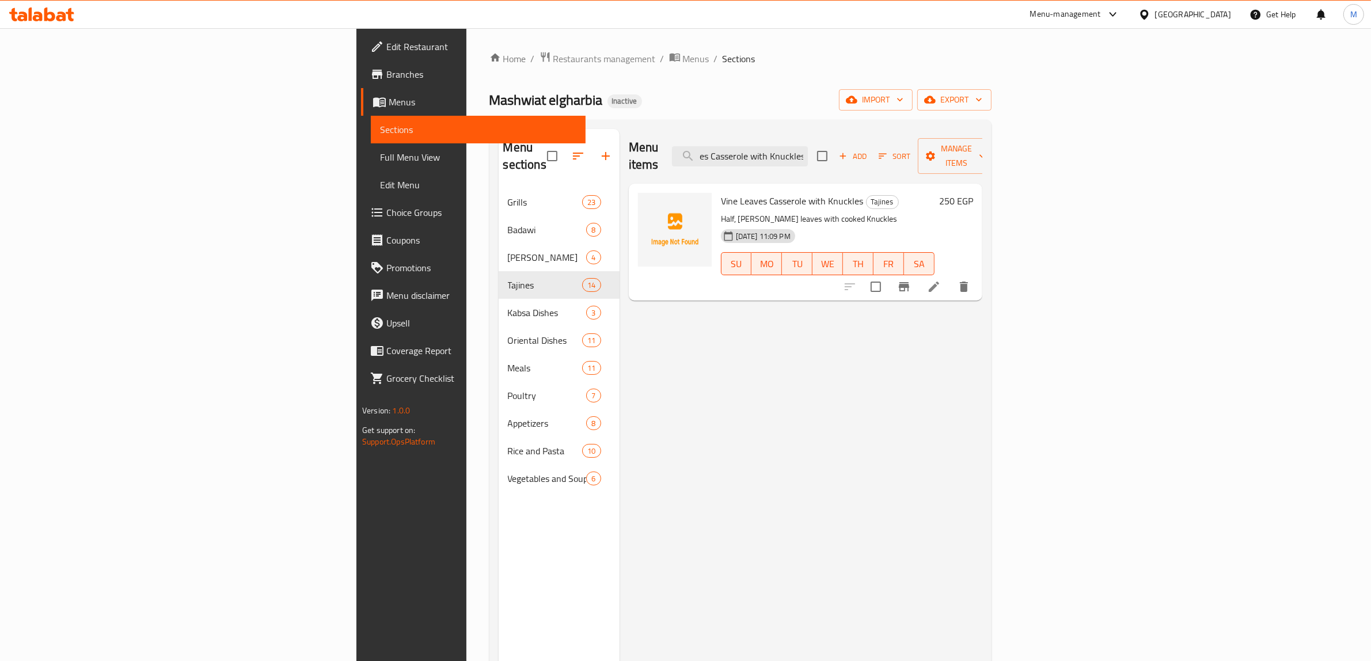
type input "Vine Leaves Casserole with Knuckles"
click at [950, 278] on li at bounding box center [934, 286] width 32 height 21
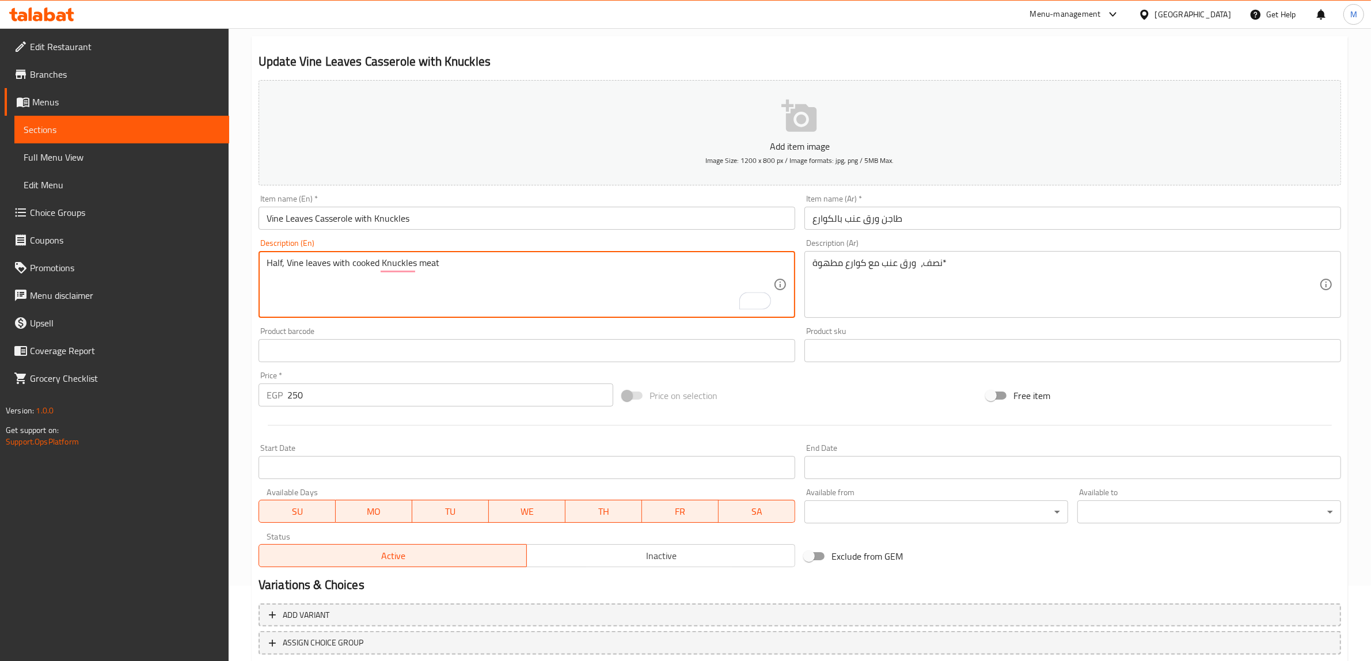
scroll to position [150, 0]
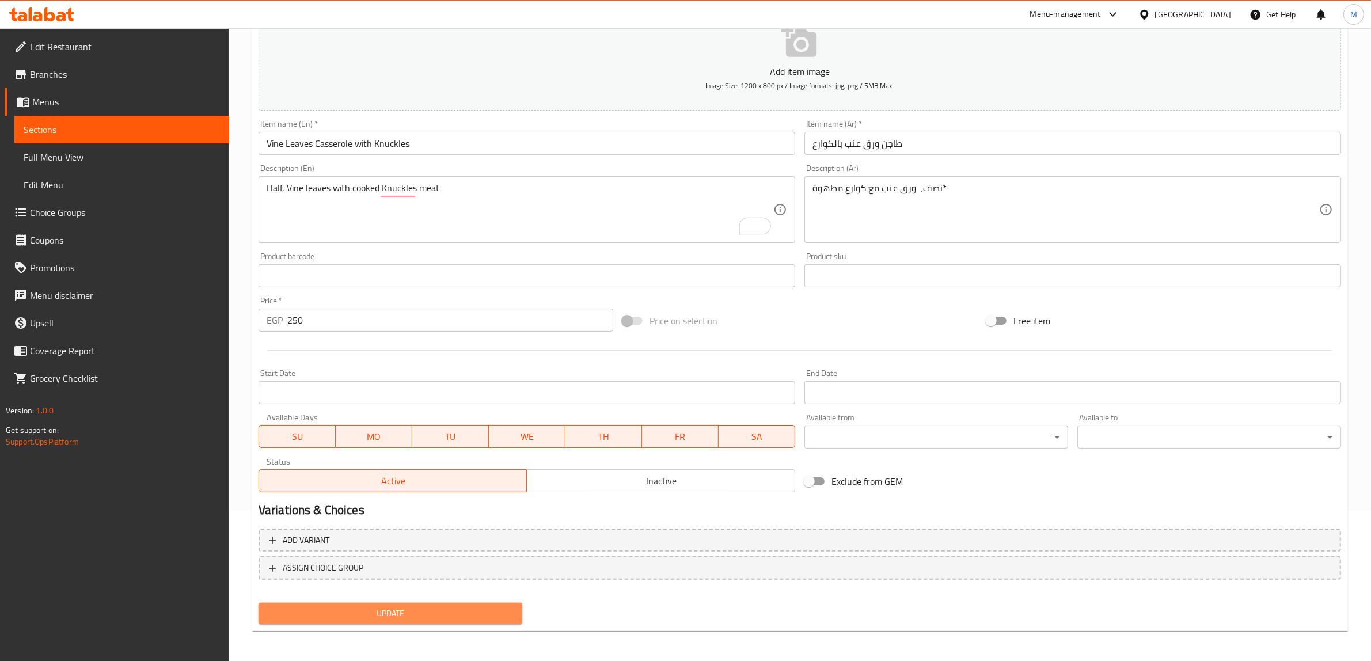
click at [431, 610] on span "Update" at bounding box center [390, 613] width 245 height 14
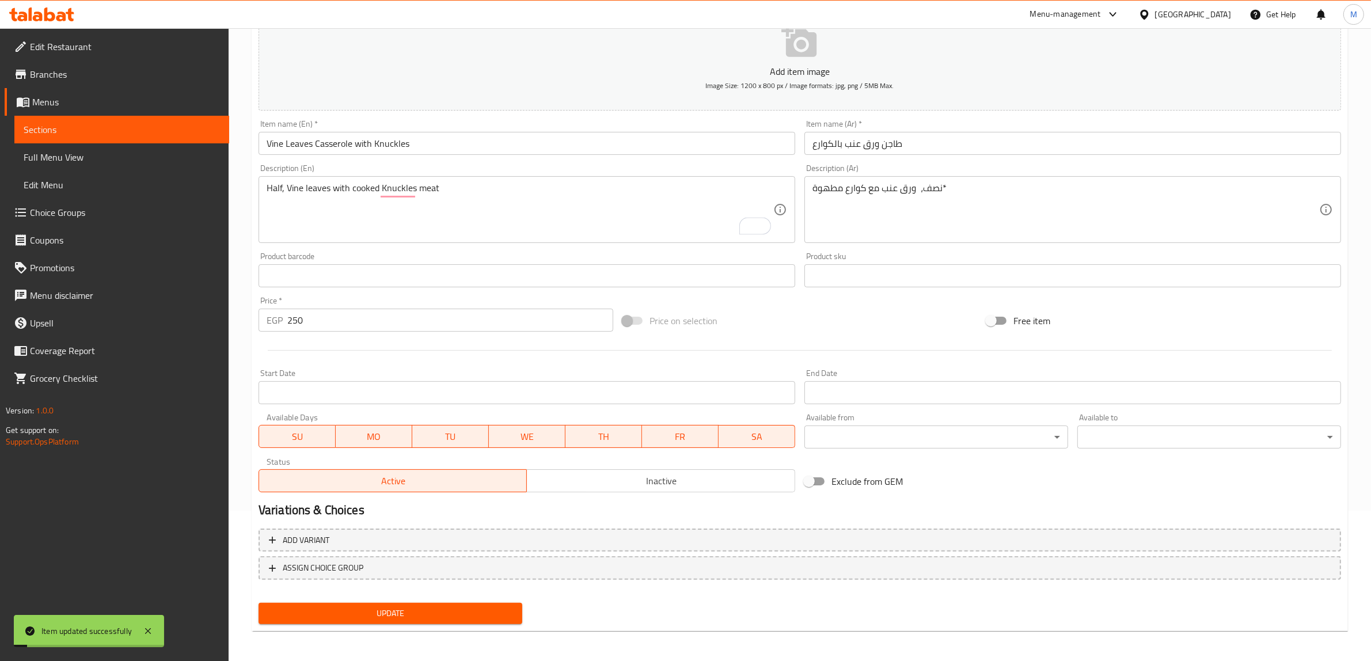
click at [431, 610] on span "Update" at bounding box center [390, 613] width 245 height 14
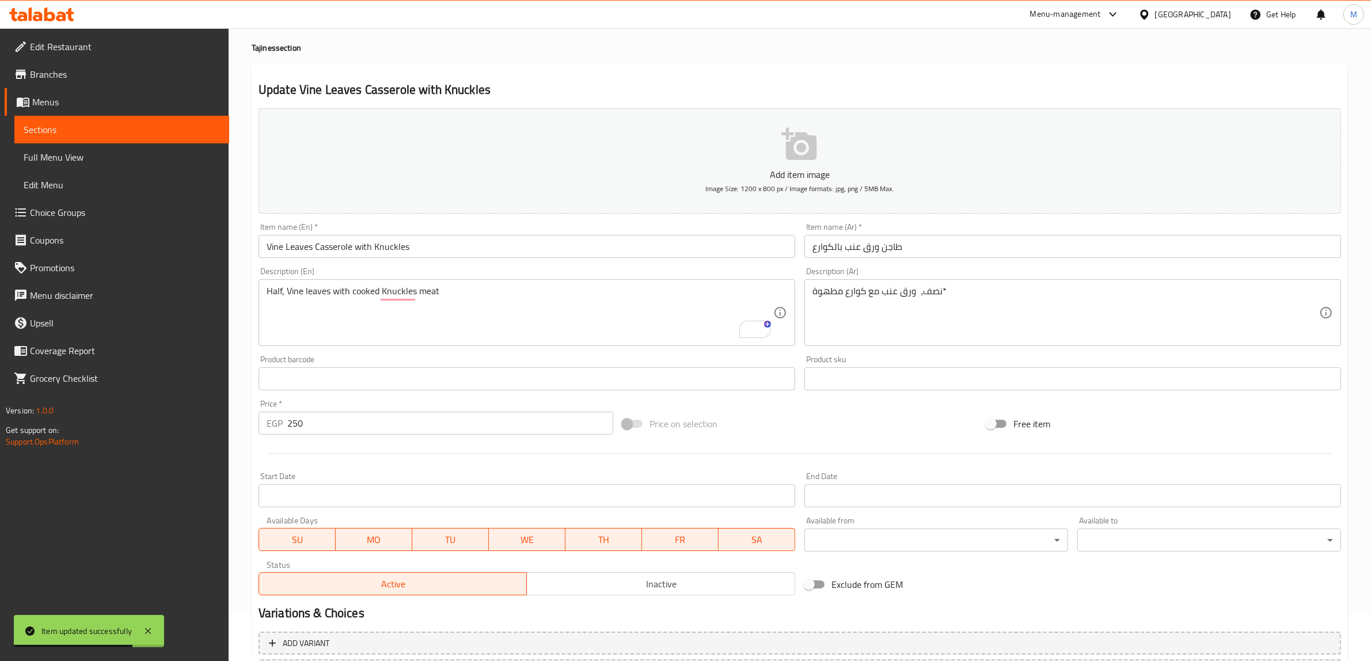
scroll to position [0, 0]
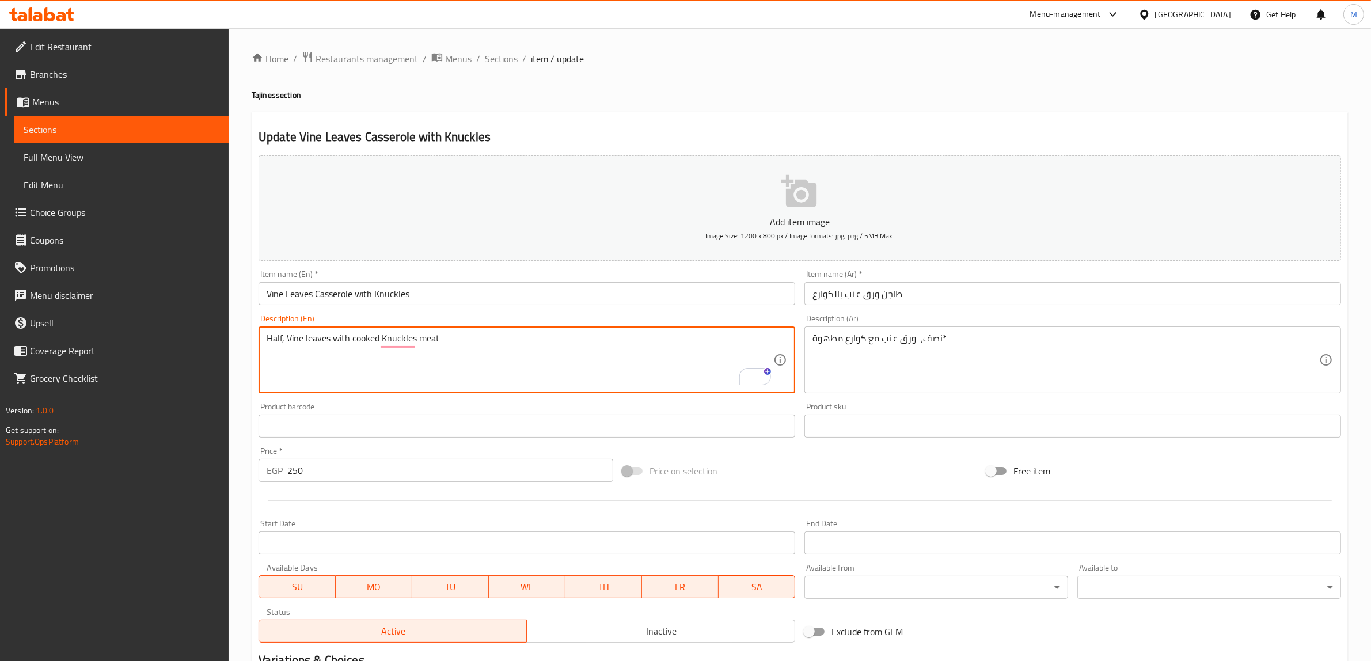
click at [419, 339] on textarea "Half, Vine leaves with cooked Knuckles meat" at bounding box center [520, 360] width 507 height 55
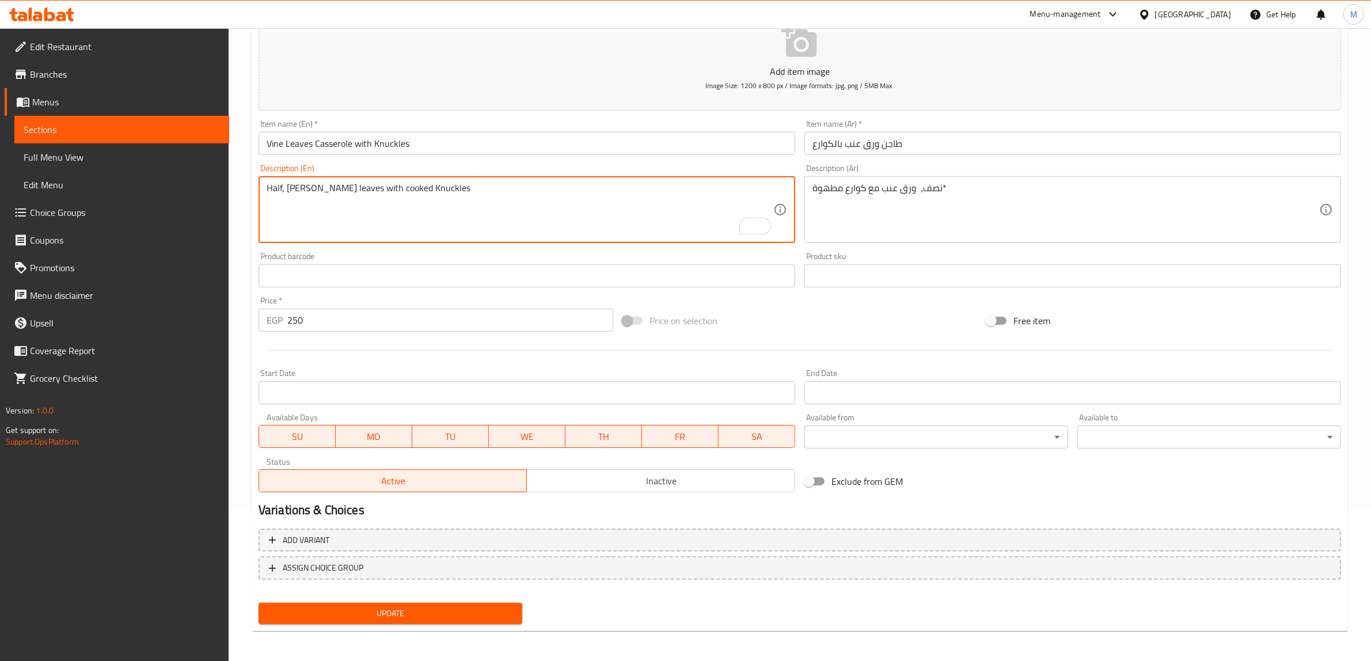
type textarea "Half, [PERSON_NAME] leaves with cooked Knuckles"
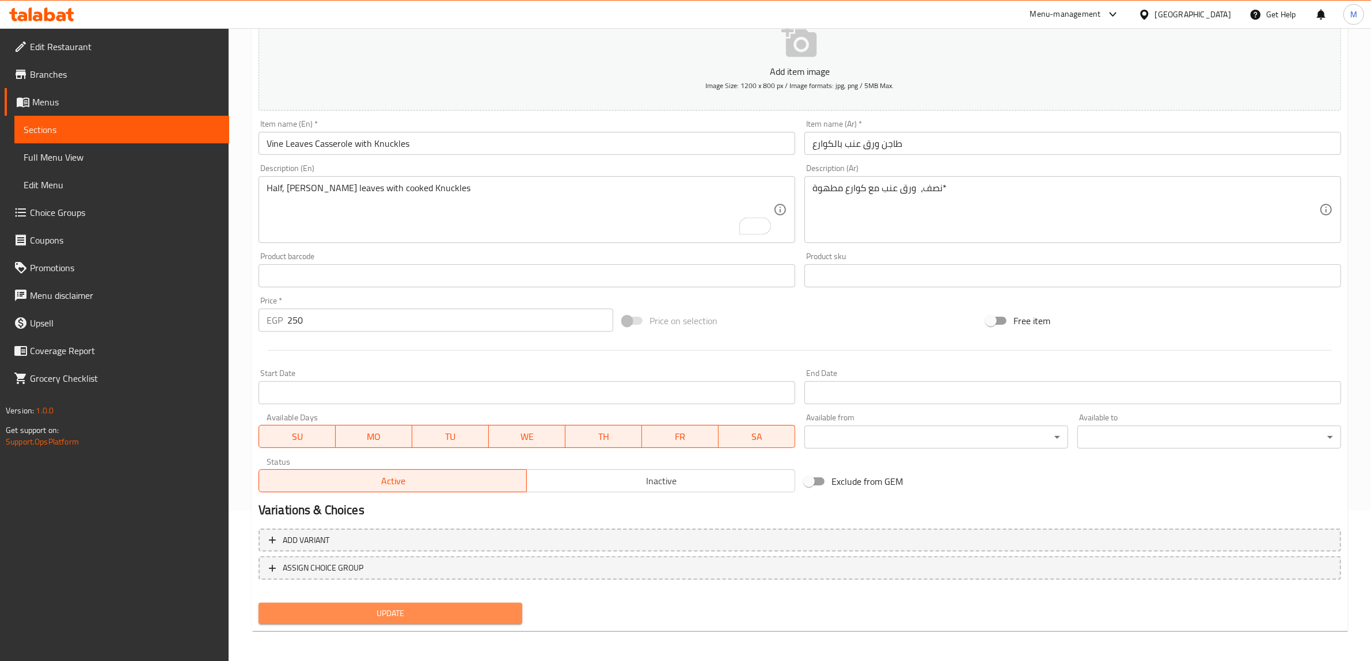
click at [458, 613] on span "Update" at bounding box center [390, 613] width 245 height 14
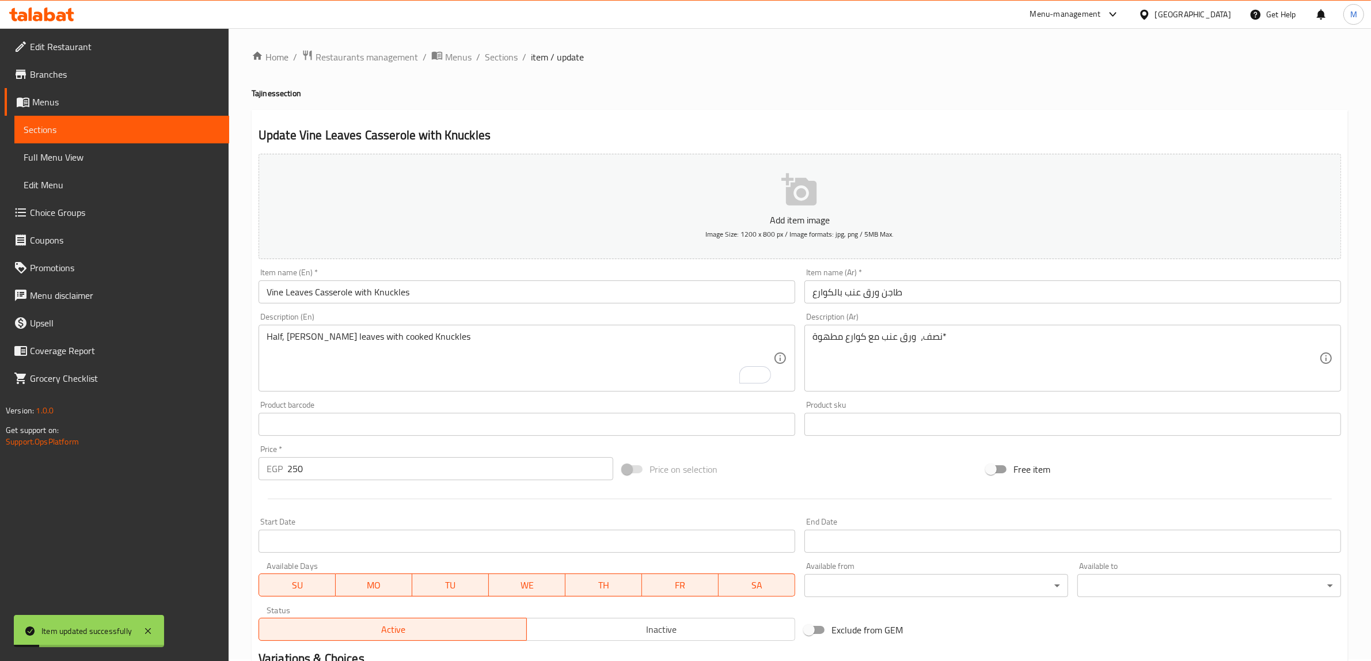
scroll to position [0, 0]
click at [510, 55] on span "Sections" at bounding box center [501, 59] width 33 height 14
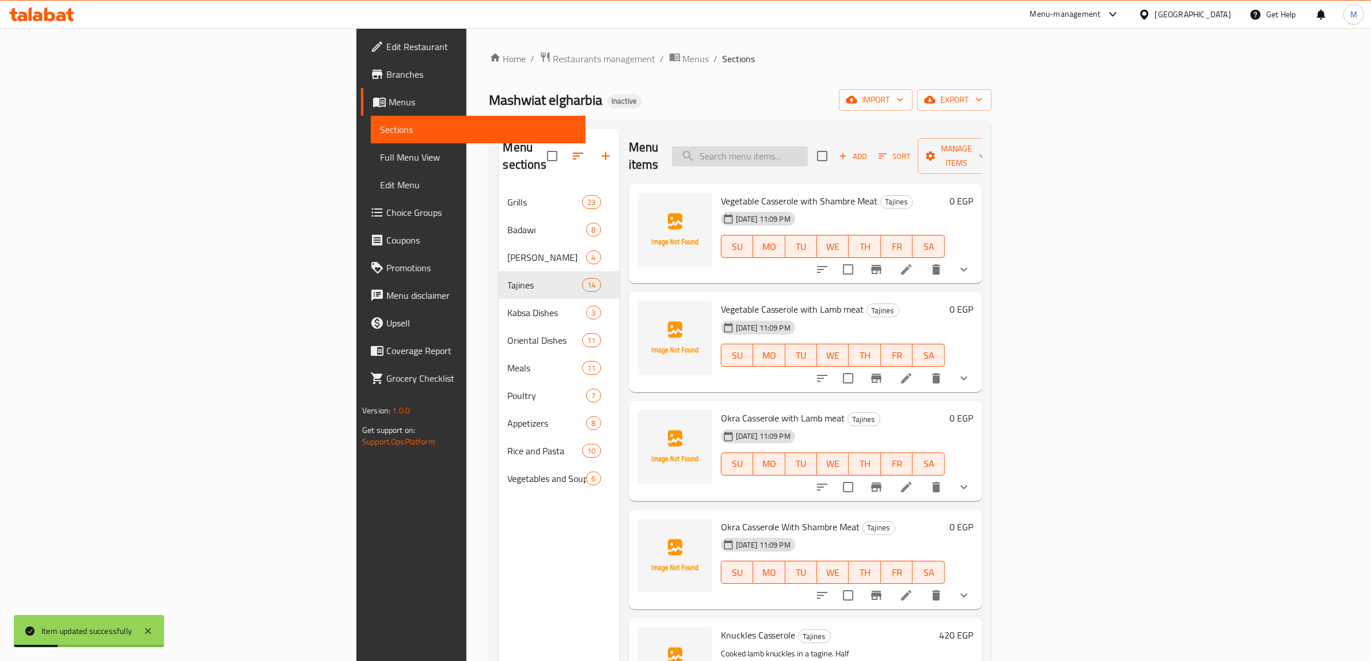
click at [808, 146] on input "search" at bounding box center [740, 156] width 136 height 20
paste input "Vine Leaves Casserole with Oxtail"
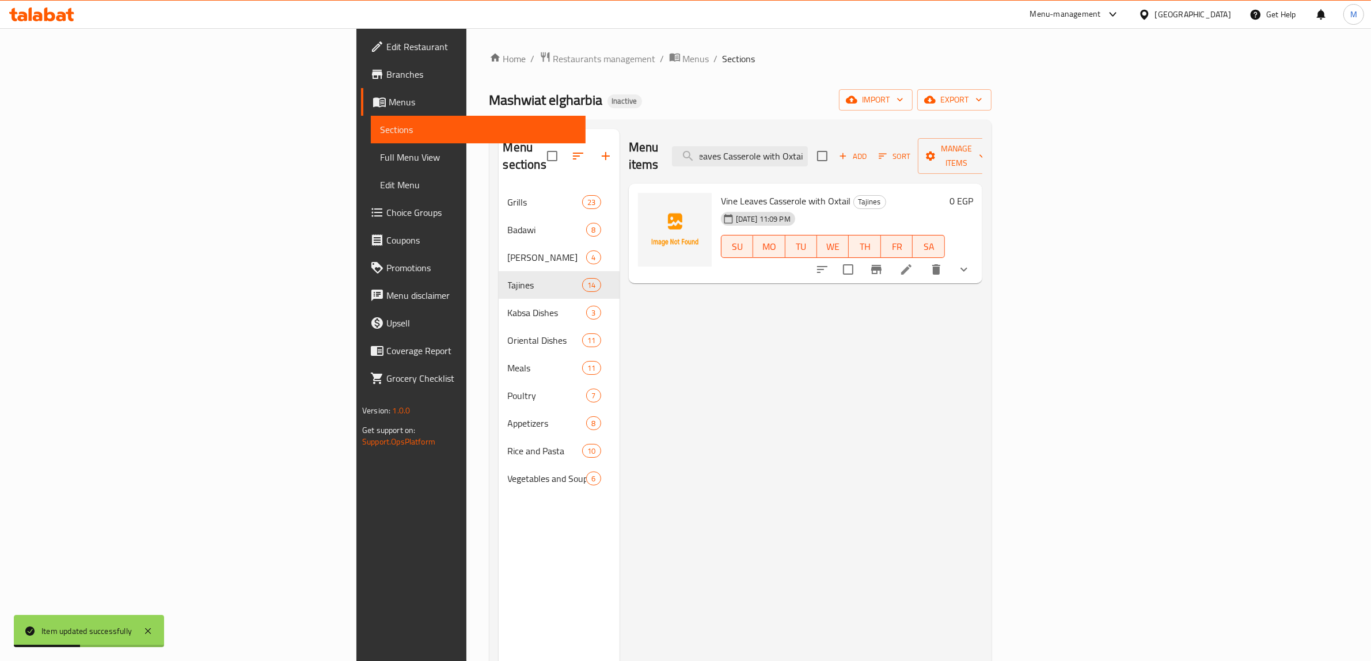
type input "Vine Leaves Casserole with Oxtail"
click at [913, 263] on icon at bounding box center [906, 270] width 14 height 14
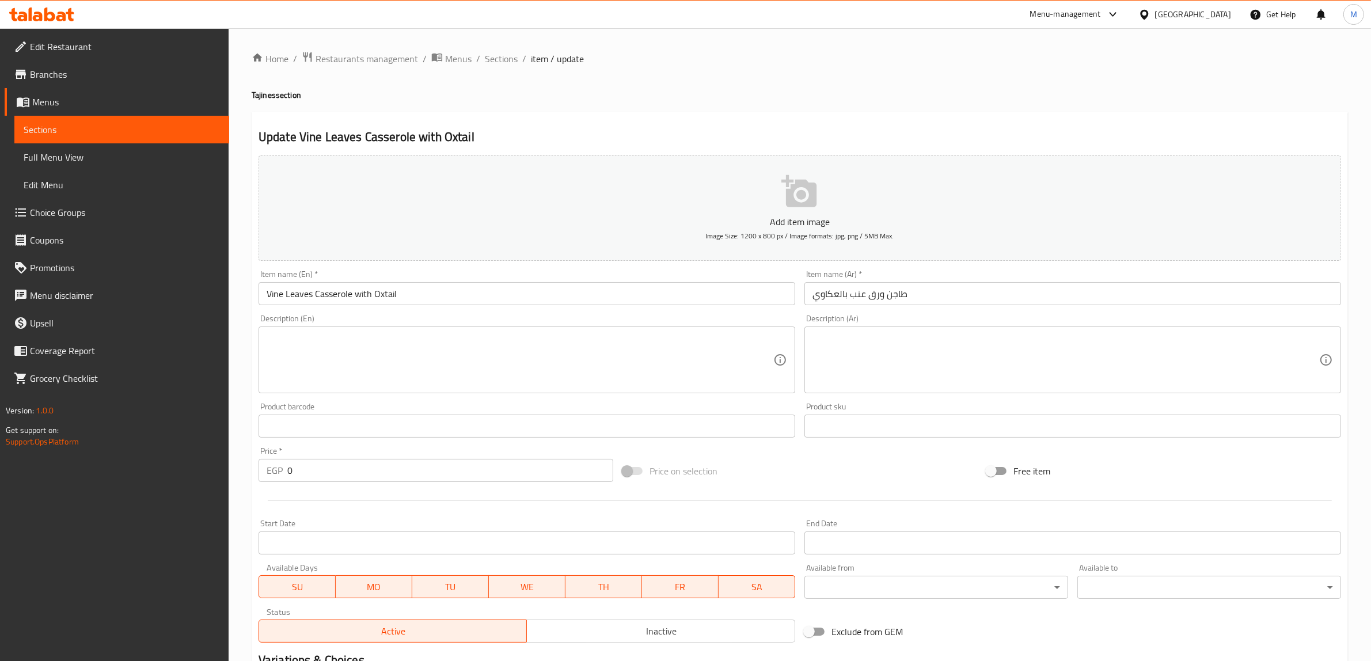
click at [977, 345] on textarea at bounding box center [1065, 360] width 507 height 55
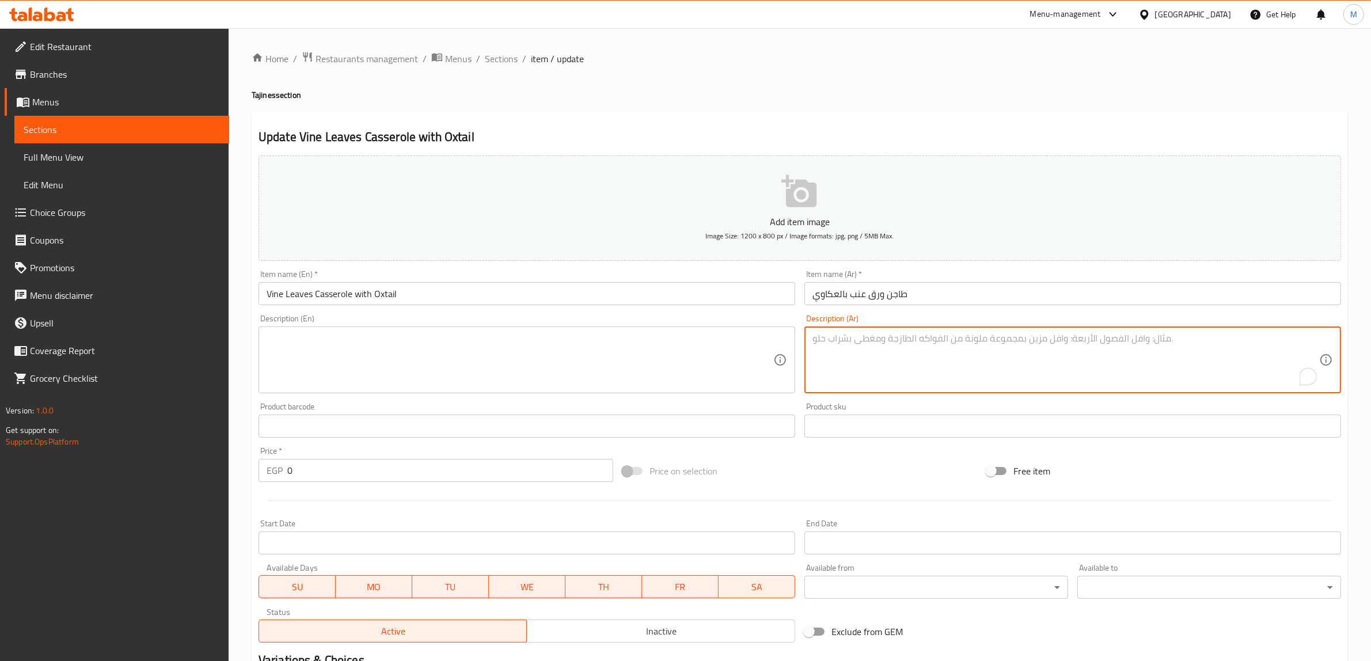
paste textarea "ورق عنب مع [PERSON_NAME] لحم*"
type textarea "ورق عنب مع عكاوي لحم"
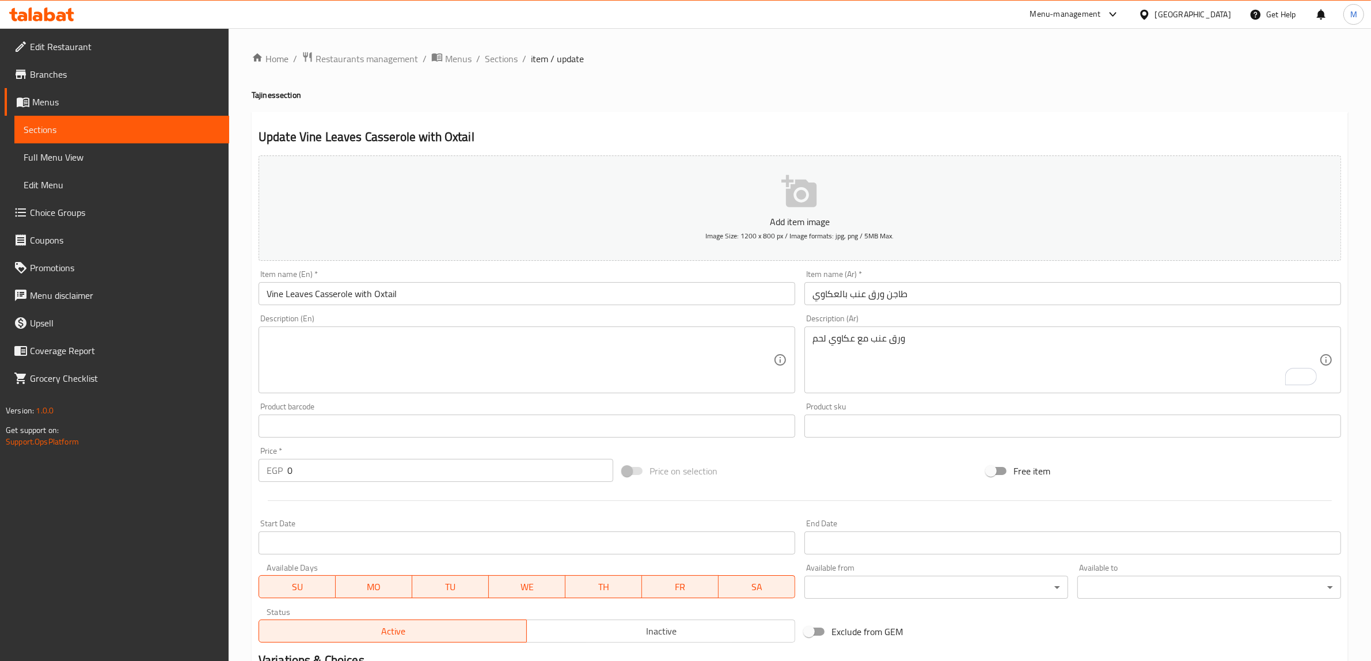
click at [573, 406] on div "Product barcode Product barcode" at bounding box center [527, 419] width 537 height 35
click at [586, 357] on textarea at bounding box center [520, 360] width 507 height 55
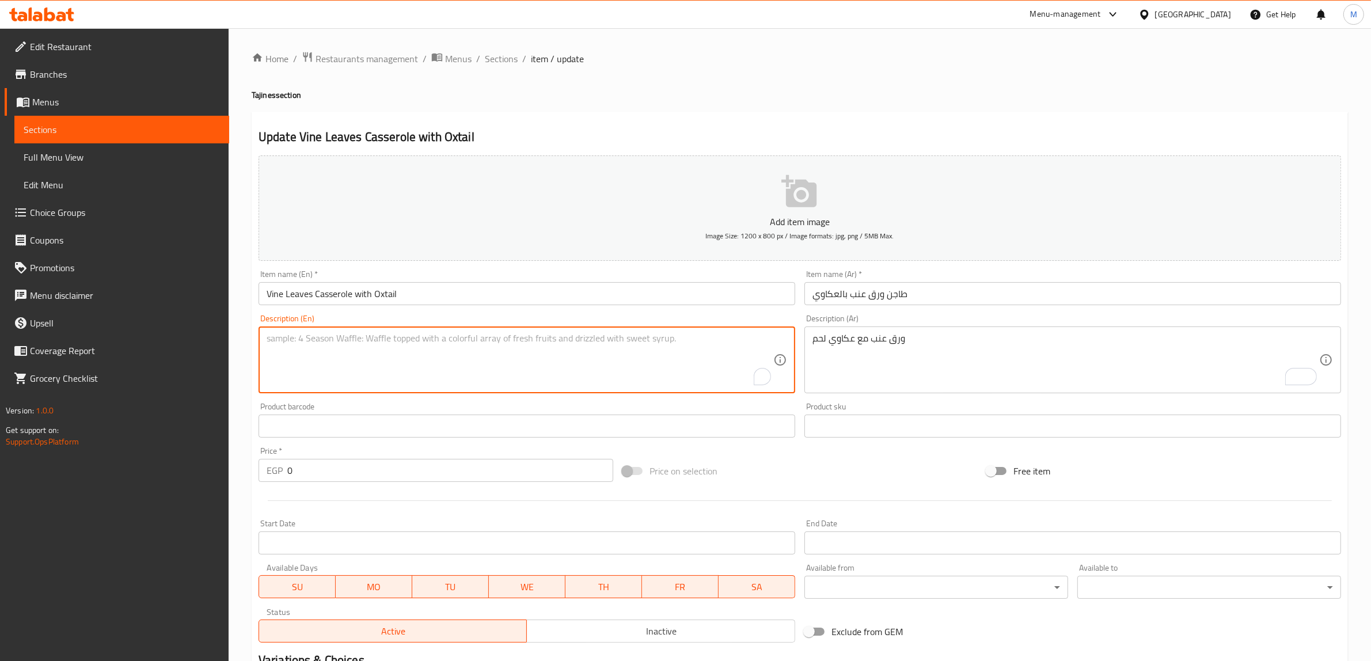
paste textarea "Vine leaves with lamb akkawi"
click at [379, 289] on input "Vine Leaves Casserole with Oxtail" at bounding box center [527, 293] width 537 height 23
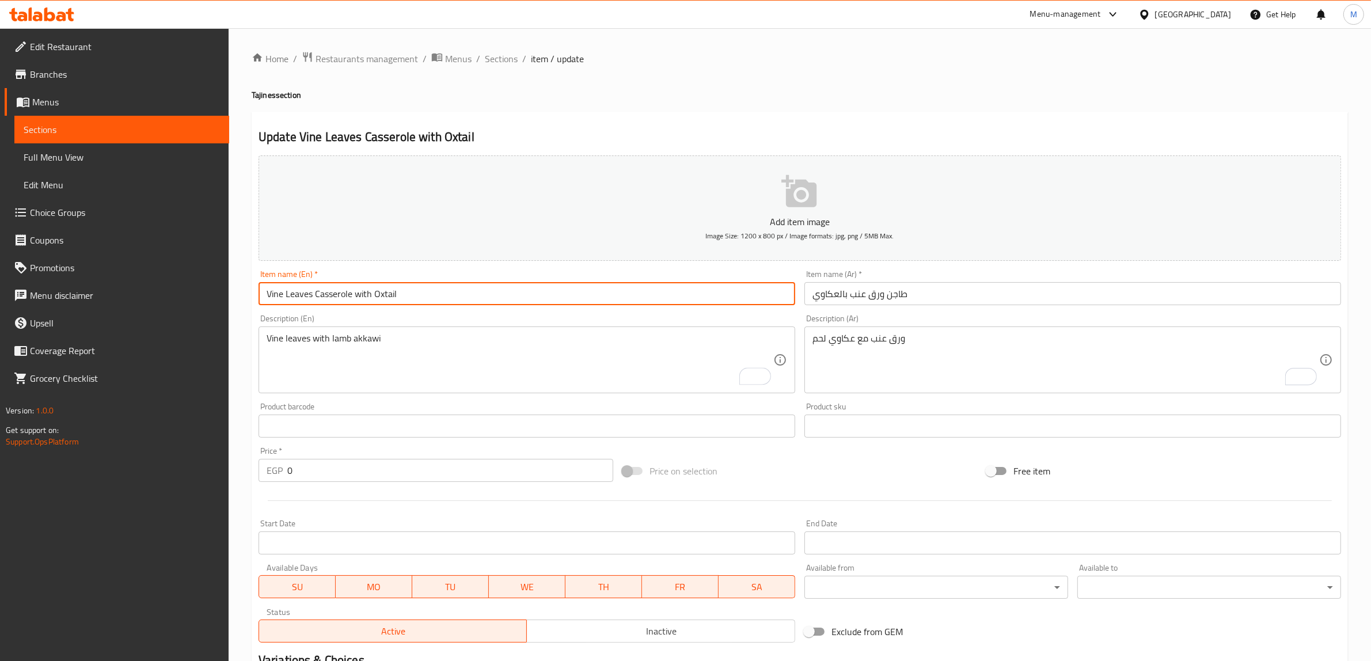
click at [379, 289] on input "Vine Leaves Casserole with Oxtail" at bounding box center [527, 293] width 537 height 23
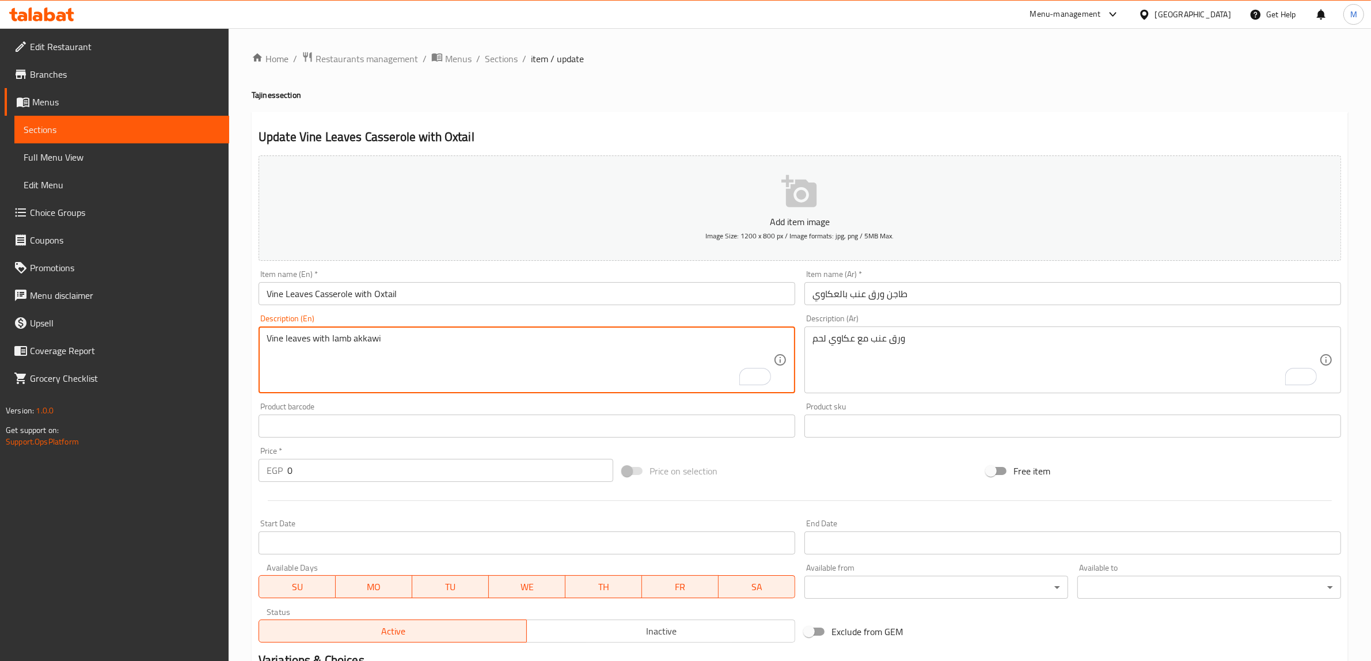
click at [369, 340] on textarea "Vine leaves with lamb akkawi" at bounding box center [520, 360] width 507 height 55
paste textarea "Oxtail"
click at [337, 339] on textarea "Vine leaves with lamb Oxtail" at bounding box center [520, 360] width 507 height 55
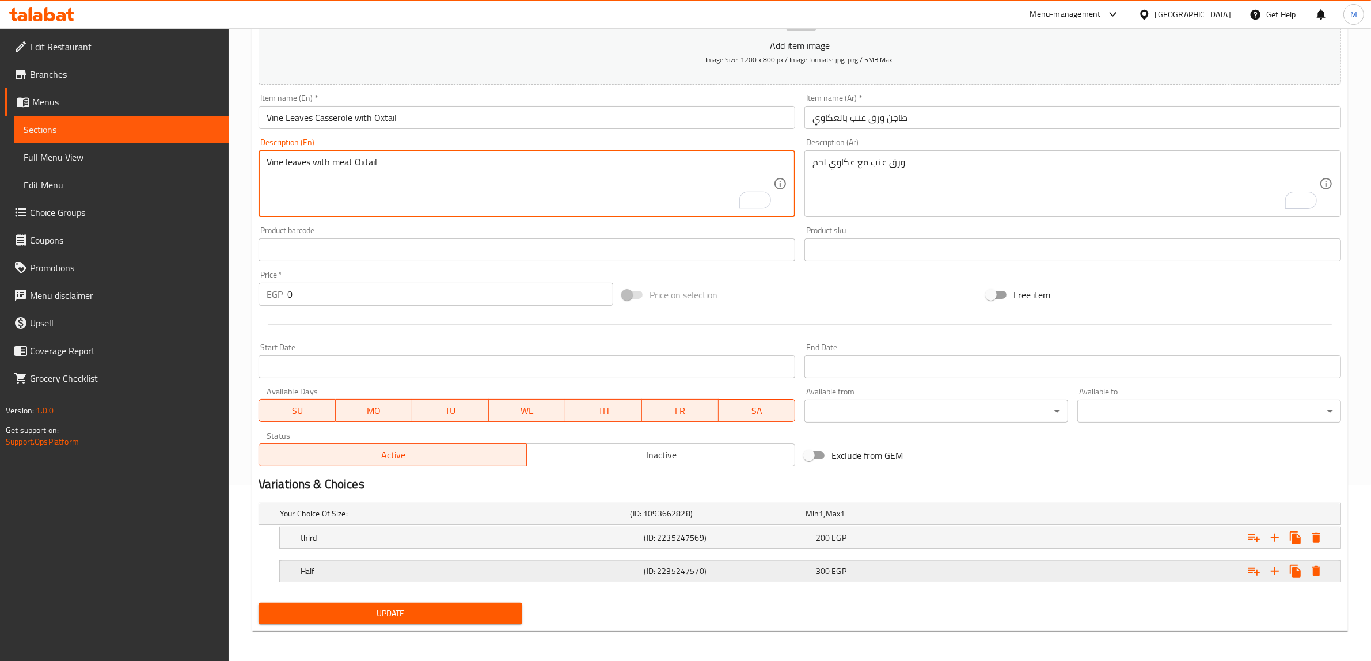
scroll to position [178, 0]
type textarea "Vine leaves with meat Oxtail"
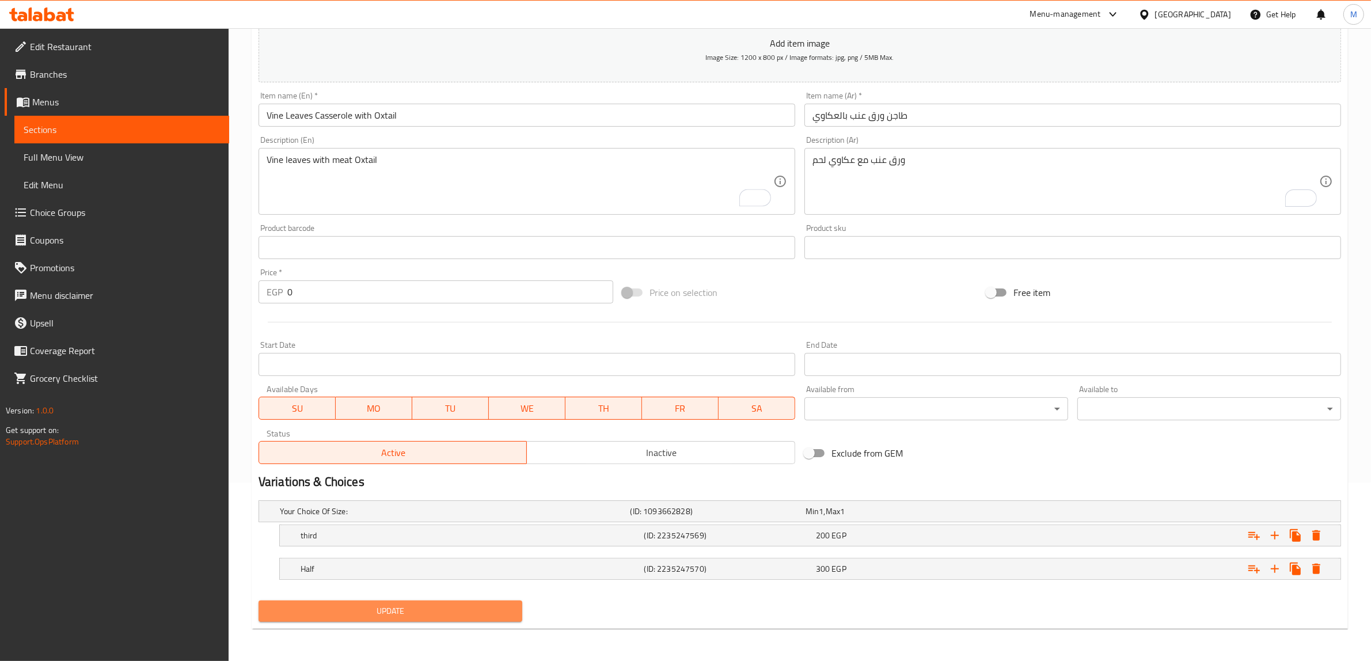
click at [401, 614] on span "Update" at bounding box center [390, 611] width 245 height 14
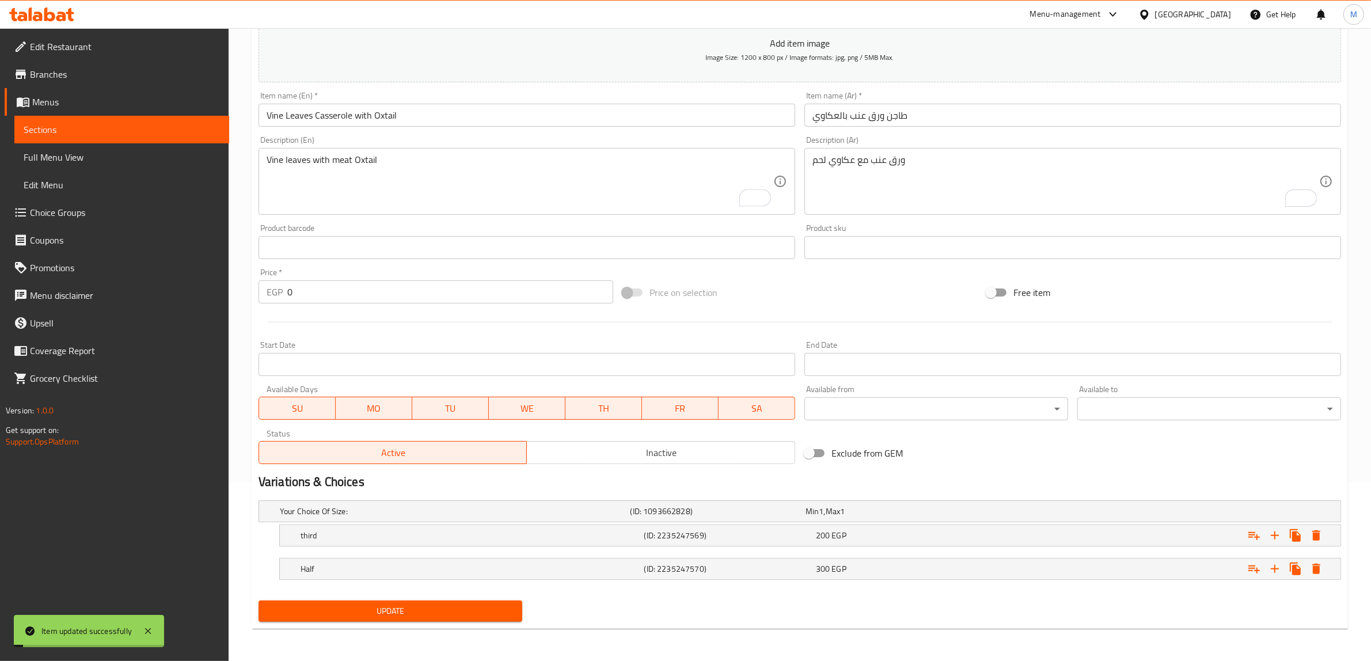
click at [397, 611] on span "Update" at bounding box center [390, 611] width 245 height 14
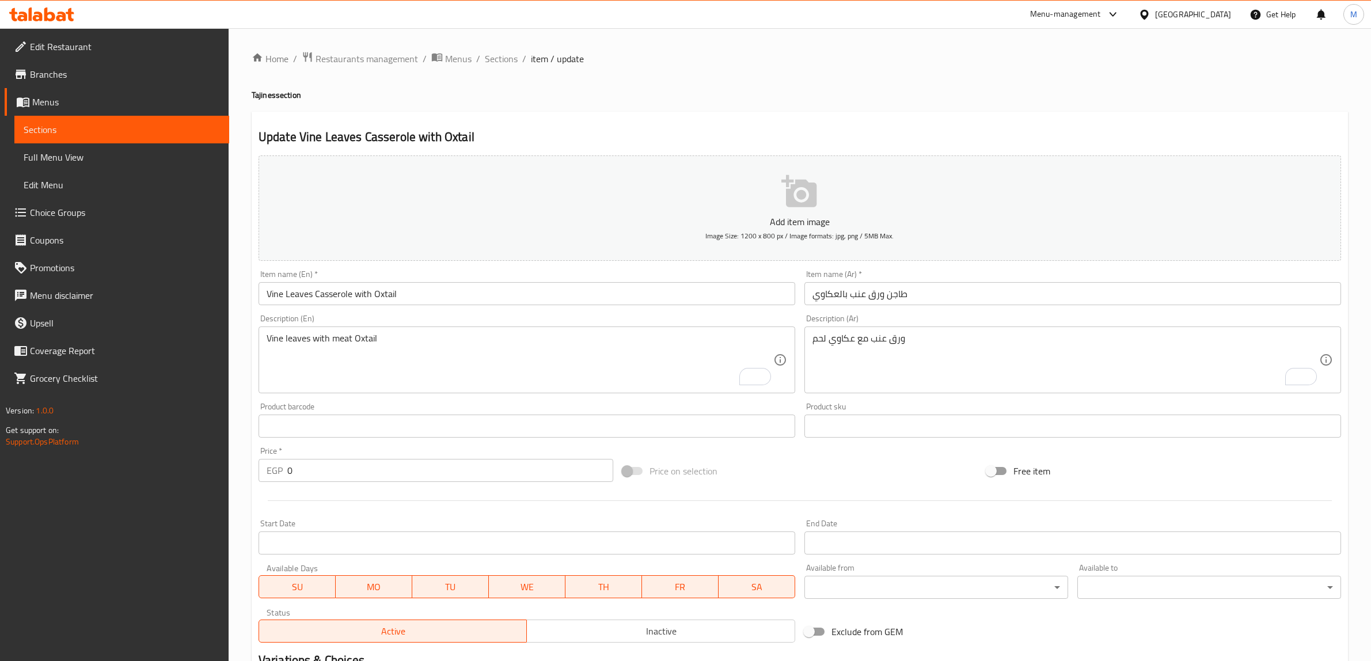
scroll to position [178, 0]
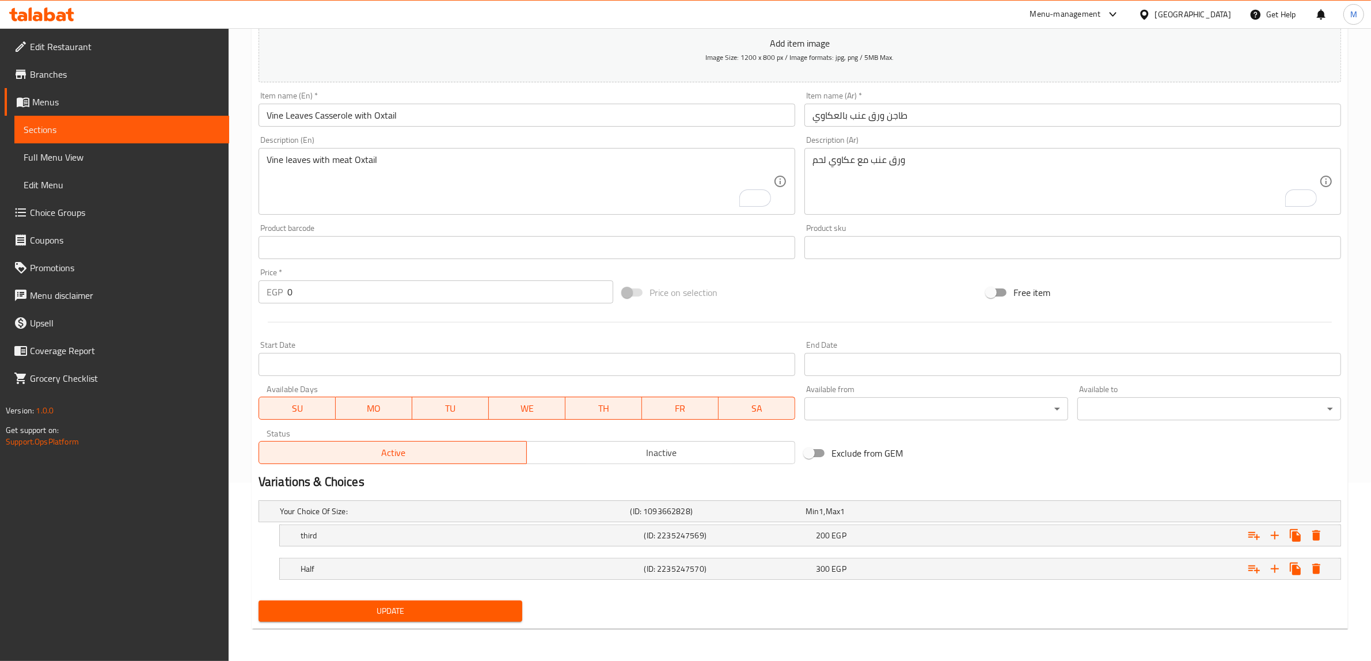
click at [470, 613] on span "Update" at bounding box center [390, 611] width 245 height 14
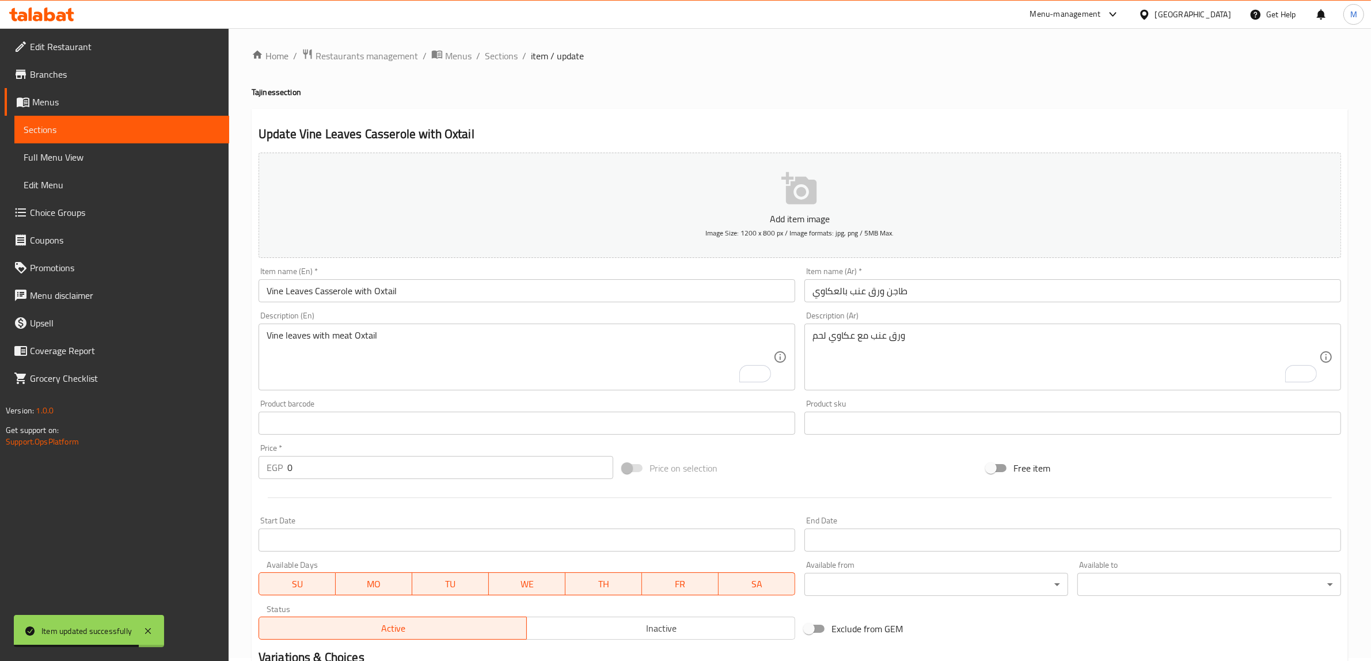
scroll to position [0, 0]
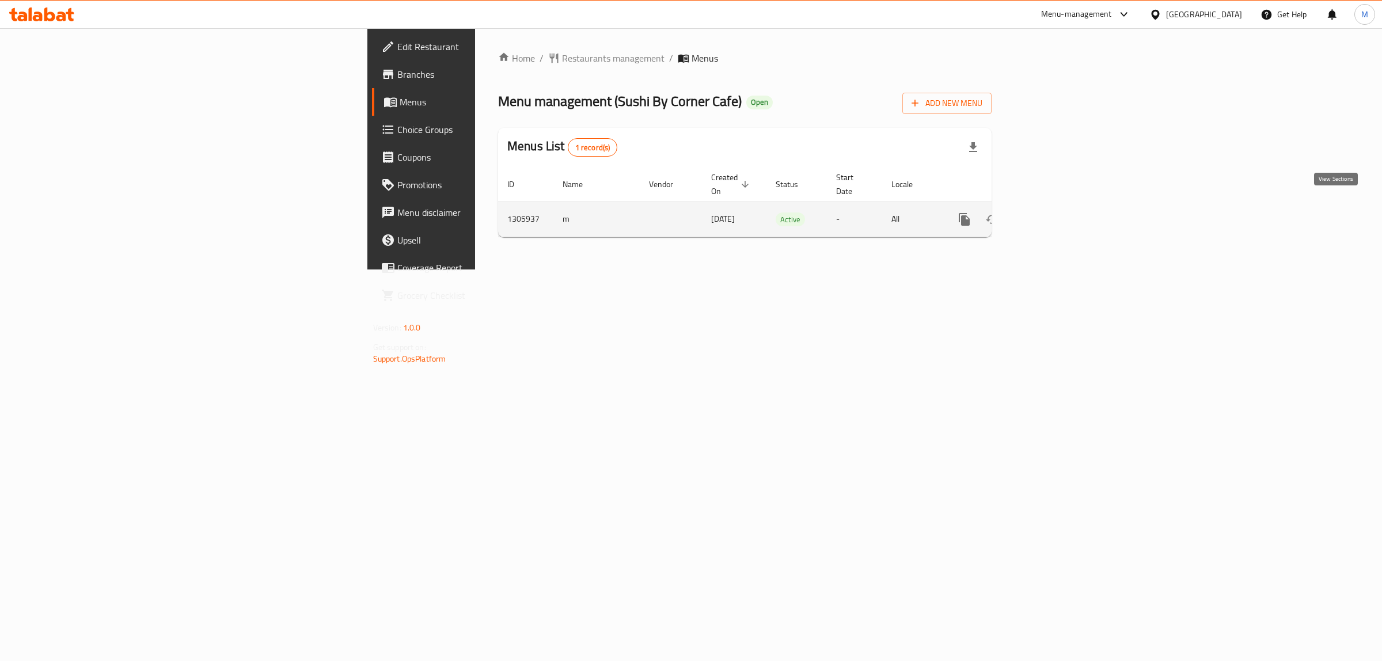
click at [1054, 212] on icon "enhanced table" at bounding box center [1047, 219] width 14 height 14
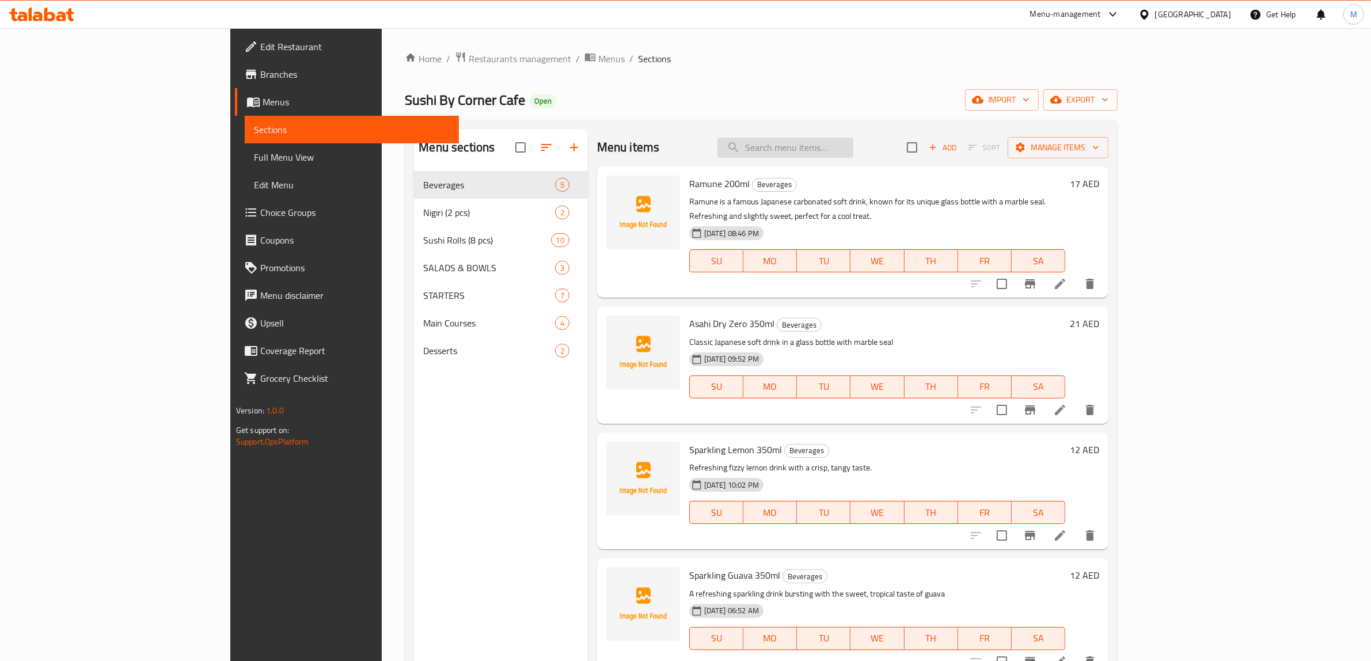
click at [853, 143] on input "search" at bounding box center [785, 148] width 136 height 20
paste input "Sparkling Lemon"
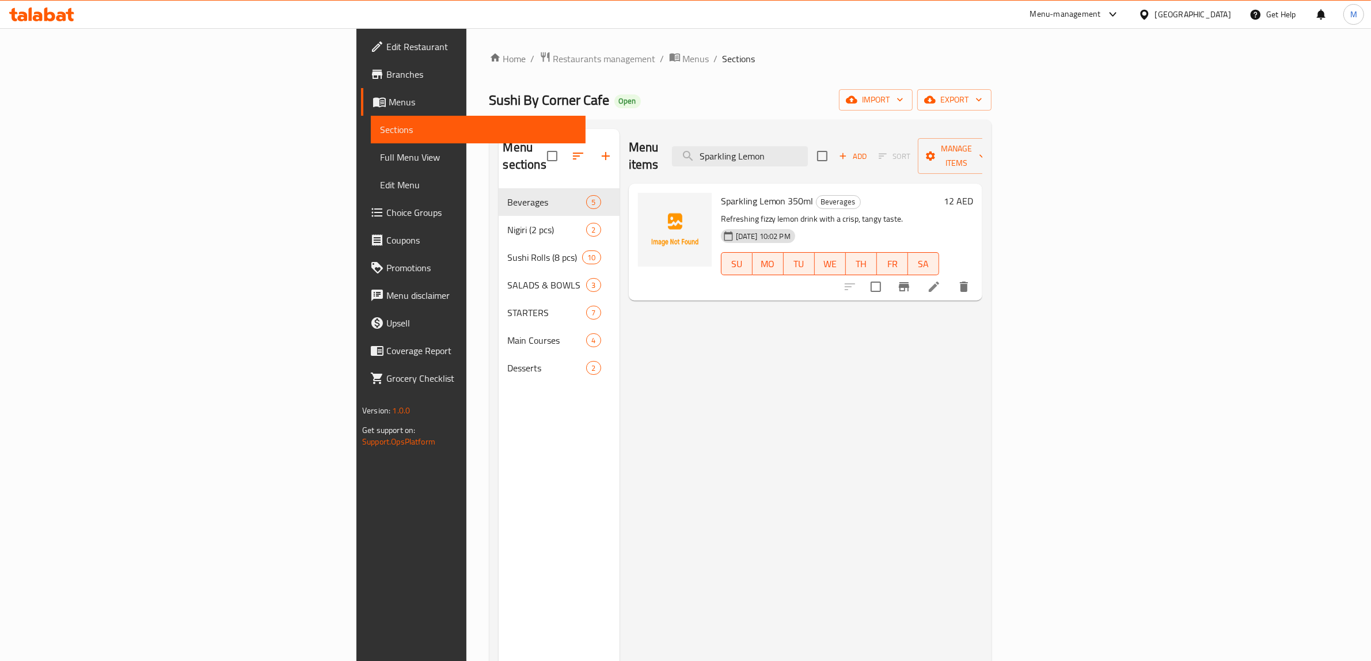
type input "Sparkling Lemon"
